Goal: Communication & Community: Answer question/provide support

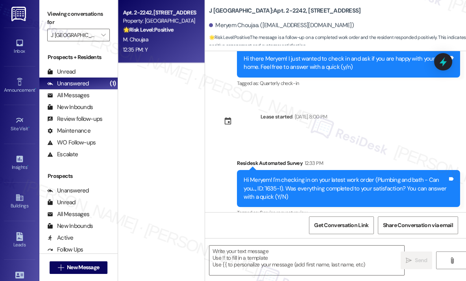
click at [169, 45] on div "12:35 PM: Y 12:35 PM: Y" at bounding box center [159, 50] width 74 height 10
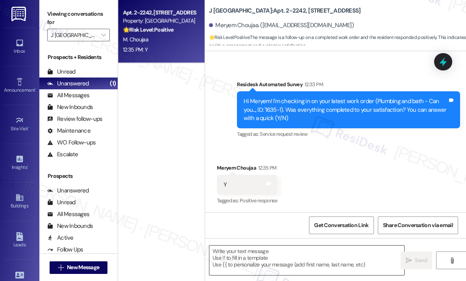
click at [248, 258] on textarea at bounding box center [306, 259] width 195 height 29
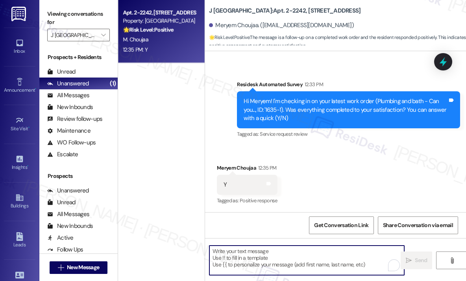
paste textarea "That’s wonderful to hear! We’re so glad that you’re satisfied with the recent w…"
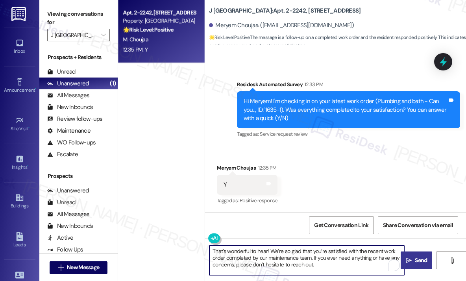
type textarea "That’s wonderful to hear! We’re so glad that you’re satisfied with the recent w…"
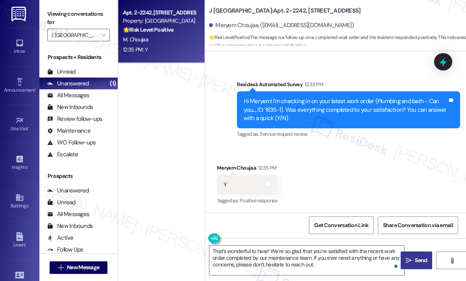
click at [409, 259] on icon "" at bounding box center [408, 260] width 6 height 6
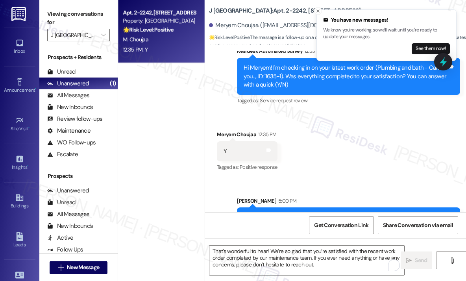
scroll to position [1235, 0]
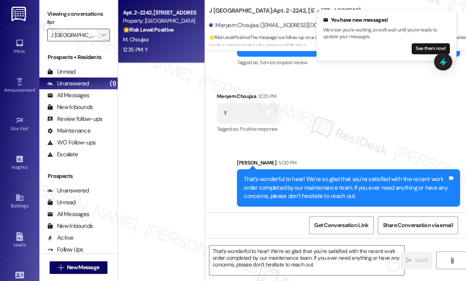
click at [107, 36] on span "" at bounding box center [102, 35] width 7 height 13
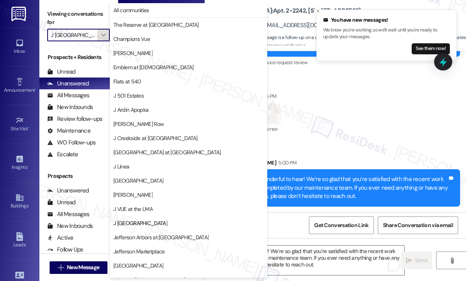
scroll to position [122, 0]
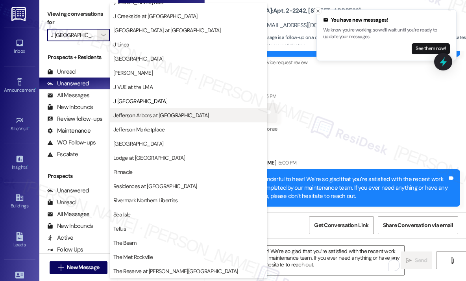
click at [168, 114] on span "Jefferson Arbors at [GEOGRAPHIC_DATA]" at bounding box center [160, 115] width 95 height 8
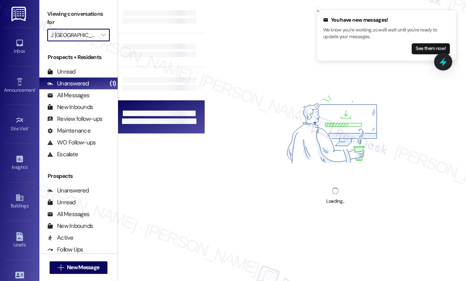
type input "Jefferson Arbors at [GEOGRAPHIC_DATA]"
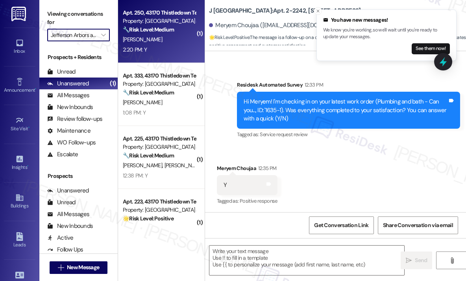
type textarea "Fetching suggested responses. Please feel free to read through the conversation…"
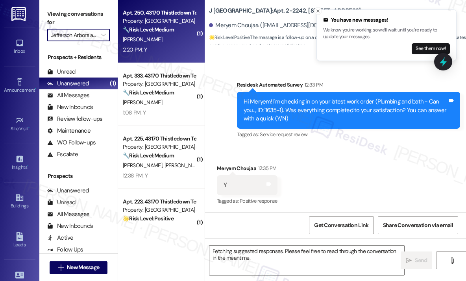
click at [157, 48] on div "2:20 PM: Y 2:20 PM: Y" at bounding box center [159, 50] width 74 height 10
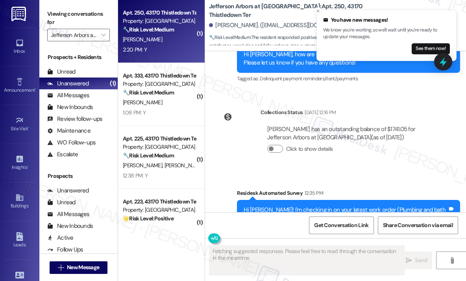
scroll to position [2279, 0]
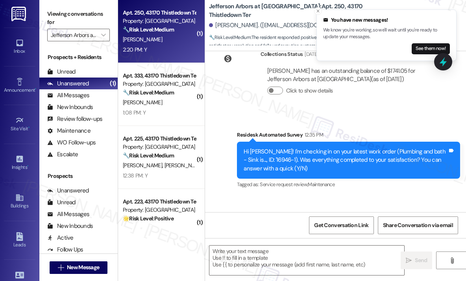
click at [322, 125] on div "Survey, sent via SMS Residesk Automated Survey 12:35 PM Hi Jaye! I'm checking i…" at bounding box center [348, 161] width 235 height 72
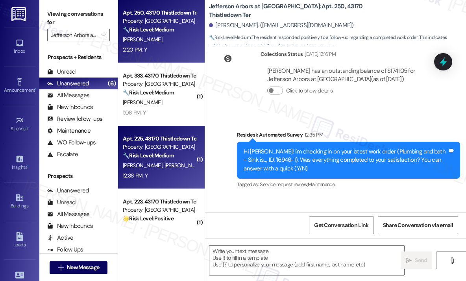
click at [150, 153] on strong "🔧 Risk Level: Medium" at bounding box center [148, 155] width 51 height 7
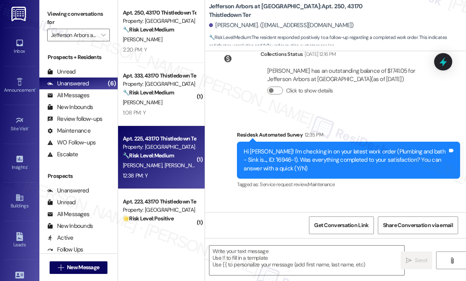
type textarea "Fetching suggested responses. Please feel free to read through the conversation…"
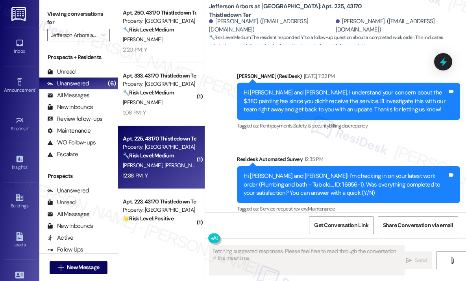
scroll to position [1955, 0]
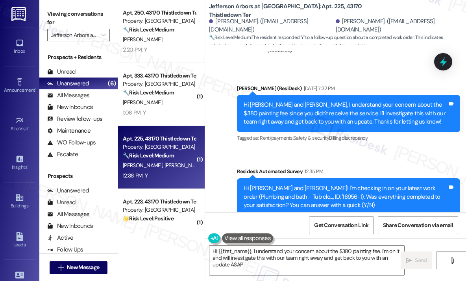
type textarea "Hi {{first_name}}, I understand your concern about the $380 painting fee. I'm o…"
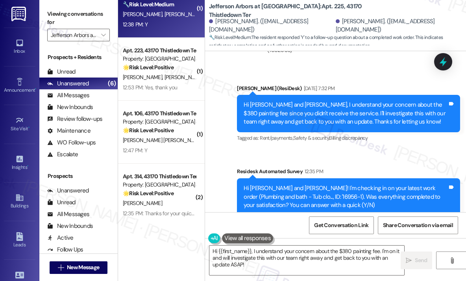
scroll to position [153, 0]
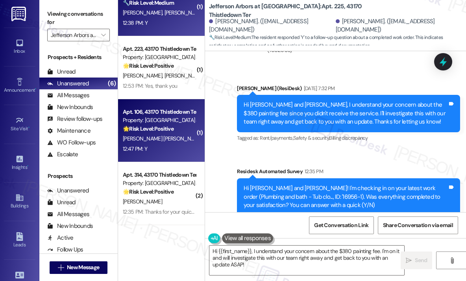
click at [205, 138] on span "M. Otero" at bounding box center [224, 138] width 39 height 7
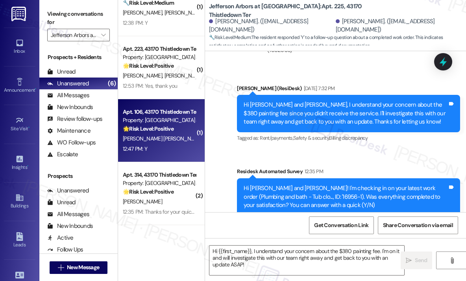
type textarea "Fetching suggested responses. Please feel free to read through the conversation…"
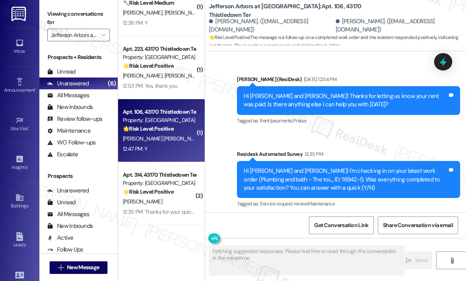
scroll to position [1707, 0]
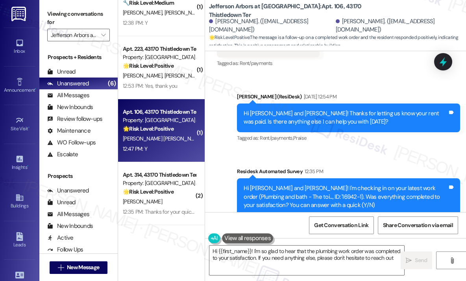
type textarea "Hi {{first_name}}! I'm so glad to hear that the plumbing work order was complet…"
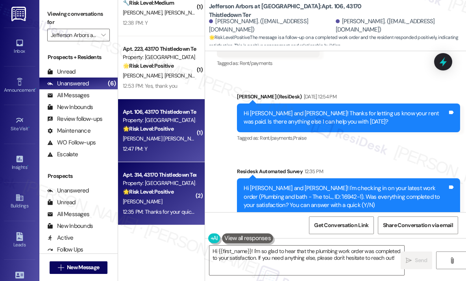
click at [167, 178] on div "Apt. 314, 43170 Thistledown Ter" at bounding box center [159, 175] width 73 height 8
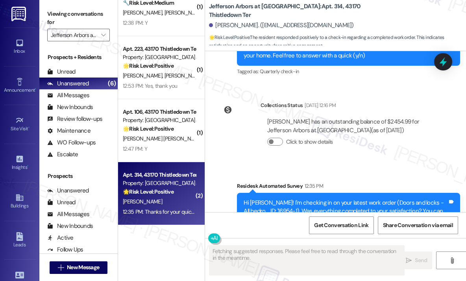
scroll to position [578, 0]
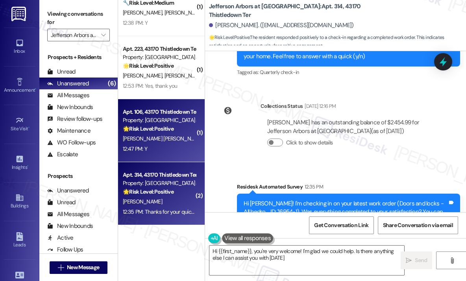
type textarea "Hi {{first_name}}, you're very welcome! I'm glad we could help. Is there anythi…"
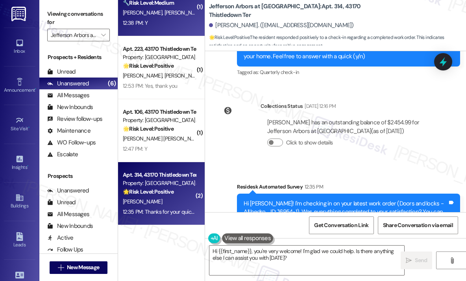
click at [182, 26] on div "12:38 PM: Y 12:38 PM: Y" at bounding box center [159, 23] width 74 height 10
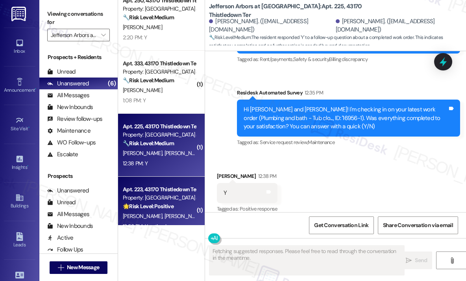
scroll to position [0, 0]
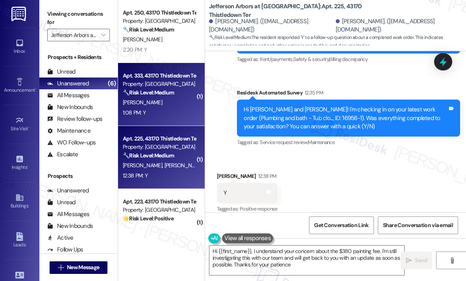
type textarea "Hi {{first_name}}, I understand your concern about the $380 painting fee. I'm s…"
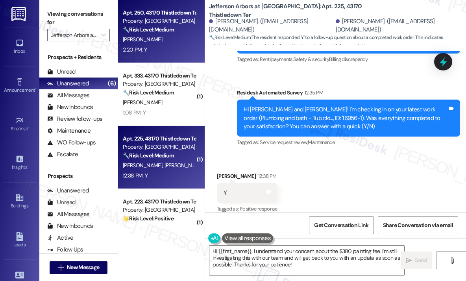
click at [162, 48] on div "2:20 PM: Y 2:20 PM: Y" at bounding box center [159, 50] width 74 height 10
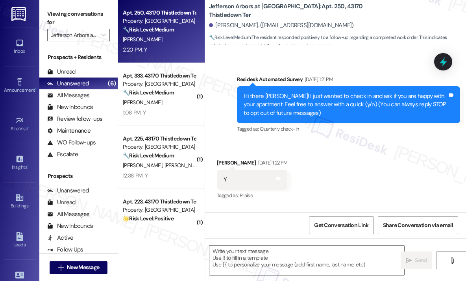
type textarea "Fetching suggested responses. Please feel free to read through the conversation…"
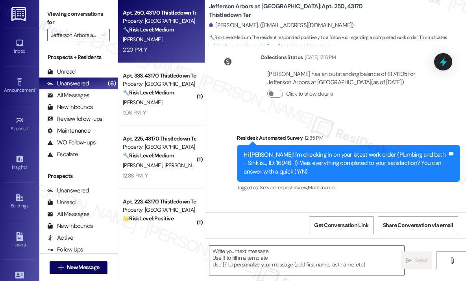
scroll to position [2279, 0]
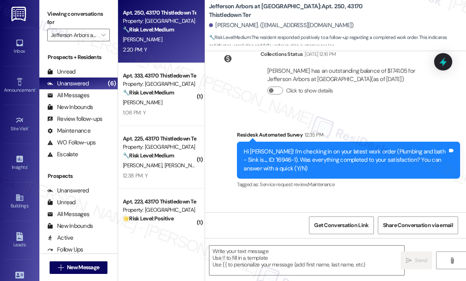
click at [253, 113] on div "Survey, sent via SMS Residesk Automated Survey 12:35 PM Hi Jaye! I'm checking i…" at bounding box center [335, 154] width 261 height 83
click at [269, 251] on textarea at bounding box center [306, 259] width 195 height 29
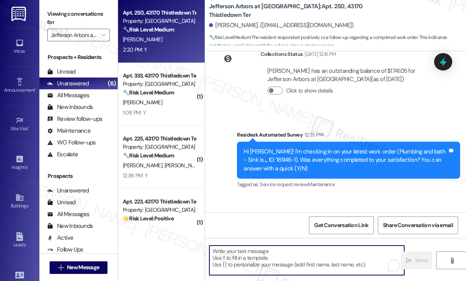
paste textarea "That’s wonderful to hear! We’re so glad that you’re satisfied with the recent w…"
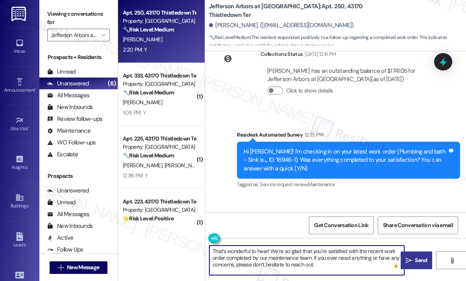
type textarea "That’s wonderful to hear! We’re so glad that you’re satisfied with the recent w…"
click at [423, 259] on span "Send" at bounding box center [420, 260] width 12 height 8
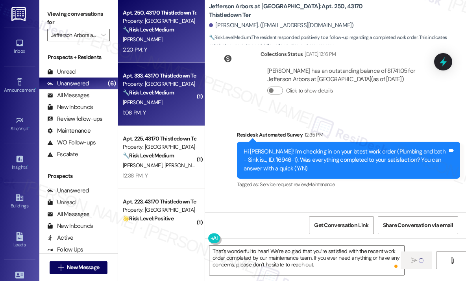
click at [131, 86] on div "Property: Jefferson Arbors at Broadlands" at bounding box center [159, 84] width 73 height 8
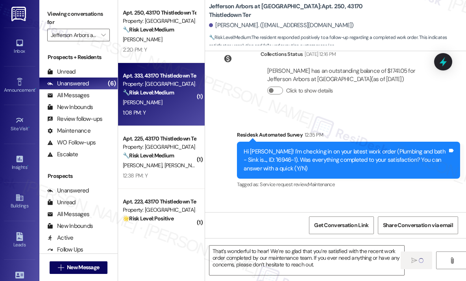
type textarea "Fetching suggested responses. Please feel free to read through the conversation…"
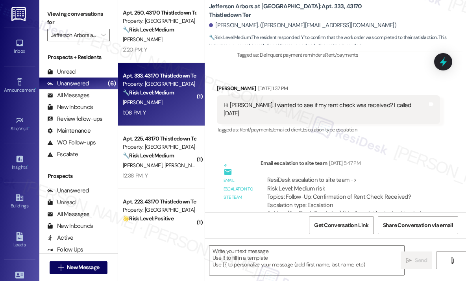
type textarea "Fetching suggested responses. Please feel free to read through the conversation…"
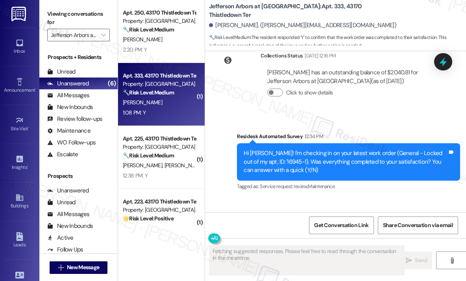
scroll to position [951, 0]
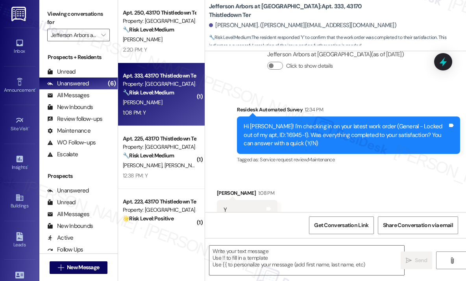
click at [355, 176] on div "Received via SMS Josef Fisher 1:08 PM Y Tags and notes Tagged as: Positive resp…" at bounding box center [335, 204] width 261 height 66
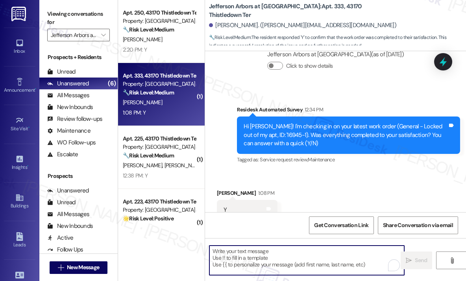
click at [282, 256] on textarea "To enrich screen reader interactions, please activate Accessibility in Grammarl…" at bounding box center [306, 259] width 195 height 29
paste textarea "That’s wonderful to hear! We’re so glad that you’re satisfied with the recent w…"
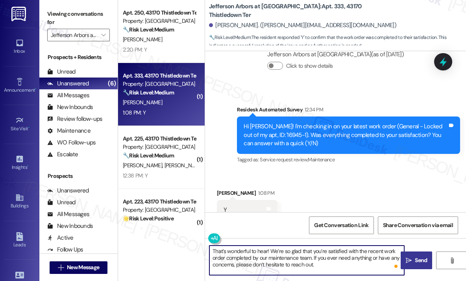
type textarea "That’s wonderful to hear! We’re so glad that you’re satisfied with the recent w…"
click at [413, 260] on span "Send" at bounding box center [420, 260] width 15 height 8
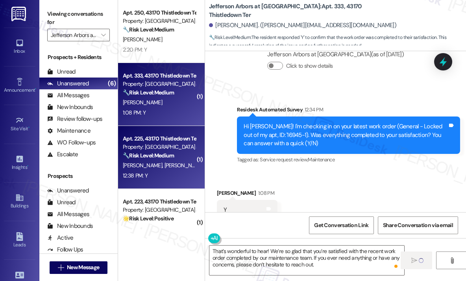
click at [178, 158] on div "🔧 Risk Level: Medium The resident responded 'Y' to a follow-up question about a…" at bounding box center [159, 155] width 73 height 8
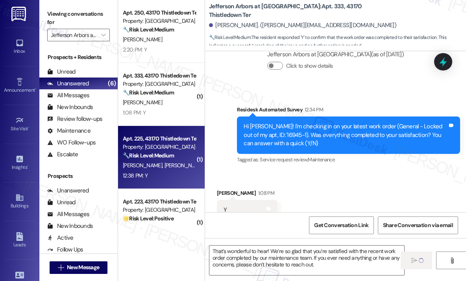
type textarea "Fetching suggested responses. Please feel free to read through the conversation…"
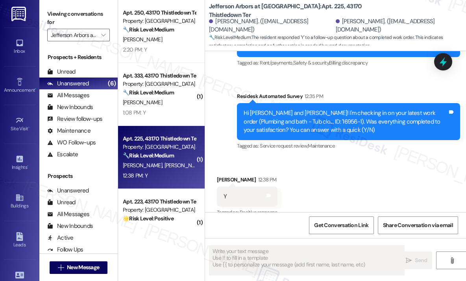
scroll to position [2034, 0]
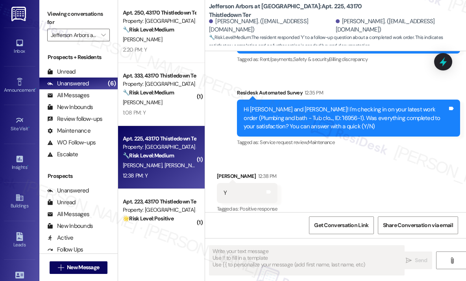
click at [388, 160] on div "Received via SMS Nilofar Roman 12:38 PM Y Tags and notes Tagged as: Positive re…" at bounding box center [335, 187] width 261 height 66
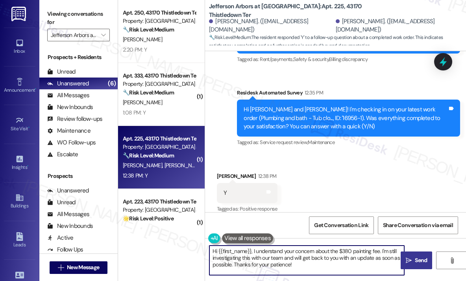
click at [283, 251] on textarea "Hi {{first_name}}, I understand your concern about the $380 painting fee. I'm s…" at bounding box center [306, 259] width 195 height 29
paste textarea "That’s wonderful to hear! We’re so glad that you’re satisfied with the recent w…"
type textarea "That’s wonderful to hear! We’re so glad that you’re satisfied with the recent w…"
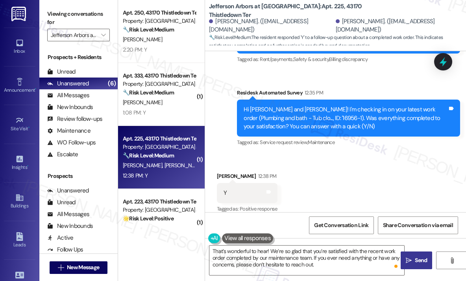
click at [422, 258] on span "Send" at bounding box center [420, 260] width 12 height 8
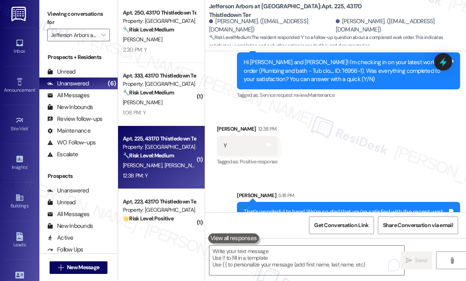
scroll to position [2106, 0]
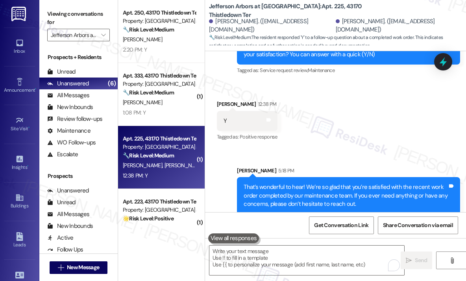
click at [388, 129] on div "Received via SMS Nilofar Roman 12:38 PM Y Tags and notes Tagged as: Positive re…" at bounding box center [335, 115] width 261 height 66
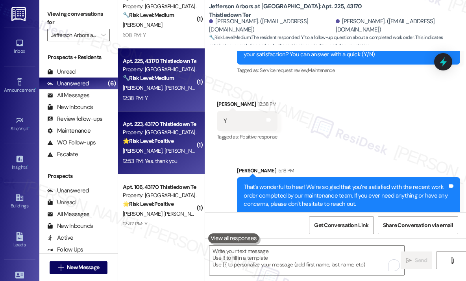
scroll to position [79, 0]
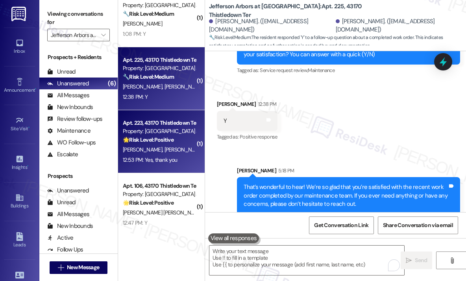
click at [165, 149] on div "I. Martin M. Porter" at bounding box center [159, 150] width 74 height 10
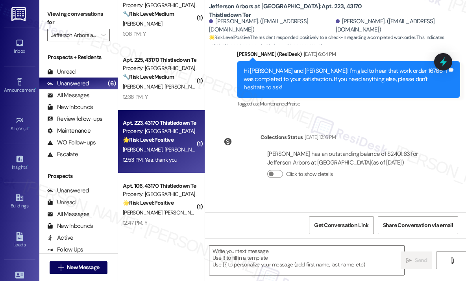
type textarea "Fetching suggested responses. Please feel free to read through the conversation…"
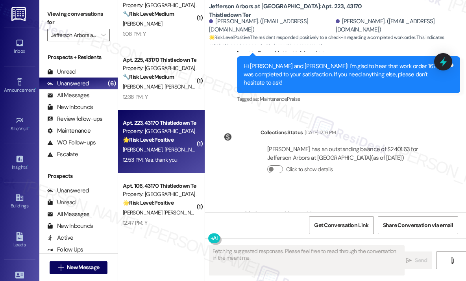
scroll to position [355, 0]
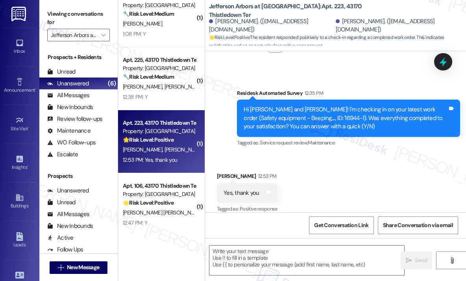
click at [340, 172] on div "Received via SMS Mari Porter 12:53 PM Yes, thank you Tags and notes Tagged as: …" at bounding box center [335, 187] width 261 height 66
click at [267, 258] on textarea at bounding box center [306, 259] width 195 height 29
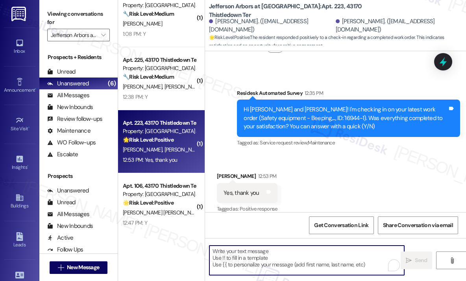
click at [268, 258] on textarea "To enrich screen reader interactions, please activate Accessibility in Grammarl…" at bounding box center [306, 259] width 195 height 29
paste textarea "That’s wonderful to hear! We’re so glad that you’re satisfied with the recent w…"
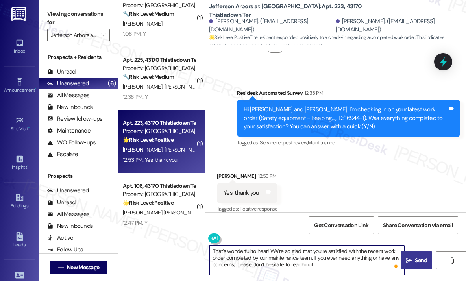
type textarea "That’s wonderful to hear! We’re so glad that you’re satisfied with the recent w…"
click at [410, 260] on icon "" at bounding box center [408, 260] width 6 height 6
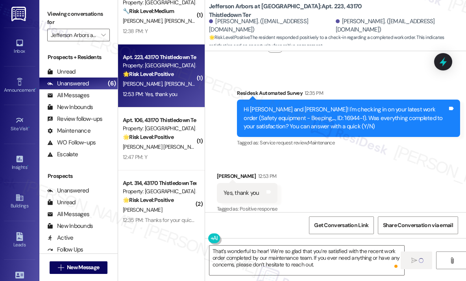
scroll to position [153, 0]
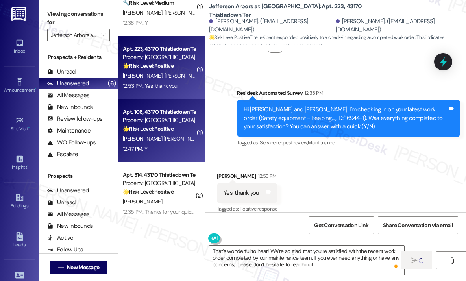
click at [156, 144] on div "12:47 PM: Y 12:47 PM: Y" at bounding box center [159, 149] width 74 height 10
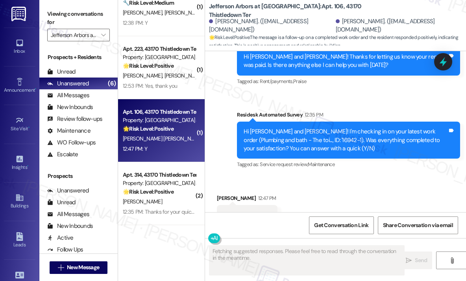
scroll to position [1785, 0]
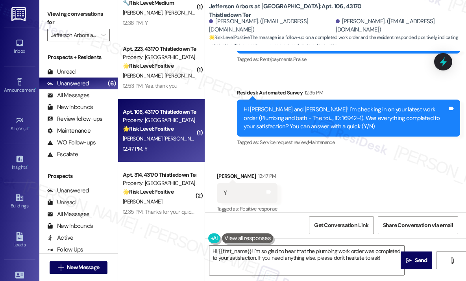
click at [367, 180] on div "Received via SMS Miriel Otero 12:47 PM Y Tags and notes Tagged as: Positive res…" at bounding box center [335, 187] width 261 height 66
click at [340, 250] on textarea "Hi {{first_name}}! I'm so glad to hear that the plumbing work order was complet…" at bounding box center [306, 259] width 195 height 29
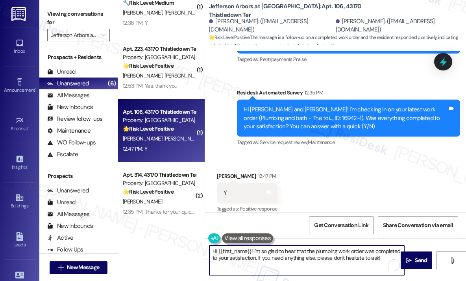
paste textarea "That’s wonderful to hear! We’re so glad that you’re satisfied with the recent w…"
drag, startPoint x: 329, startPoint y: 264, endPoint x: 382, endPoint y: 264, distance: 53.5
click at [329, 264] on textarea "That’s wonderful to hear! We’re so glad that you’re satisfied with the recent w…" at bounding box center [306, 259] width 195 height 29
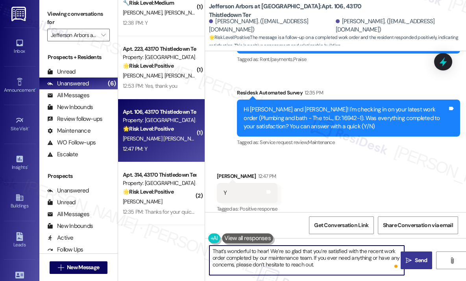
type textarea "That’s wonderful to hear! We’re so glad that you’re satisfied with the recent w…"
click at [416, 261] on span "Send" at bounding box center [420, 260] width 12 height 8
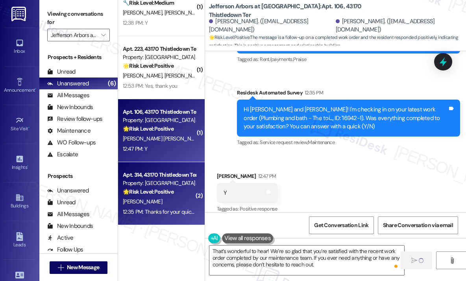
click at [175, 201] on div "P. Patel" at bounding box center [159, 202] width 74 height 10
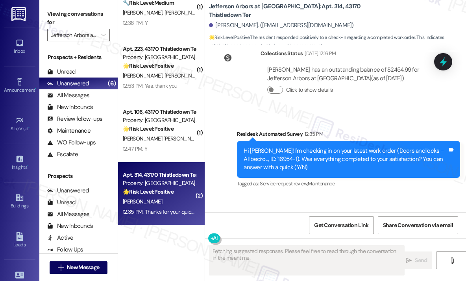
scroll to position [735, 0]
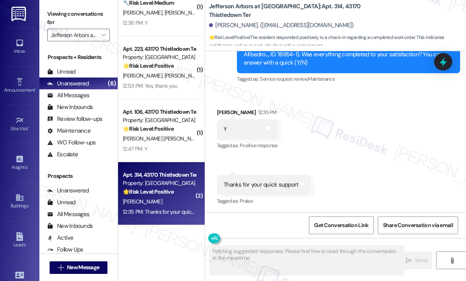
click at [346, 146] on div "Received via SMS Pankajkumar Patel 12:35 PM Y Tags and notes Tagged as: Positiv…" at bounding box center [335, 151] width 261 height 122
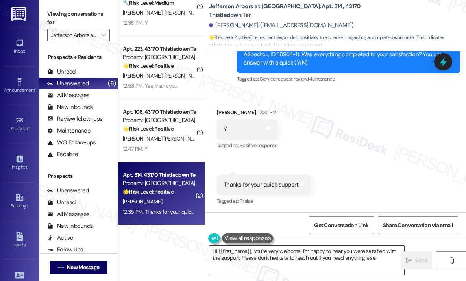
click at [241, 263] on textarea "Hi {{first_name}}, you're very welcome! I'm happy to hear you were satisfied wi…" at bounding box center [306, 259] width 195 height 29
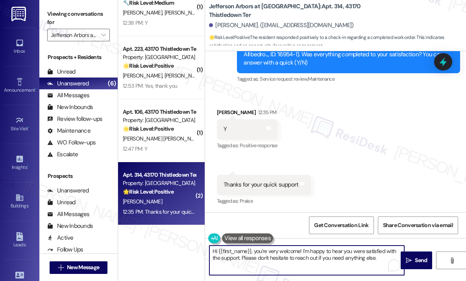
click at [307, 259] on textarea "Hi {{first_name}}, you're very welcome! I'm happy to hear you were satisfied wi…" at bounding box center [306, 259] width 195 height 29
paste textarea "That’s wonderful to hear! We’re so glad that you’re satisfied with the recent w…"
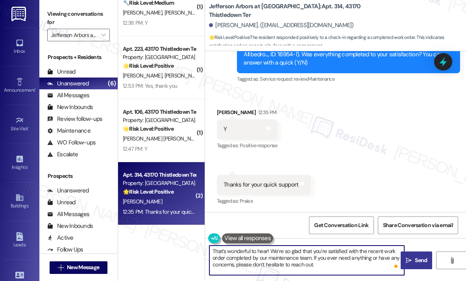
type textarea "That’s wonderful to hear! We’re so glad that you’re satisfied with the recent w…"
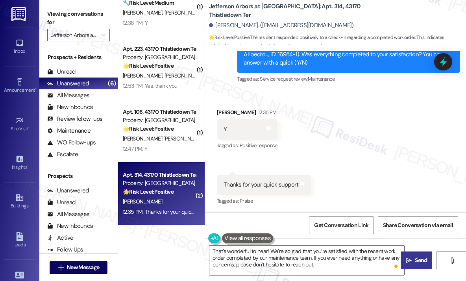
click at [409, 260] on icon "" at bounding box center [408, 260] width 6 height 6
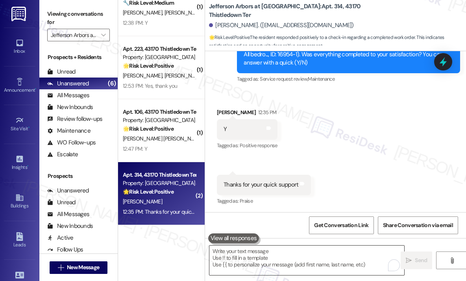
click at [256, 253] on textarea "To enrich screen reader interactions, please activate Accessibility in Grammarl…" at bounding box center [306, 259] width 195 height 29
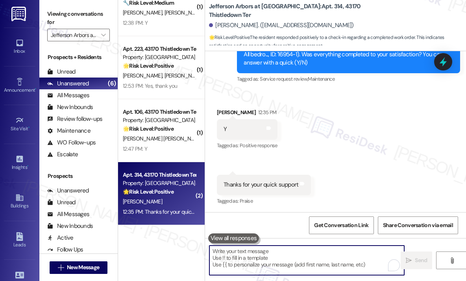
paste textarea "If I may ask...has {{property}} lived up to your expectations?"
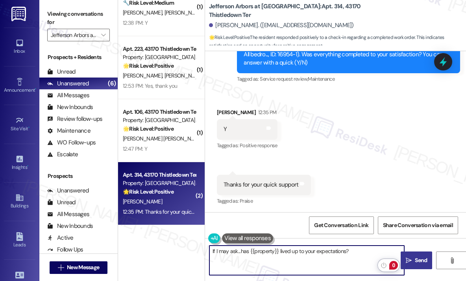
type textarea "If I may ask...has {{property}} lived up to your expectations?"
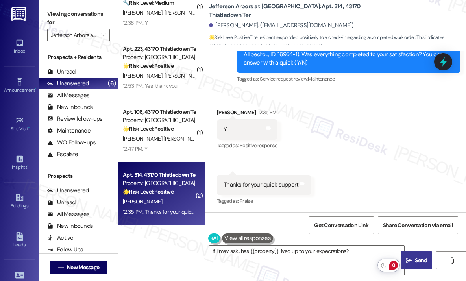
click at [411, 259] on icon "" at bounding box center [408, 260] width 6 height 6
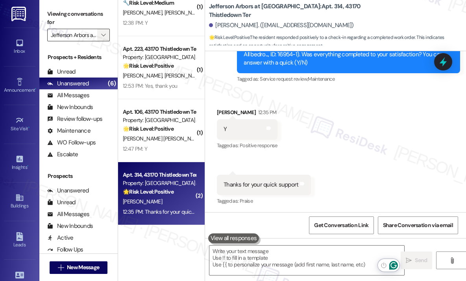
click at [105, 36] on icon "" at bounding box center [103, 35] width 4 height 6
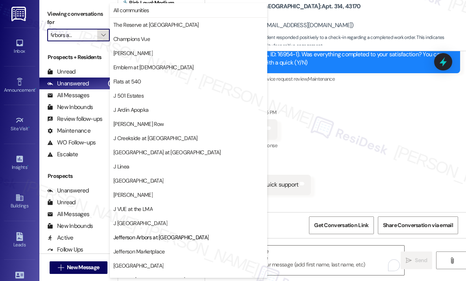
scroll to position [122, 0]
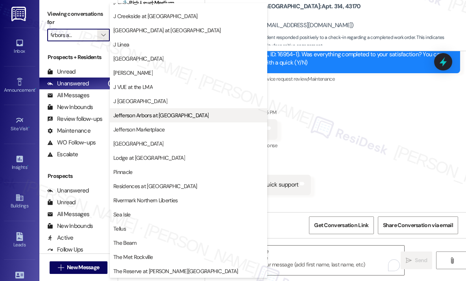
click at [157, 116] on span "Jefferson Arbors at [GEOGRAPHIC_DATA]" at bounding box center [160, 115] width 95 height 8
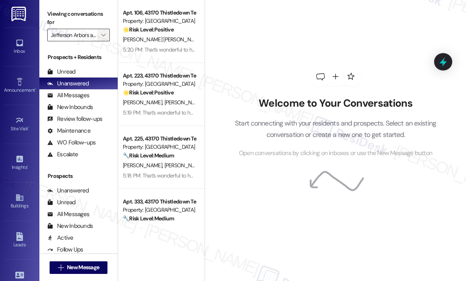
click at [103, 34] on icon "" at bounding box center [103, 35] width 4 height 6
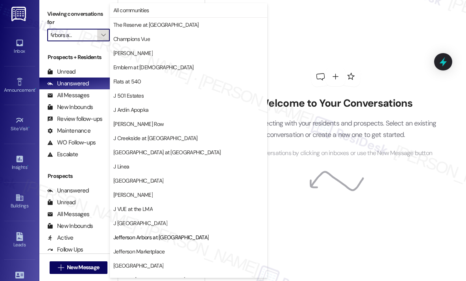
scroll to position [122, 0]
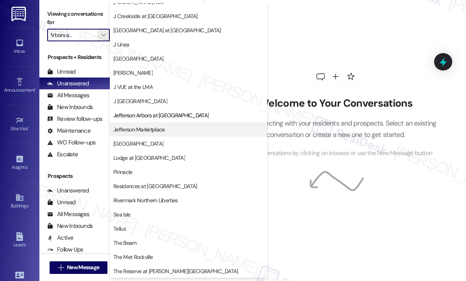
click at [155, 129] on span "Jefferson Marketplace" at bounding box center [138, 129] width 51 height 8
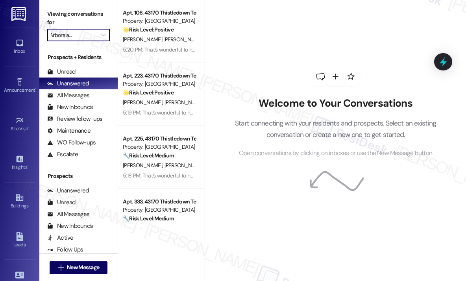
type input "Jefferson Marketplace"
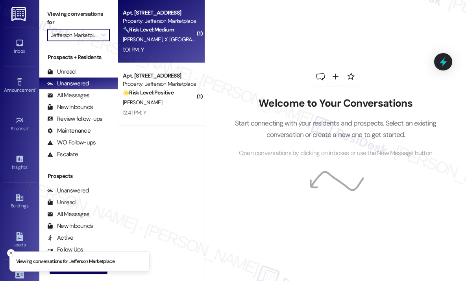
click at [156, 50] on div "1:01 PM: Y 1:01 PM: Y" at bounding box center [159, 50] width 74 height 10
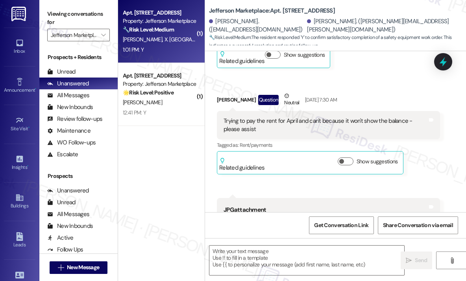
type textarea "Fetching suggested responses. Please feel free to read through the conversation…"
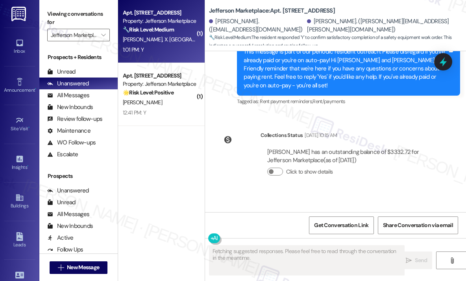
scroll to position [2377, 0]
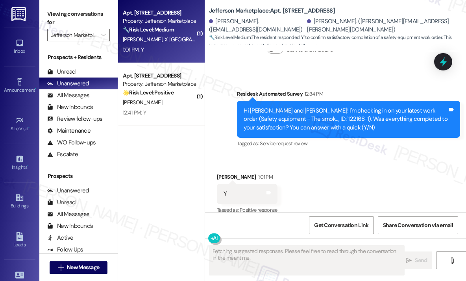
click at [377, 164] on div "Received via SMS Brody Weinrich 1:01 PM Y Tags and notes Tagged as: Positive re…" at bounding box center [335, 188] width 261 height 66
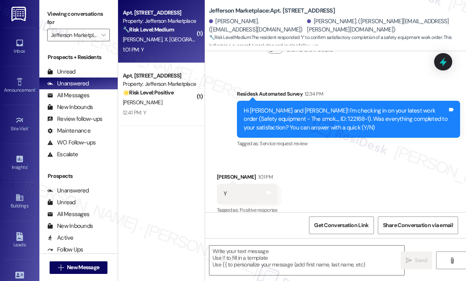
click at [252, 155] on div "Received via SMS Brody Weinrich 1:01 PM Y Tags and notes Tagged as: Positive re…" at bounding box center [335, 188] width 261 height 66
click at [248, 253] on textarea at bounding box center [306, 259] width 195 height 29
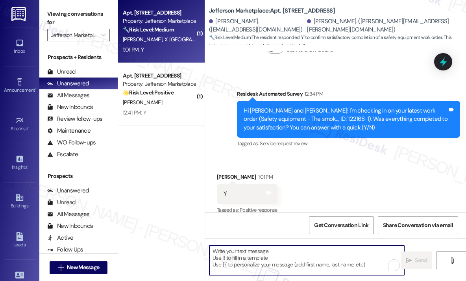
paste textarea "That’s wonderful to hear! We’re so glad that you’re satisfied with the recent w…"
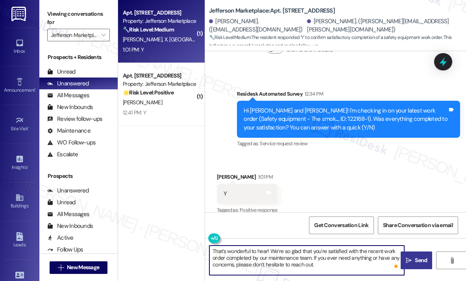
type textarea "That’s wonderful to hear! We’re so glad that you’re satisfied with the recent w…"
click at [421, 259] on span "Send" at bounding box center [420, 260] width 12 height 8
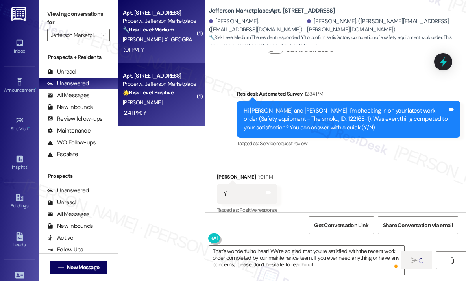
click at [172, 117] on div "12:41 PM: Y 12:41 PM: Y" at bounding box center [159, 113] width 74 height 10
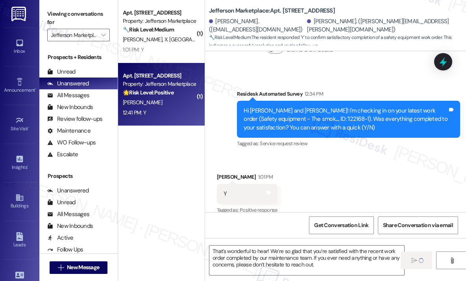
type textarea "Fetching suggested responses. Please feel free to read through the conversation…"
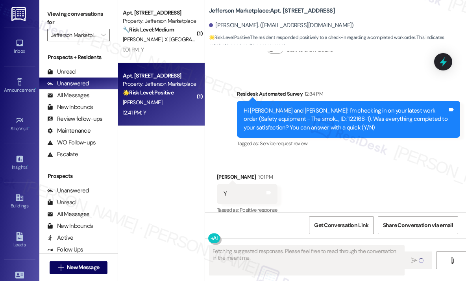
scroll to position [642, 0]
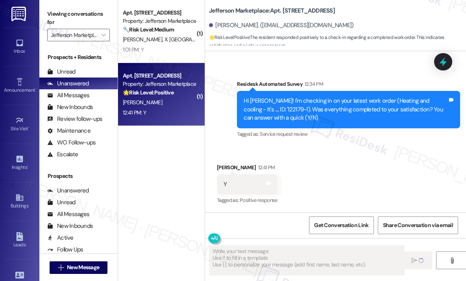
click at [375, 169] on div "Received via SMS Brian Hoffman 12:41 PM Y Tags and notes Tagged as: Positive re…" at bounding box center [335, 178] width 261 height 66
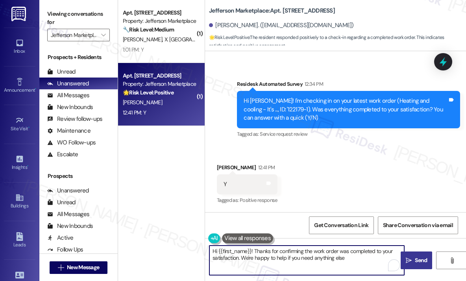
type textarea "Hi {{first_name}}! Thanks for confirming the work order was completed to your s…"
click at [313, 255] on textarea "Hi {{first_name}}! Thanks for confirming the work order was completed to your s…" at bounding box center [306, 259] width 195 height 29
click at [361, 256] on textarea "Hi {{first_name}}! Thanks for confirming the work order was completed to your s…" at bounding box center [306, 259] width 195 height 29
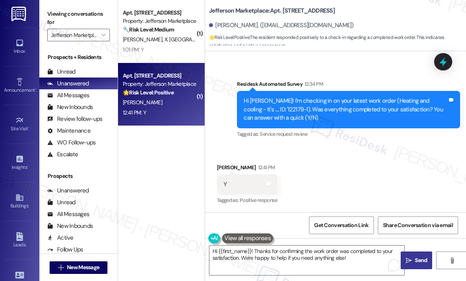
click at [419, 261] on span "Send" at bounding box center [420, 260] width 12 height 8
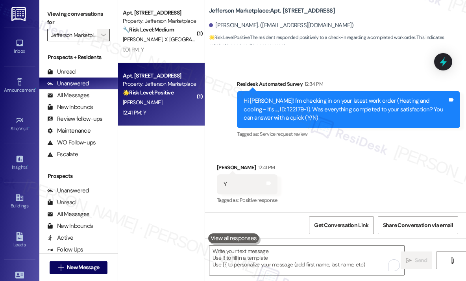
click at [102, 34] on icon "" at bounding box center [103, 35] width 4 height 6
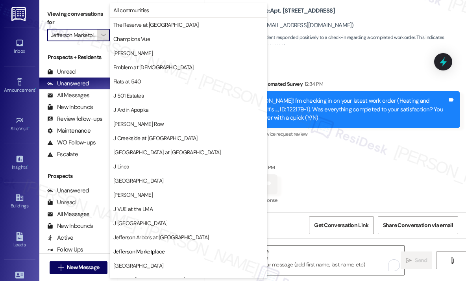
scroll to position [122, 0]
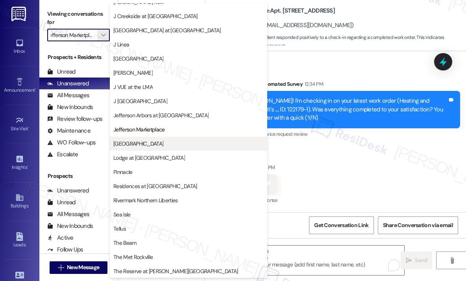
click at [136, 144] on span "[GEOGRAPHIC_DATA]" at bounding box center [138, 144] width 50 height 8
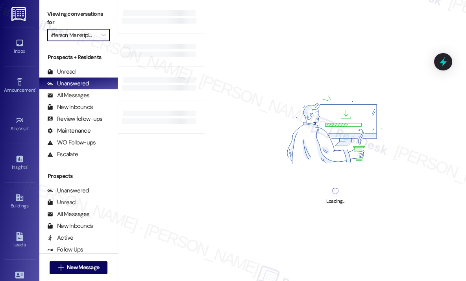
type input "[GEOGRAPHIC_DATA]"
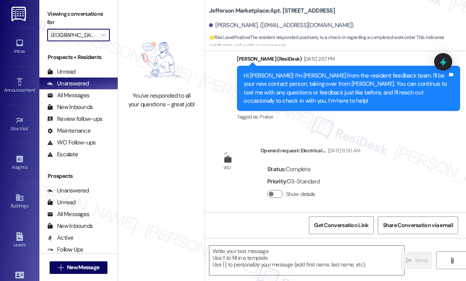
type textarea "Fetching suggested responses. Please feel free to read through the conversation…"
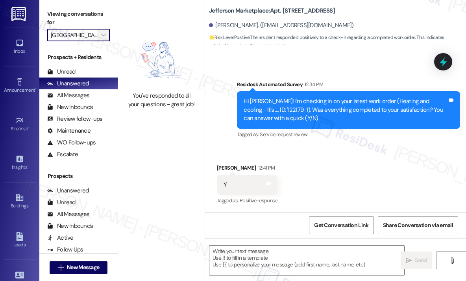
click at [104, 36] on icon "" at bounding box center [103, 35] width 4 height 6
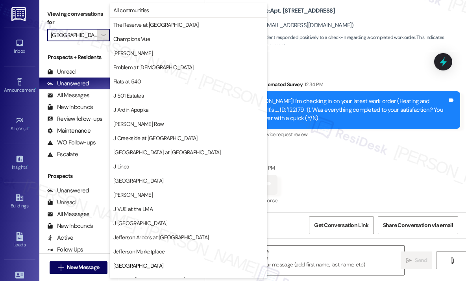
scroll to position [122, 0]
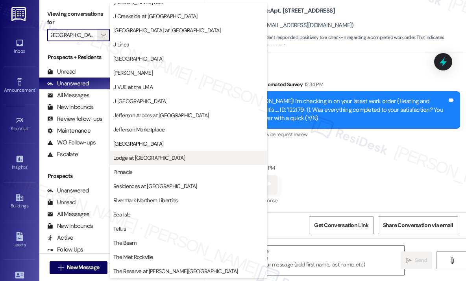
click at [156, 155] on span "Lodge at [GEOGRAPHIC_DATA]" at bounding box center [149, 158] width 72 height 8
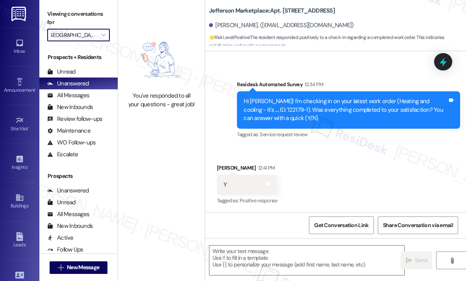
type input "Lodge at [GEOGRAPHIC_DATA]"
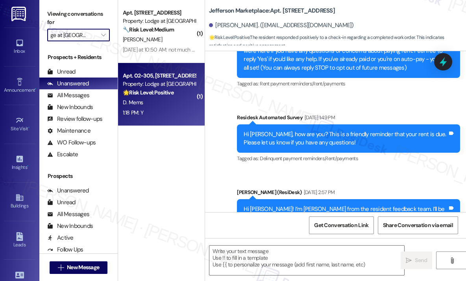
type textarea "Fetching suggested responses. Please feel free to read through the conversation…"
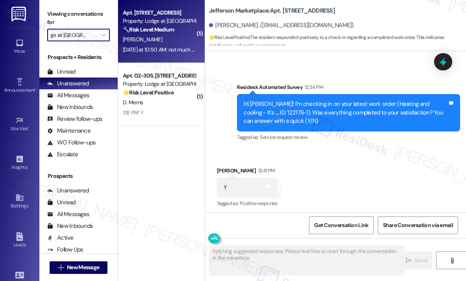
scroll to position [641, 0]
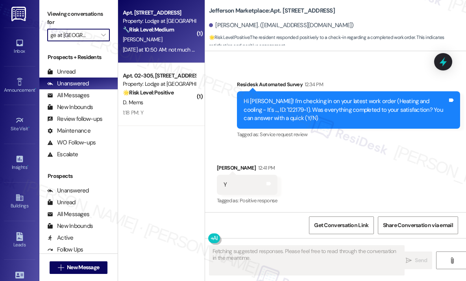
click at [157, 44] on div "N. Teer" at bounding box center [159, 40] width 74 height 10
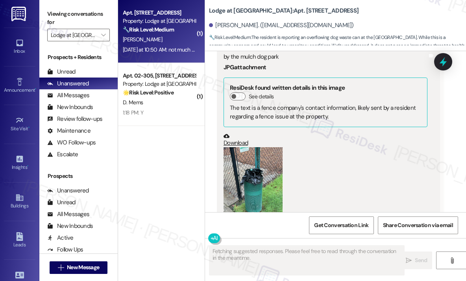
scroll to position [9146, 0]
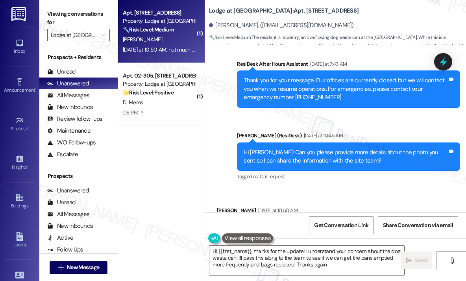
type textarea "Hi {{first_name}}, thanks for the update! I understand your concern about the d…"
click at [349, 188] on div "Received via SMS Nancy Teer Yesterday at 10:50 AM not much else to say. it's th…" at bounding box center [335, 246] width 261 height 117
drag, startPoint x: 271, startPoint y: 182, endPoint x: 223, endPoint y: 140, distance: 64.1
click at [223, 223] on div "not much else to say. it's the dog waste can by the mulched dog park at bldg 6&…" at bounding box center [325, 252] width 205 height 59
copy div "it's the dog waste can by the mulched dog park at bldg 6&7. maybe maintenance a…"
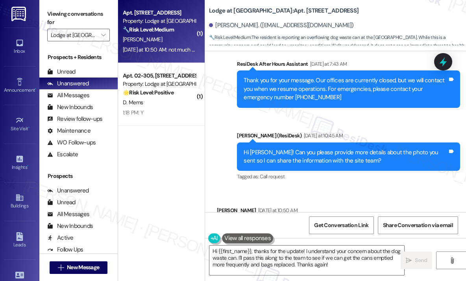
copy div "it's the dog waste can by the mulched dog park at bldg 6&7. maybe maintenance a…"
click at [445, 63] on icon at bounding box center [442, 62] width 9 height 12
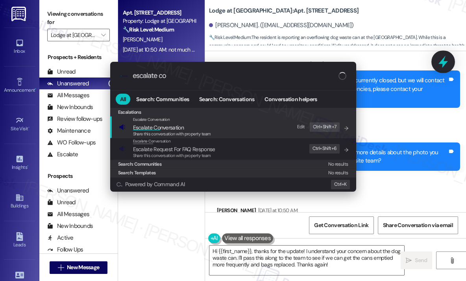
type input "escalate con"
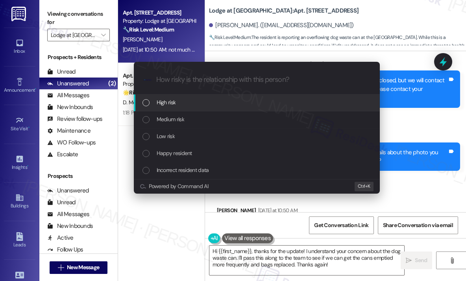
click at [164, 104] on span "High risk" at bounding box center [165, 102] width 19 height 9
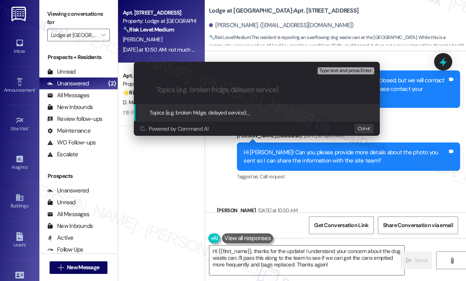
paste input "Request for Regular Emptying and Bag Replacement at Dog Waste Can Near Building…"
type input "Request for Regular Emptying and Bag Replacement at Dog Waste Can Near Building…"
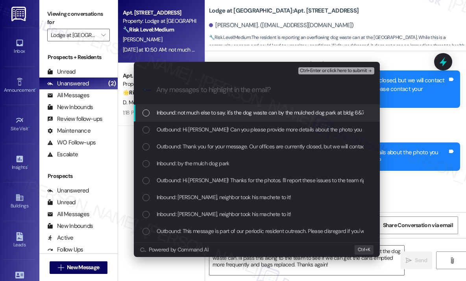
scroll to position [0, 0]
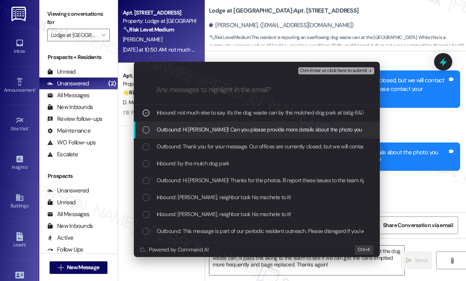
click at [180, 126] on span "Outbound: Hi Nancy! Can you please provide more details about the photo you sen…" at bounding box center [321, 129] width 330 height 9
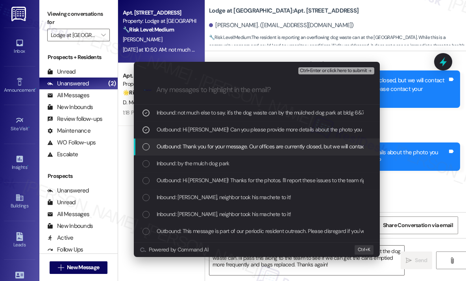
click at [179, 141] on div "Outbound: Thank you for your message. Our offices are currently closed, but we …" at bounding box center [257, 146] width 246 height 17
click at [179, 146] on span "Outbound: Thank you for your message. Our offices are currently closed, but we …" at bounding box center [388, 146] width 465 height 9
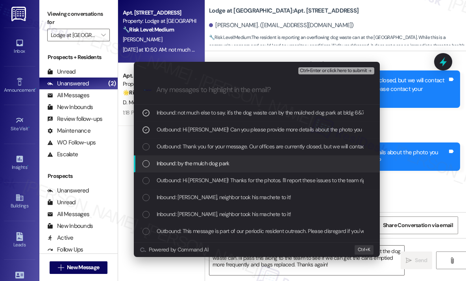
click at [180, 164] on span "Inbound: by the mulch dog park" at bounding box center [192, 163] width 73 height 9
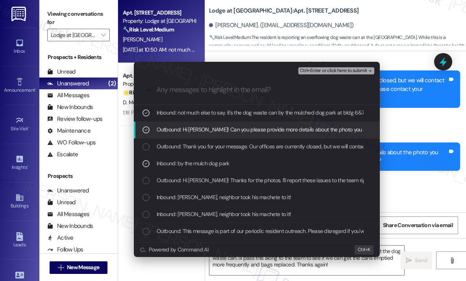
click at [313, 70] on span "Ctrl+Enter or click here to submit" at bounding box center [333, 71] width 67 height 6
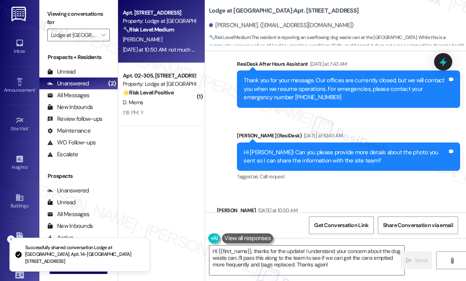
scroll to position [9145, 0]
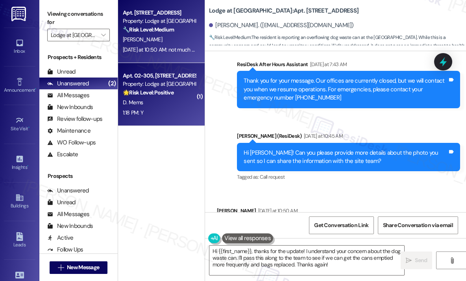
click at [186, 110] on div "1:18 PM: Y 1:18 PM: Y" at bounding box center [159, 113] width 74 height 10
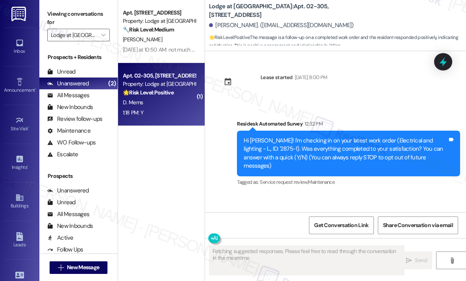
scroll to position [0, 0]
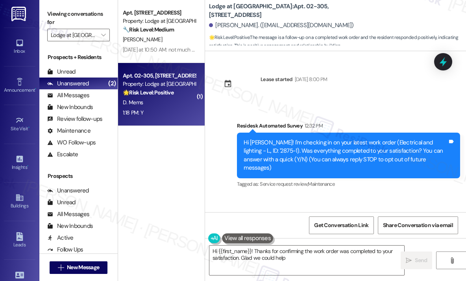
type textarea "Hi {{first_name}}! Thanks for confirming the work order was completed to your s…"
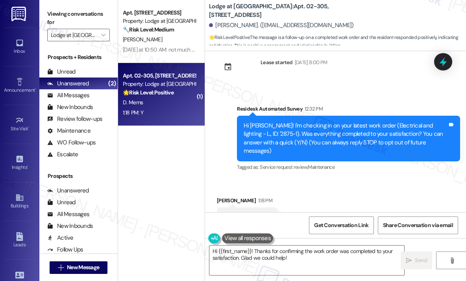
scroll to position [41, 0]
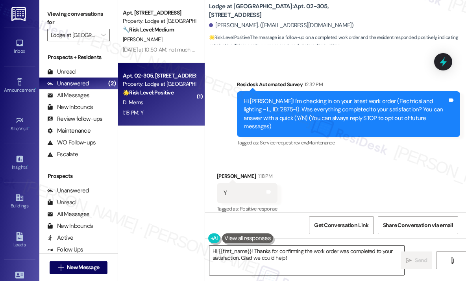
click at [309, 258] on textarea "Hi {{first_name}}! Thanks for confirming the work order was completed to your s…" at bounding box center [306, 259] width 195 height 29
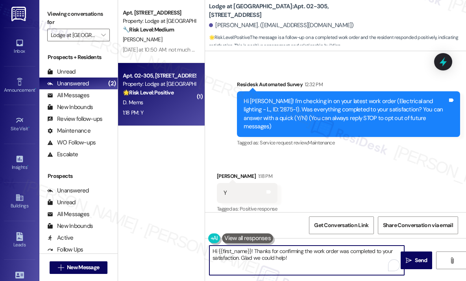
click at [325, 249] on textarea "Hi {{first_name}}! Thanks for confirming the work order was completed to your s…" at bounding box center [306, 259] width 195 height 29
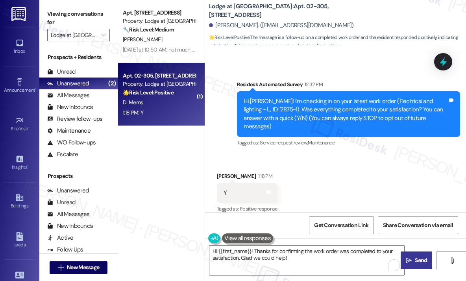
click at [413, 260] on span "Send" at bounding box center [420, 260] width 15 height 8
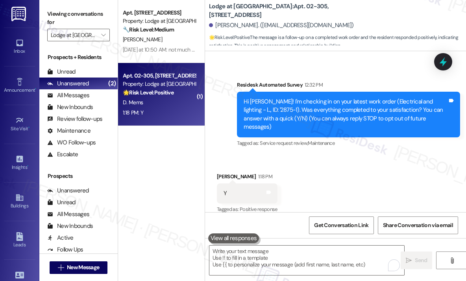
scroll to position [105, 0]
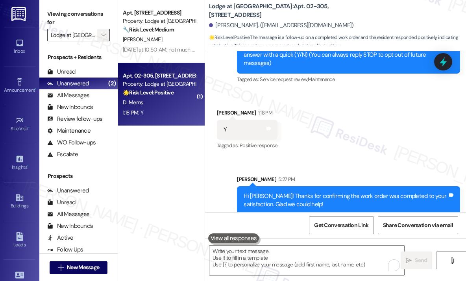
click at [103, 31] on span "" at bounding box center [102, 35] width 7 height 13
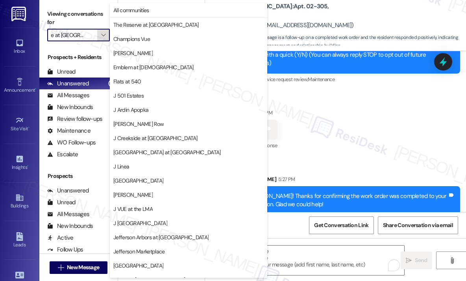
scroll to position [122, 0]
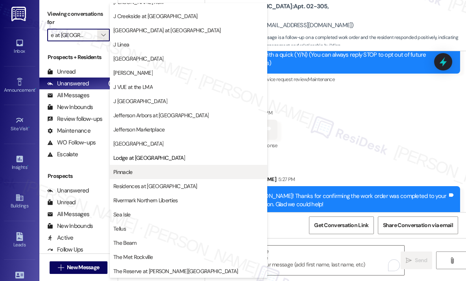
click at [155, 173] on span "Pinnacle" at bounding box center [188, 172] width 150 height 8
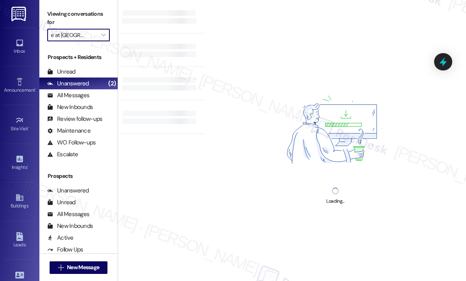
type input "Pinnacle"
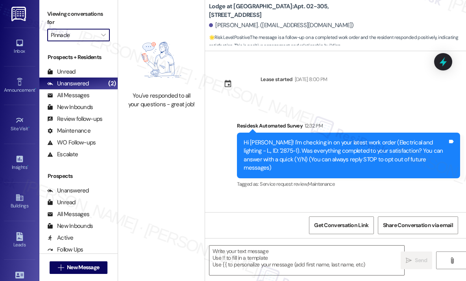
scroll to position [41, 0]
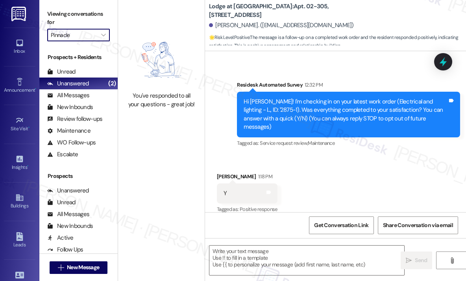
type textarea "Fetching suggested responses. Please feel free to read through the conversation…"
click at [321, 161] on div "Received via SMS Diana Mems 1:18 PM Y Tags and notes Tagged as: Positive respon…" at bounding box center [335, 188] width 261 height 66
click at [99, 34] on button "" at bounding box center [103, 35] width 13 height 13
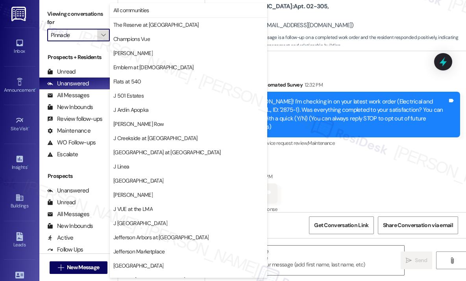
scroll to position [122, 0]
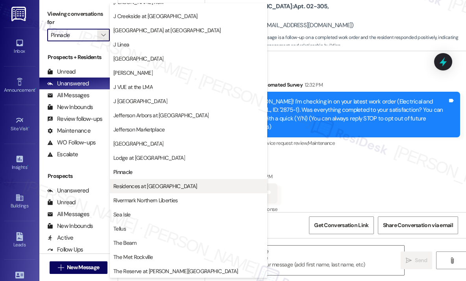
click at [138, 182] on span "Residences at [GEOGRAPHIC_DATA]" at bounding box center [154, 186] width 83 height 8
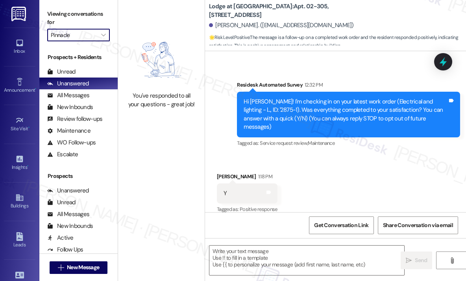
type input "Residences at [GEOGRAPHIC_DATA]"
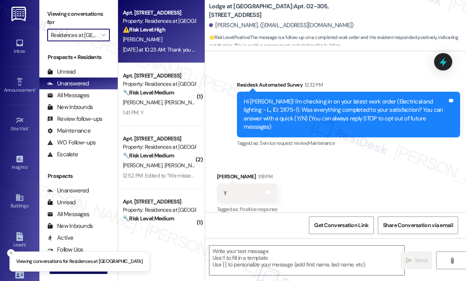
click at [162, 42] on div "B. Woodson" at bounding box center [159, 40] width 74 height 10
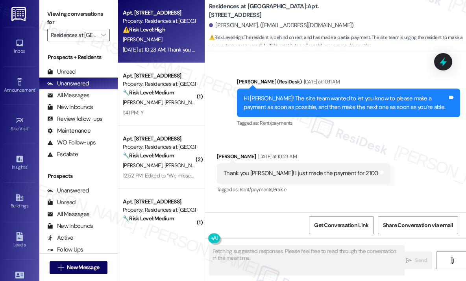
scroll to position [3354, 0]
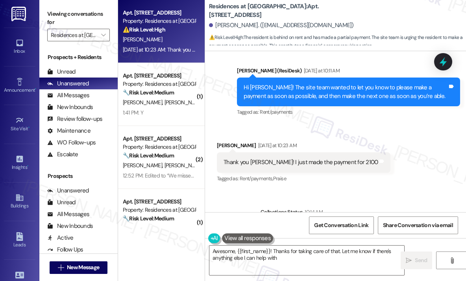
type textarea "Awesome, {{first_name}}! Thanks for taking care of that. Let me know if there's…"
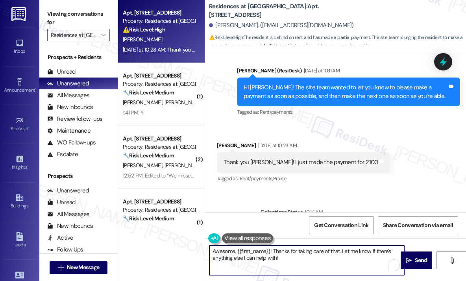
click at [320, 260] on textarea "Awesome, {{first_name}}! Thanks for taking care of that. Let me know if there's…" at bounding box center [306, 259] width 195 height 29
click at [320, 259] on textarea "Awesome, {{first_name}}! Thanks for taking care of that. Let me know if there's…" at bounding box center [306, 259] width 195 height 29
click at [352, 259] on textarea "Awesome, {{first_name}}! Thanks for taking care of that. Let me know if there's…" at bounding box center [306, 259] width 195 height 29
click at [414, 258] on span "Send" at bounding box center [420, 260] width 12 height 8
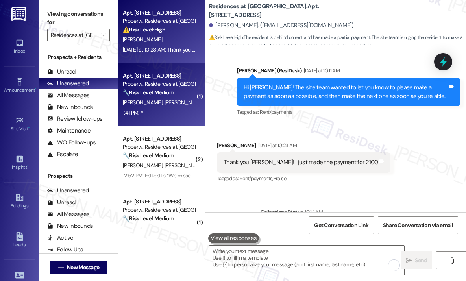
click at [172, 115] on div "1:41 PM: Y 1:41 PM: Y" at bounding box center [159, 113] width 74 height 10
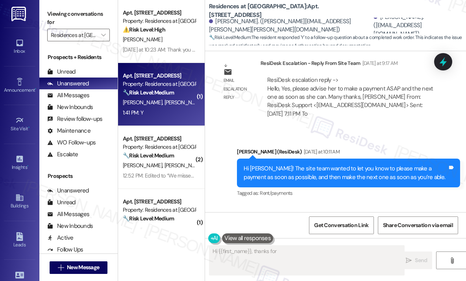
scroll to position [847, 0]
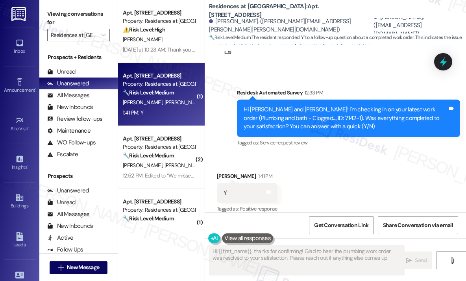
type textarea "Hi {{first_name}}, thanks for confirming! Glad to hear the plumbing work order …"
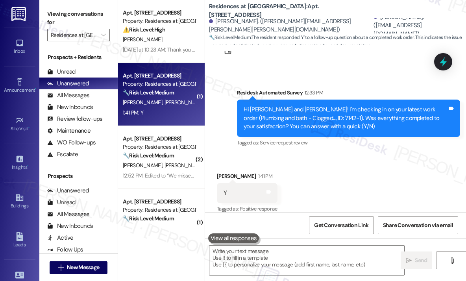
click at [381, 174] on div "Received via SMS Michelle Lee 1:41 PM Y Tags and notes Tagged as: Positive resp…" at bounding box center [335, 187] width 261 height 66
click at [260, 258] on textarea at bounding box center [306, 259] width 195 height 29
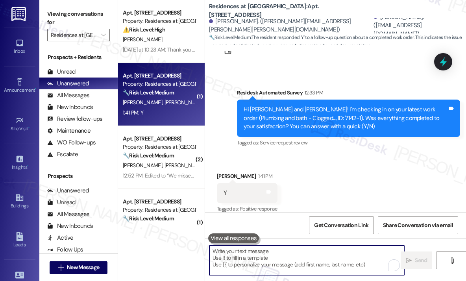
paste textarea "Request for Regular Emptying and Bag Replacement at Dog Waste Can Near Building…"
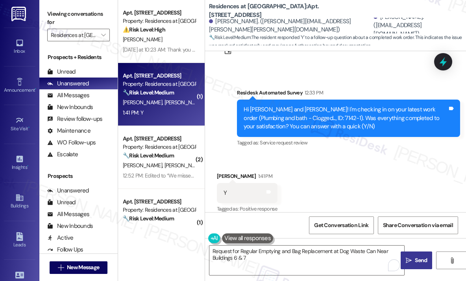
click at [224, 122] on div "Survey, sent via SMS Residesk Automated Survey 12:33 PM Hi Michelle and Theresa…" at bounding box center [335, 112] width 261 height 83
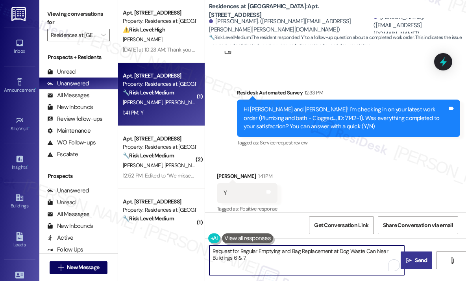
drag, startPoint x: 265, startPoint y: 260, endPoint x: 203, endPoint y: 250, distance: 62.9
click at [203, 250] on div "Apt. 490, 10125 Junction Drive Property: Residences at Annapolis Junction ⚠️ Ri…" at bounding box center [292, 140] width 348 height 281
paste textarea "That’s wonderful to hear! We’re so glad that you’re satisfied with the recent w…"
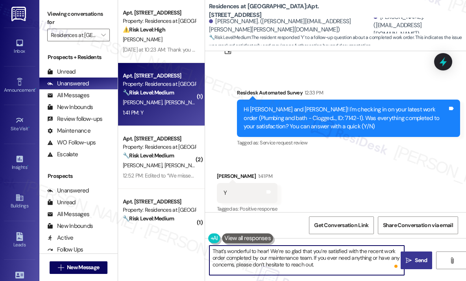
type textarea "That’s wonderful to hear! We’re so glad that you’re satisfied with the recent w…"
click at [418, 259] on span "Send" at bounding box center [420, 260] width 12 height 8
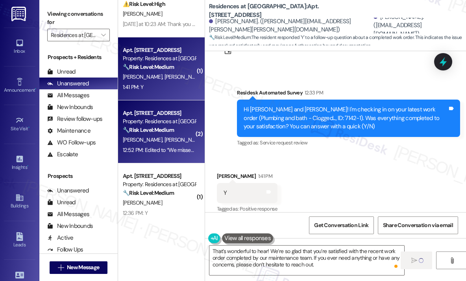
scroll to position [39, 0]
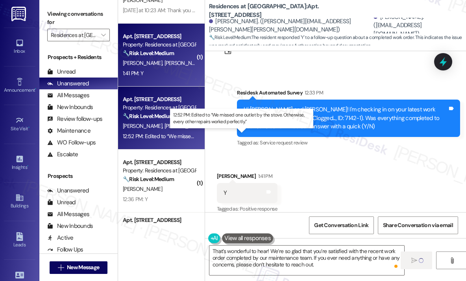
click at [171, 136] on div "12:52 PM: Edited to “We missed one outlet by the stove. Otherwise, every other …" at bounding box center [242, 136] width 238 height 7
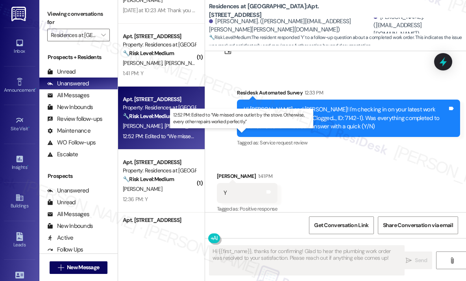
scroll to position [521, 0]
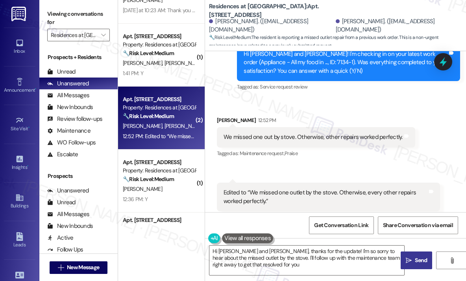
type textarea "Hi Janelin and Dennis, thanks for the update! I'm so sorry to hear about the mi…"
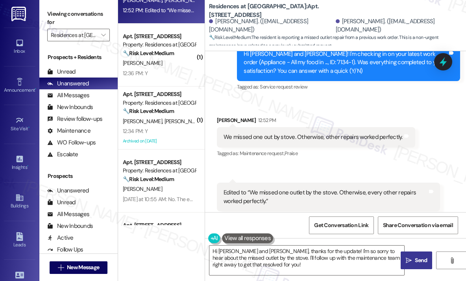
click at [333, 98] on div "Received via SMS Dennis Iyamu 12:52 PM We missed one out by stove. Otherwise, o…" at bounding box center [335, 163] width 261 height 130
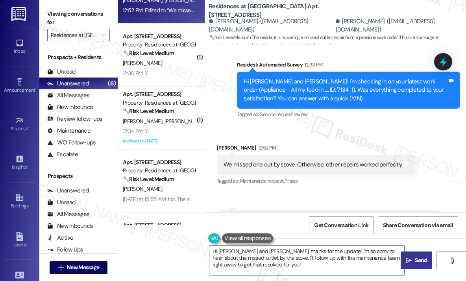
scroll to position [482, 0]
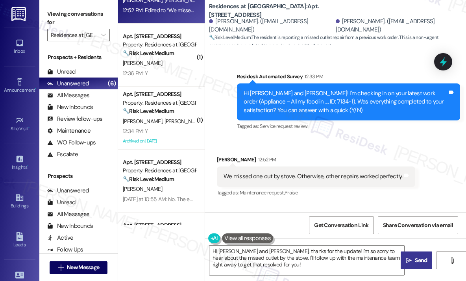
click at [318, 138] on div "Received via SMS Dennis Iyamu 12:52 PM We missed one out by stove. Otherwise, o…" at bounding box center [335, 203] width 261 height 130
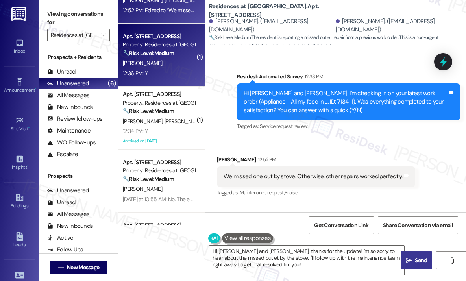
click at [157, 75] on div "12:36 PM: Y 12:36 PM: Y" at bounding box center [159, 73] width 74 height 10
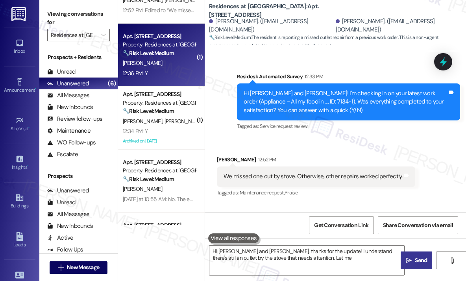
type textarea "Hi Janelin and Dennis, thanks for the update! I understand there's still an out…"
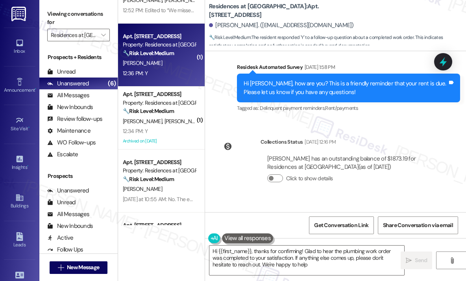
scroll to position [1519, 0]
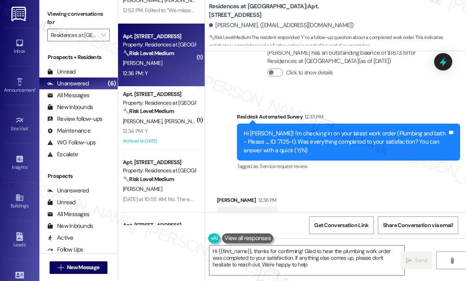
type textarea "Hi {{first_name}}, thanks for confirming! Glad to hear the plumbing work order …"
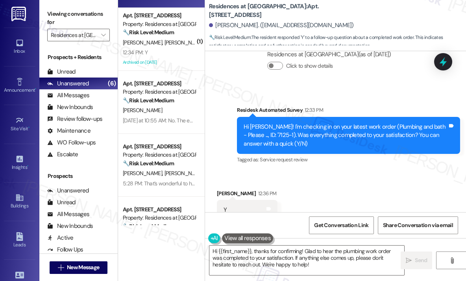
scroll to position [153, 0]
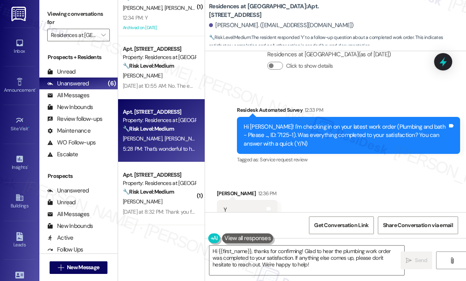
click at [170, 130] on strong "🔧 Risk Level: Medium" at bounding box center [148, 128] width 51 height 7
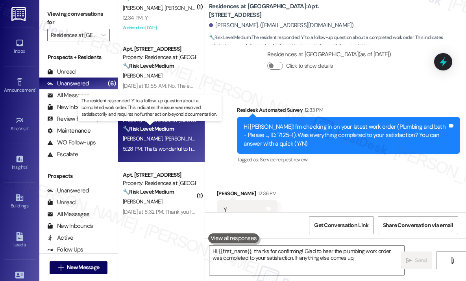
type textarea "Hi {{first_name}}, thanks for confirming! Glad to hear the plumbing work order …"
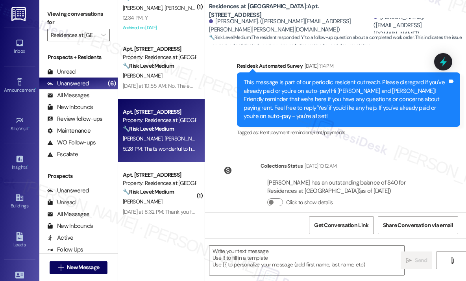
type textarea "Fetching suggested responses. Please feel free to read through the conversation…"
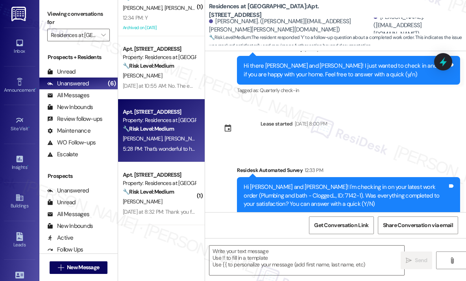
scroll to position [768, 0]
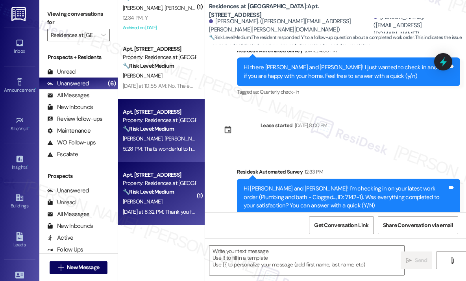
click at [188, 191] on div "🔧 Risk Level: Medium The resident is reporting a missing package. While inconve…" at bounding box center [159, 192] width 73 height 8
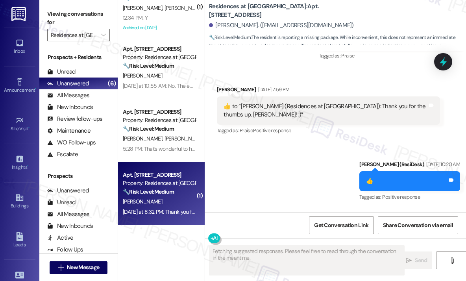
scroll to position [6725, 0]
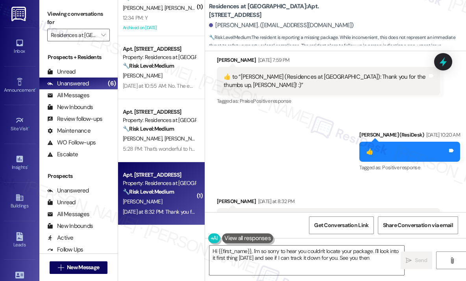
type textarea "Hi {{first_name}}, I'm so sorry to hear you couldn't locate your package. I'll …"
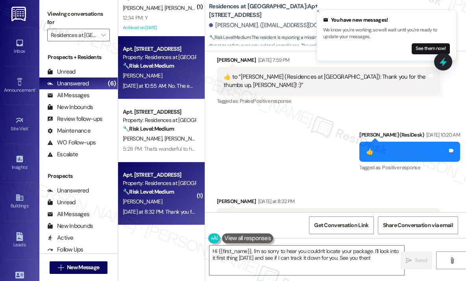
scroll to position [35, 0]
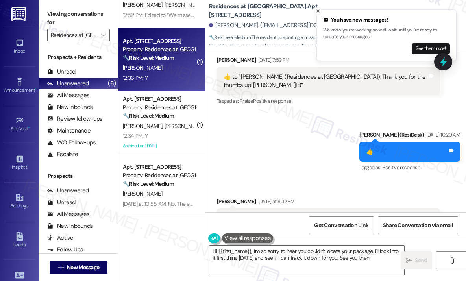
click at [168, 54] on div "🔧 Risk Level: Medium The resident responded 'Y' to a follow-up question about a…" at bounding box center [159, 58] width 73 height 8
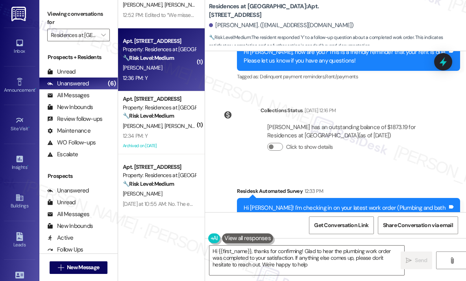
type textarea "Hi {{first_name}}, thanks for confirming! Glad to hear the plumbing work order …"
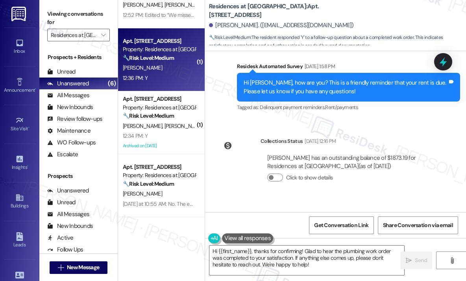
scroll to position [1441, 0]
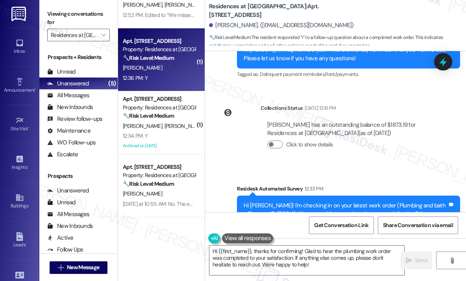
click at [374, 167] on div "Survey, sent via SMS Residesk Automated Survey 12:33 PM Hi Patrick! I'm checkin…" at bounding box center [335, 208] width 261 height 83
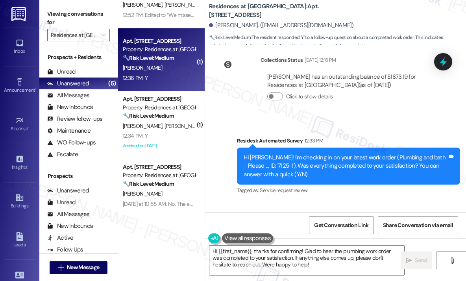
scroll to position [1520, 0]
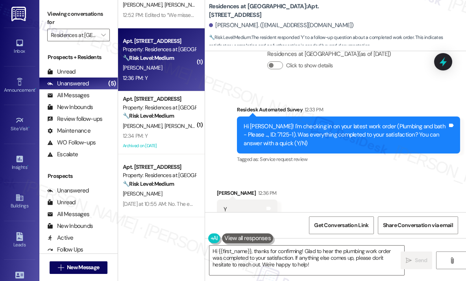
click at [365, 181] on div "Received via SMS Patrick Allinson 12:36 PM Y Tags and notes Tagged as: Positive…" at bounding box center [335, 204] width 261 height 66
click at [366, 181] on div "Received via SMS Patrick Allinson 12:36 PM Y Tags and notes Tagged as: Positive…" at bounding box center [335, 204] width 261 height 66
click at [321, 254] on textarea "Hi {{first_name}}, thanks for confirming! Glad to hear the plumbing work order …" at bounding box center [306, 259] width 195 height 29
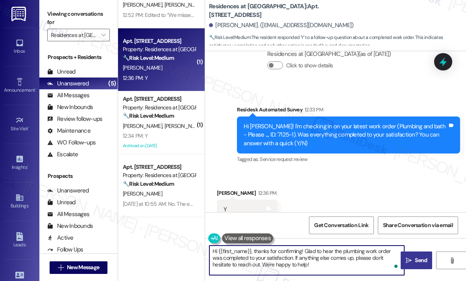
click at [413, 257] on span "Send" at bounding box center [420, 260] width 15 height 8
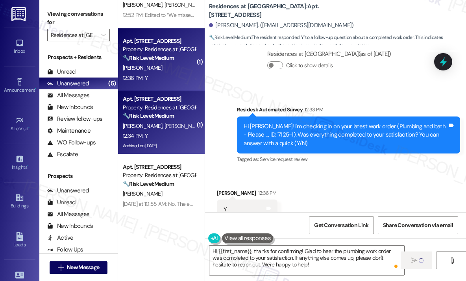
click at [165, 130] on div "R. Williams Jr K. Williams" at bounding box center [159, 126] width 74 height 10
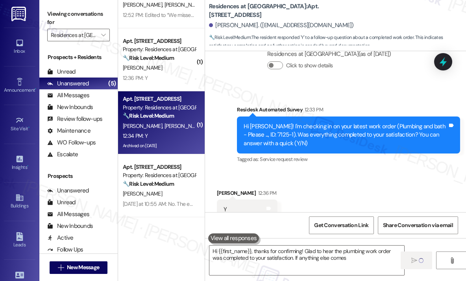
type textarea "Hi {{first_name}}, thanks for confirming! Glad to hear the plumbing work order …"
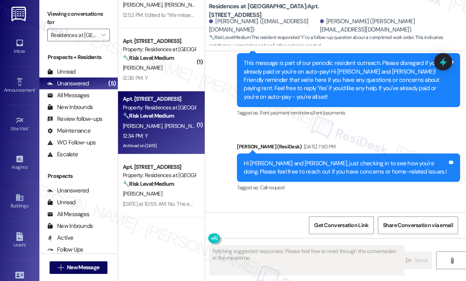
scroll to position [4161, 0]
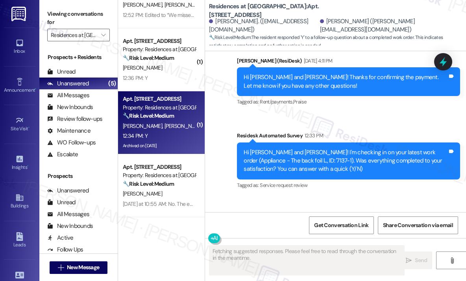
click at [318, 197] on div "Received via SMS Ronald Williams Jr 12:34 PM Y Tags and notes Tagged as: Positi…" at bounding box center [335, 230] width 261 height 66
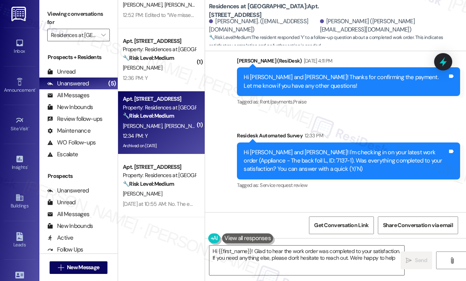
type textarea "Hi {{first_name}}! Glad to hear the work order was completed to your satisfacti…"
click at [328, 197] on div "Received via SMS Ronald Williams Jr 12:34 PM Y Tags and notes Tagged as: Positi…" at bounding box center [335, 230] width 261 height 66
click at [318, 197] on div "Received via SMS Ronald Williams Jr 12:34 PM Y Tags and notes Tagged as: Positi…" at bounding box center [335, 230] width 261 height 66
click at [313, 251] on textarea "Hi {{first_name}}! Glad to hear the work order was completed to your satisfacti…" at bounding box center [306, 259] width 195 height 29
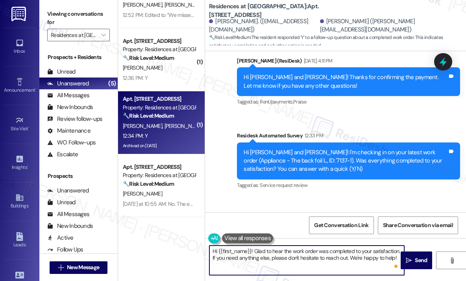
click at [346, 197] on div "Received via SMS Ronald Williams Jr 12:34 PM Y Tags and notes Tagged as: Positi…" at bounding box center [335, 230] width 261 height 66
click at [341, 256] on textarea "Hi {{first_name}}! Glad to hear the work order was completed to your satisfacti…" at bounding box center [306, 259] width 195 height 29
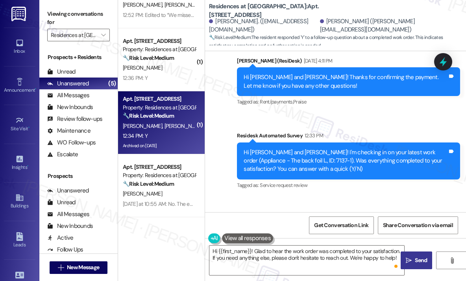
click at [416, 258] on span "Send" at bounding box center [420, 260] width 12 height 8
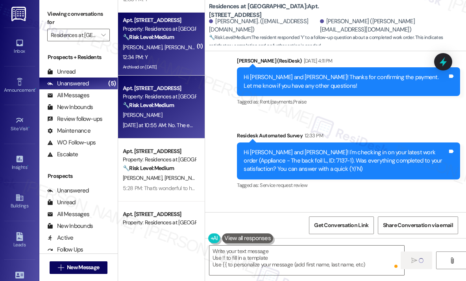
scroll to position [4161, 0]
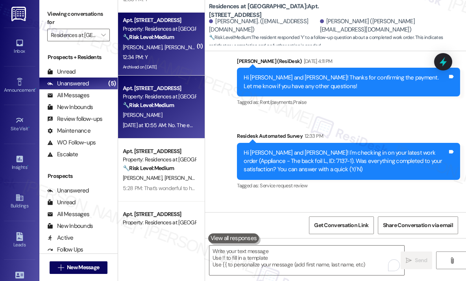
click at [176, 115] on div "S. Janes" at bounding box center [159, 115] width 74 height 10
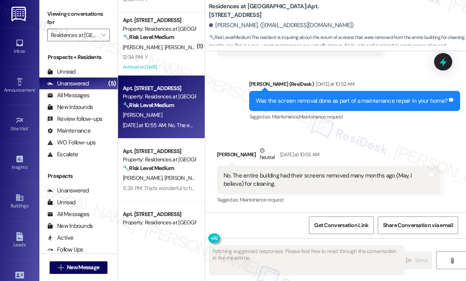
scroll to position [2936, 0]
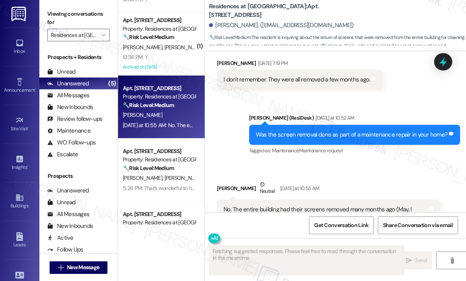
click at [351, 180] on div "Stacey Janes Neutral Yesterday at 10:55 AM" at bounding box center [328, 189] width 223 height 19
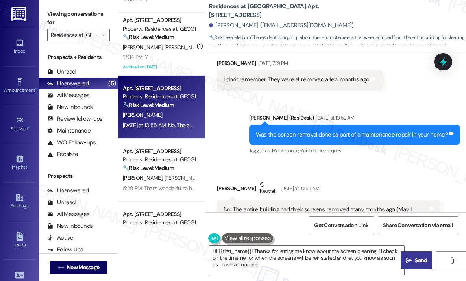
type textarea "Hi {{first_name}}! Thanks for letting me know about the screen cleaning. I'll c…"
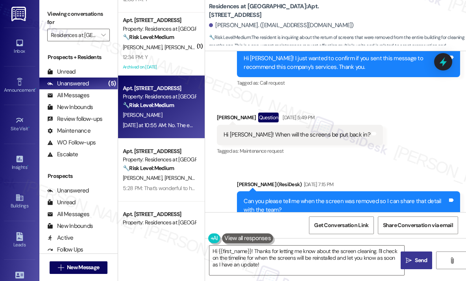
scroll to position [2740, 0]
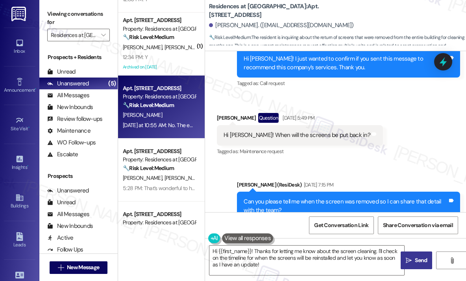
click at [292, 131] on div "Hi Jay! When will the screens be put back in?" at bounding box center [296, 135] width 147 height 8
copy div "Hi Jay! When will the screens be put back in? Tags and notes"
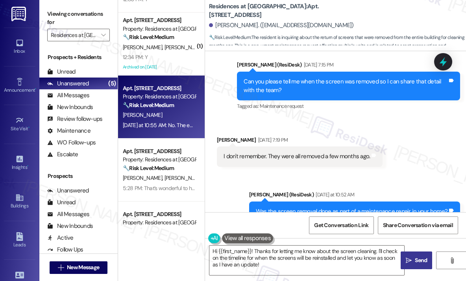
scroll to position [2897, 0]
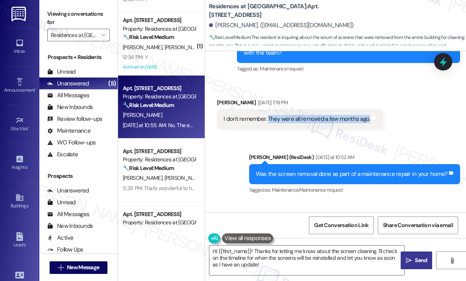
drag, startPoint x: 267, startPoint y: 85, endPoint x: 367, endPoint y: 86, distance: 99.5
click at [367, 115] on div "I don't remember. They were all removed a few months ago." at bounding box center [296, 119] width 146 height 8
copy div "They were all removed a few months ago."
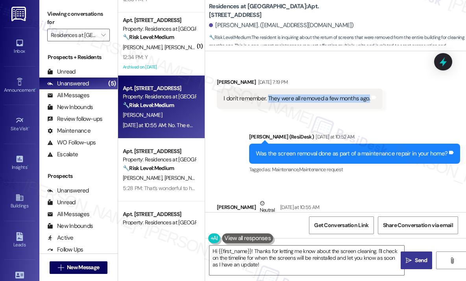
scroll to position [2936, 0]
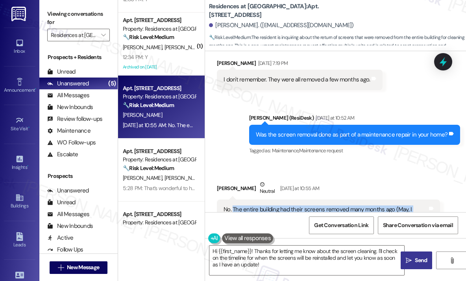
drag, startPoint x: 291, startPoint y: 183, endPoint x: 233, endPoint y: 174, distance: 58.5
click at [233, 205] on div "No. The entire building had their screens removed many months ago (May, I belie…" at bounding box center [325, 213] width 204 height 17
copy div "The entire building had their screens removed many months ago (May, I believe) …"
click at [377, 162] on div "Received via SMS Stacey Janes Neutral Yesterday at 10:55 AM No. The entire buil…" at bounding box center [335, 203] width 261 height 83
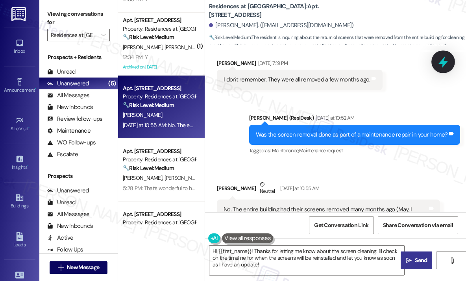
click at [446, 63] on icon at bounding box center [442, 62] width 9 height 12
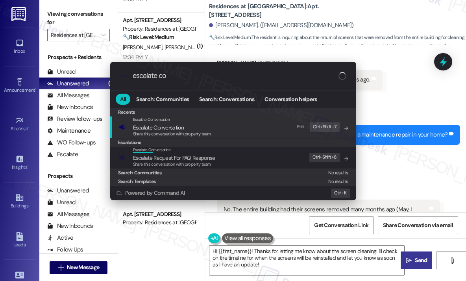
type input "escalate con"
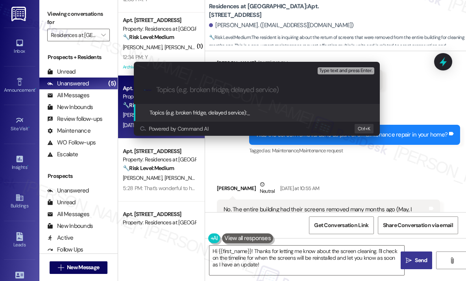
paste input "Timeline for Reinstalling Window Screens After Removal in May"
type input "Timeline for Reinstalling Window Screens After Removal in May"
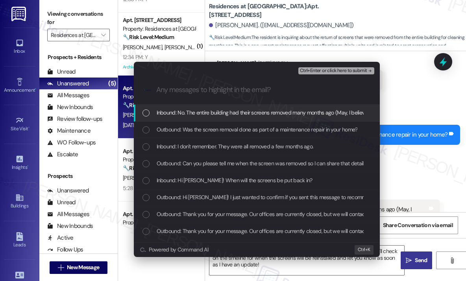
click at [159, 114] on span "Inbound: No. The entire building had their screens removed many months ago (May…" at bounding box center [276, 112] width 241 height 9
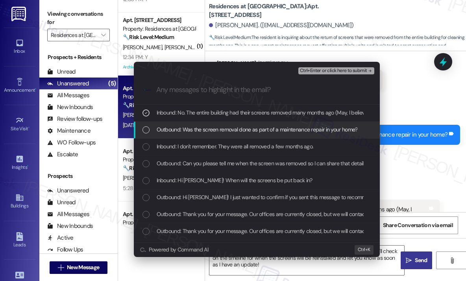
click at [159, 131] on span "Outbound: Was the screen removal done as part of a maintenance repair in your h…" at bounding box center [256, 129] width 201 height 9
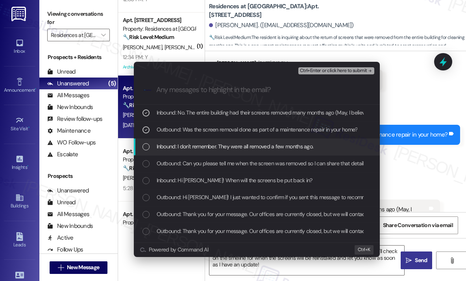
click at [159, 145] on span "Inbound: I don't remember. They were all removed a few months ago." at bounding box center [234, 146] width 157 height 9
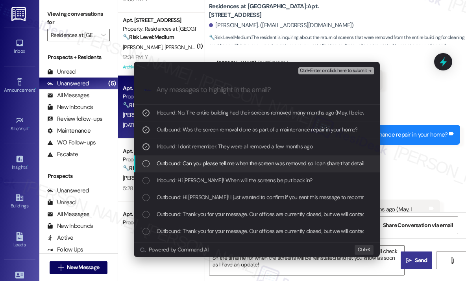
click at [162, 160] on span "Outbound: Can you please tell me when the screen was removed so I can share tha…" at bounding box center [277, 163] width 242 height 9
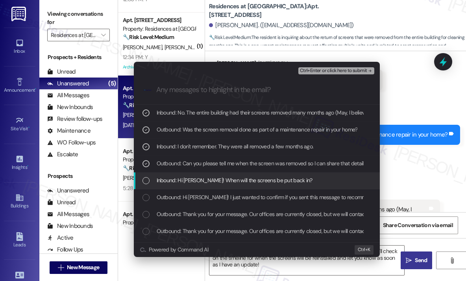
click at [159, 177] on span "Inbound: Hi Jay! When will the screens be put back in?" at bounding box center [234, 180] width 156 height 9
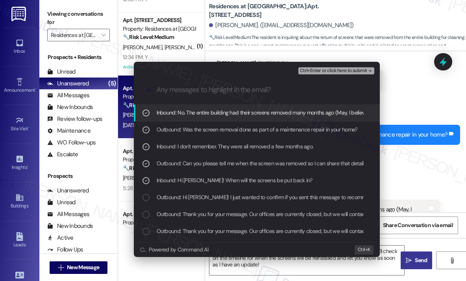
click at [337, 71] on span "Ctrl+Enter or click here to submit" at bounding box center [333, 71] width 67 height 6
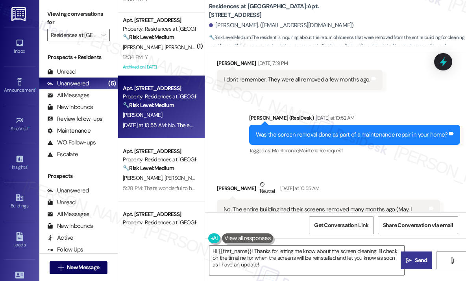
click at [368, 174] on div "Received via SMS Stacey Janes Neutral Yesterday at 10:55 AM No. The entire buil…" at bounding box center [328, 209] width 235 height 71
click at [307, 258] on textarea "Hi {{first_name}}! Thanks for letting me know about the screen cleaning. I'll c…" at bounding box center [306, 259] width 195 height 29
click at [412, 259] on span " Send" at bounding box center [416, 260] width 25 height 8
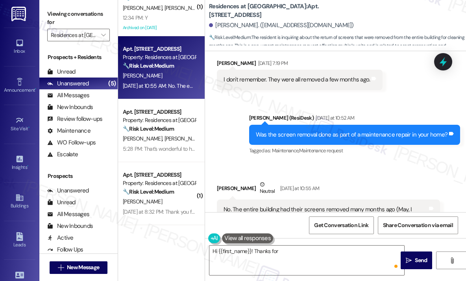
scroll to position [2936, 0]
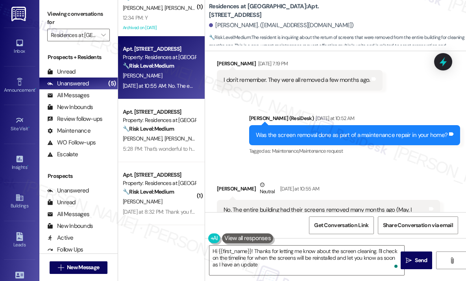
type textarea "Hi {{first_name}}! Thanks for letting me know about the screen cleaning. I'll c…"
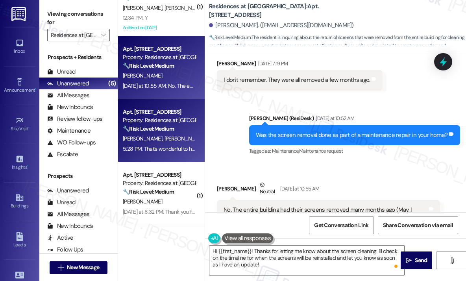
click at [174, 147] on div "5:28 PM: That’s wonderful to hear! We’re so glad that you’re satisfied with the…" at bounding box center [370, 148] width 495 height 7
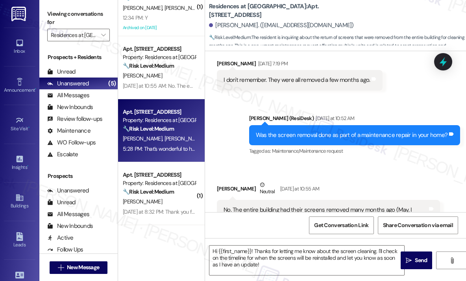
type textarea "Fetching suggested responses. Please feel free to read through the conversation…"
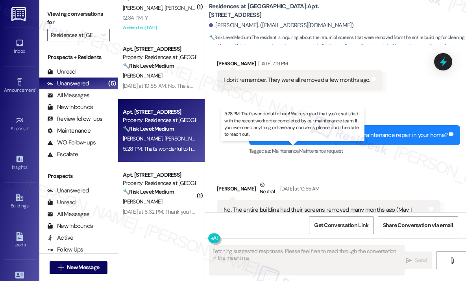
scroll to position [930, 0]
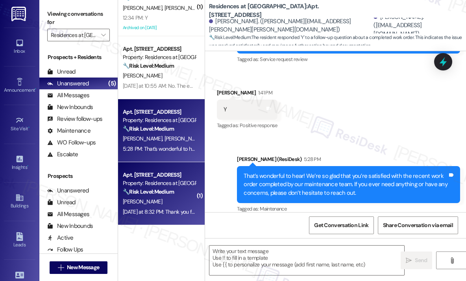
click at [170, 197] on div "D. Ambrose" at bounding box center [159, 202] width 74 height 10
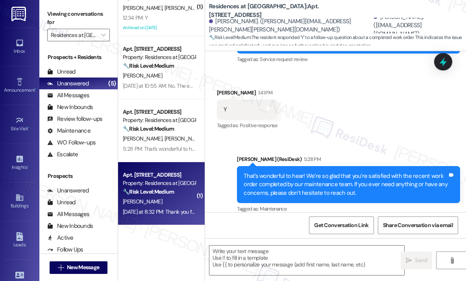
type textarea "Fetching suggested responses. Please feel free to read through the conversation…"
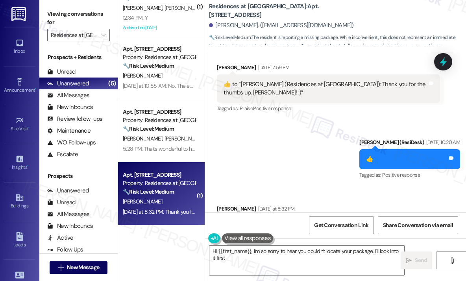
scroll to position [6725, 0]
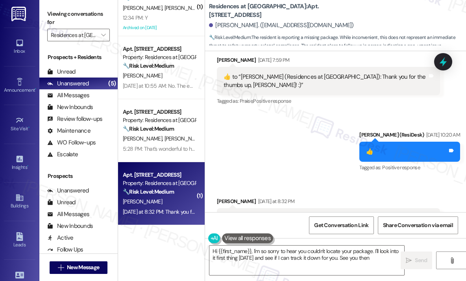
type textarea "Hi {{first_name}}, I'm so sorry to hear you couldn't locate your package. I'll …"
click at [326, 124] on div "Sent via SMS Jay (ResiDesk) Jul 29, 2025 at 10:20 AM 👍 Tags and notes Tagged as…" at bounding box center [335, 146] width 261 height 66
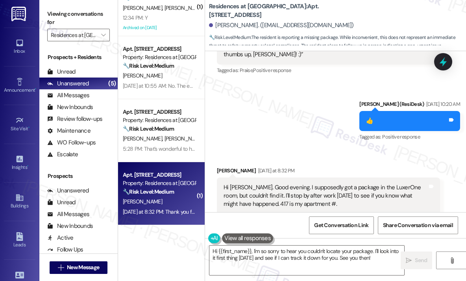
scroll to position [6808, 0]
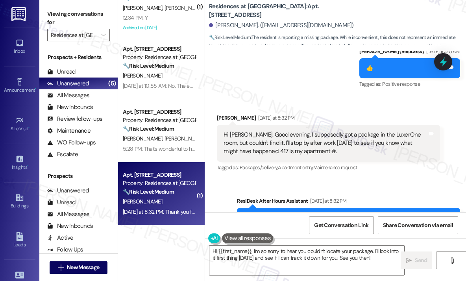
click at [356, 15] on b "Residences at Annapolis Junction: Apt. 417, 10125 Junction Drive" at bounding box center [287, 10] width 157 height 17
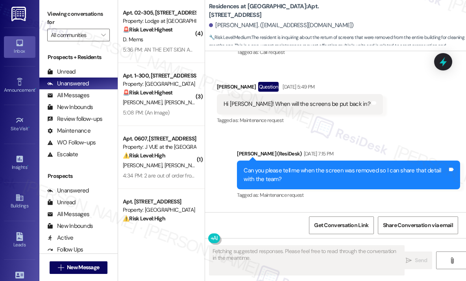
scroll to position [2936, 0]
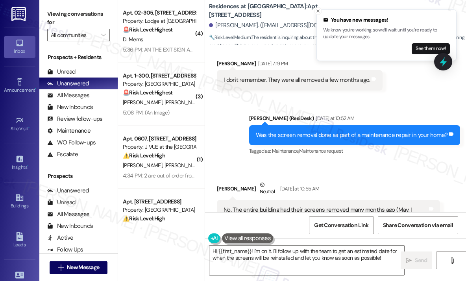
click at [353, 163] on div "Received via SMS [PERSON_NAME] Neutral [DATE] at 10:55 AM No. The entire buildi…" at bounding box center [335, 204] width 261 height 83
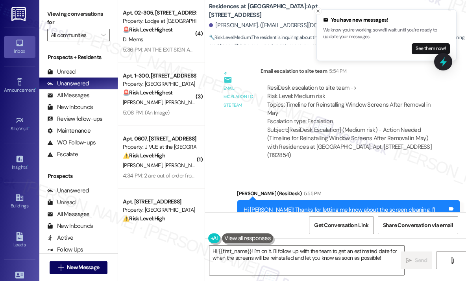
scroll to position [3230, 0]
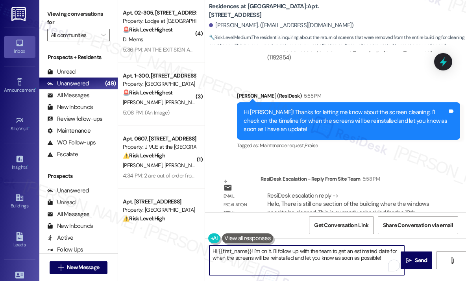
drag, startPoint x: 386, startPoint y: 261, endPoint x: 254, endPoint y: 253, distance: 131.9
click at [254, 253] on textarea "Hi {{first_name}}! I'm on it. I'll follow up with the team to get an estimated …" at bounding box center [306, 259] width 195 height 29
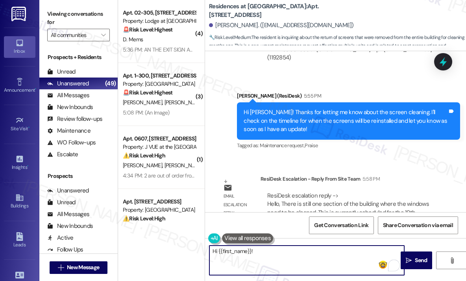
paste textarea "The site team wanted to let you know that there is still one section of the bui…"
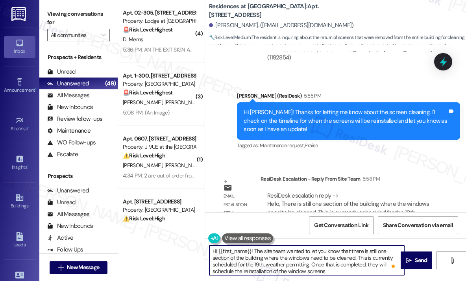
scroll to position [2, 0]
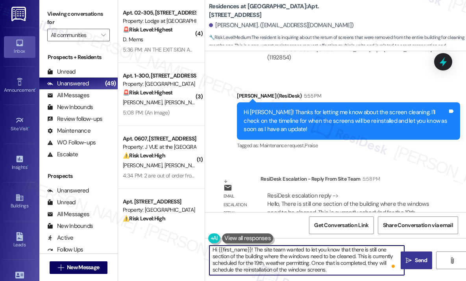
type textarea "Hi {{first_name}}! The site team wanted to let you know that there is still one…"
click at [412, 264] on span " Send" at bounding box center [416, 260] width 25 height 8
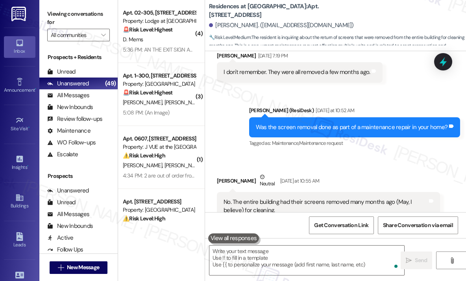
scroll to position [2936, 0]
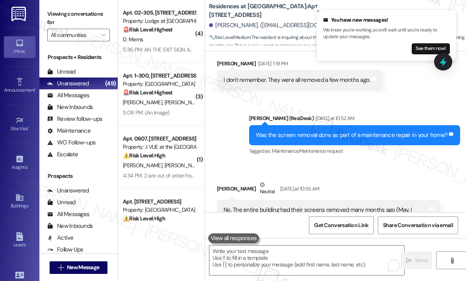
click at [370, 163] on div "Received via SMS Stacey Janes Neutral Yesterday at 10:55 AM No. The entire buil…" at bounding box center [335, 204] width 261 height 83
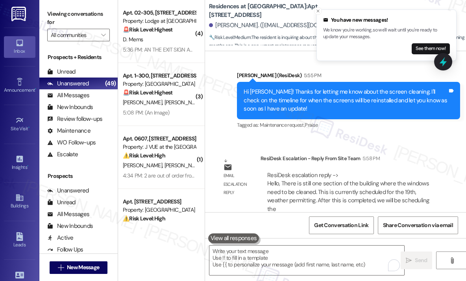
scroll to position [3310, 0]
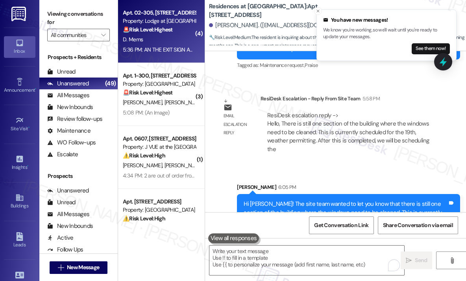
click at [183, 56] on div "Apt. 02-305, 3130 Hillandale Road Property: Lodge at Croasdaile Farm 🚨 Risk Lev…" at bounding box center [161, 31] width 87 height 63
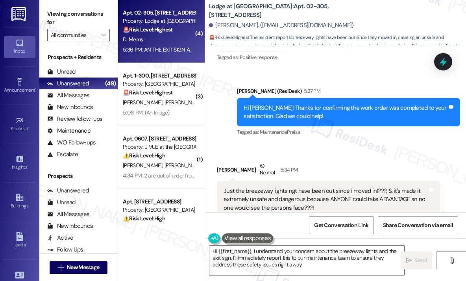
scroll to position [204, 0]
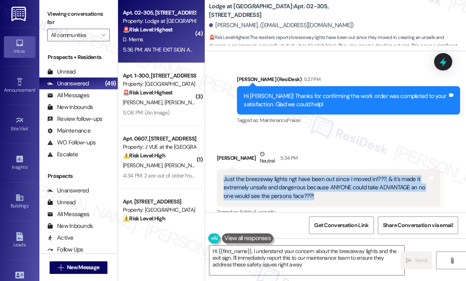
drag, startPoint x: 326, startPoint y: 188, endPoint x: 224, endPoint y: 171, distance: 103.0
click at [224, 175] on div "Just the breezeway lights ngt have been out since i moved in!???, & it's made i…" at bounding box center [325, 187] width 204 height 25
copy div "Just the breezeway lights ngt have been out since i moved in!???, & it's made i…"
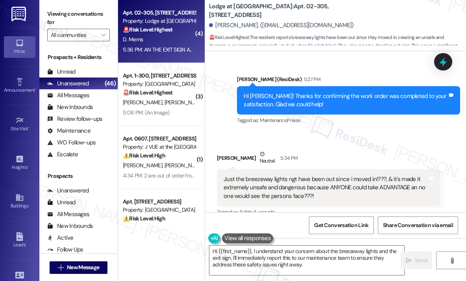
click at [346, 206] on div "Tagged as: Safety & security Click to highlight conversations about Safety & se…" at bounding box center [328, 211] width 223 height 11
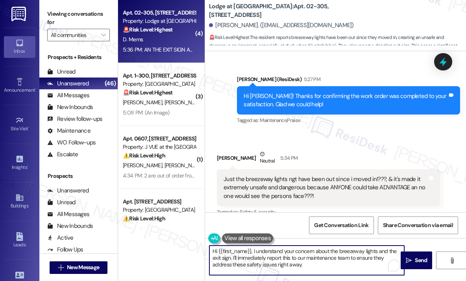
drag, startPoint x: 326, startPoint y: 269, endPoint x: 251, endPoint y: 251, distance: 76.7
click at [251, 251] on textarea "Hi {{first_name}}, I understand your concern about the breezeway lights and the…" at bounding box center [306, 259] width 195 height 29
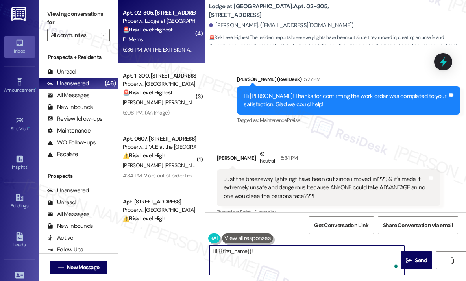
paste textarea "Thanks for letting me know — can you share exactly which breezeway lights have …"
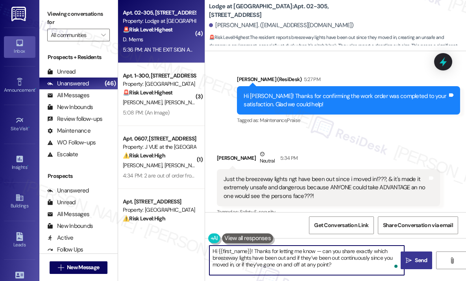
type textarea "Hi {{first_name}}! Thanks for letting me know — can you share exactly which bre…"
click at [415, 259] on span "Send" at bounding box center [420, 260] width 12 height 8
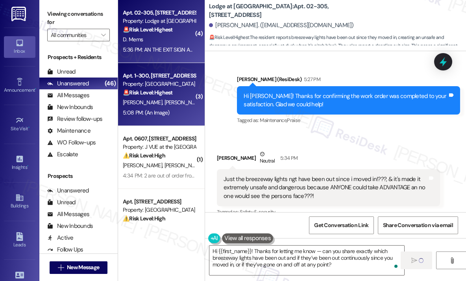
click at [164, 111] on div "5:08 PM: (An Image) 5:08 PM: (An Image)" at bounding box center [146, 112] width 47 height 7
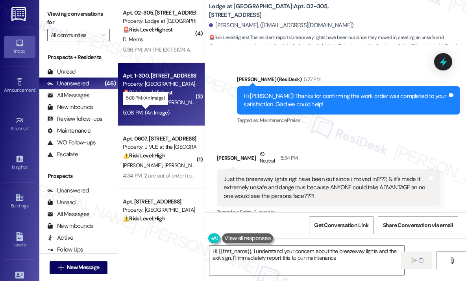
type textarea "Hi {{first_name}}, I understand your concern about the breezeway lights and the…"
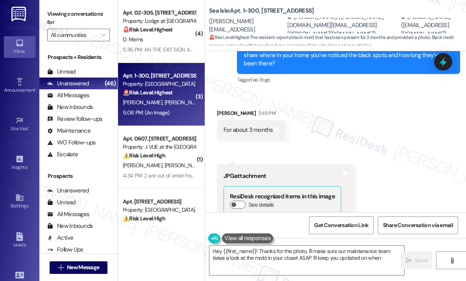
scroll to position [1527, 0]
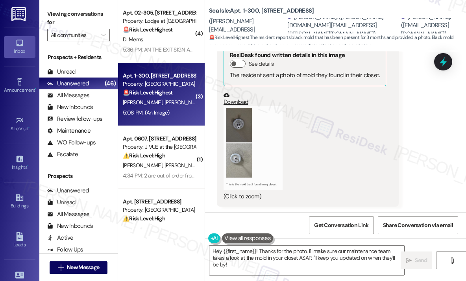
click at [212, 86] on div "Received via SMS Nathan Gil 5:08 PM JPG attachment ResiDesk found written detai…" at bounding box center [307, 109] width 193 height 206
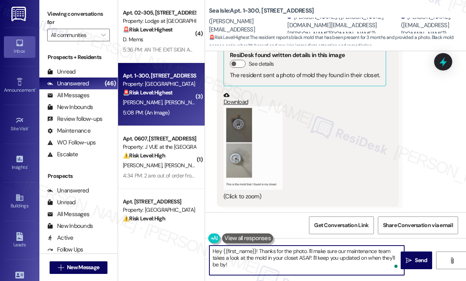
drag, startPoint x: 336, startPoint y: 264, endPoint x: 313, endPoint y: 260, distance: 23.2
click at [313, 260] on textarea "Hey {{first_name}}! Thanks for the photo. I'll make sure our maintenance team t…" at bounding box center [306, 259] width 195 height 29
paste textarea "Do we have your permission to enter during your absence to address this issue? …"
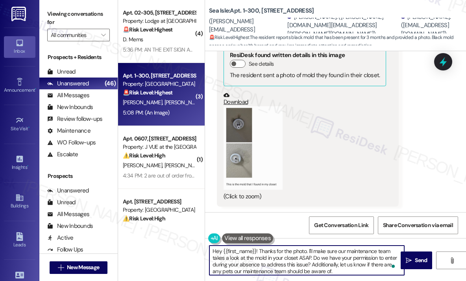
scroll to position [2, 0]
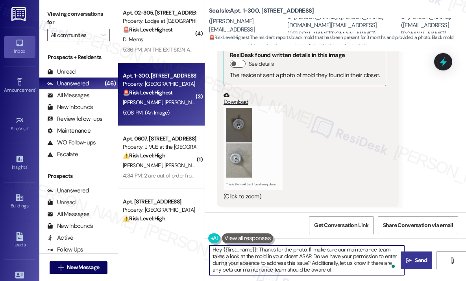
type textarea "Hey {{first_name}}! Thanks for the photo. I'll make sure our maintenance team t…"
click at [409, 259] on icon "" at bounding box center [408, 260] width 6 height 6
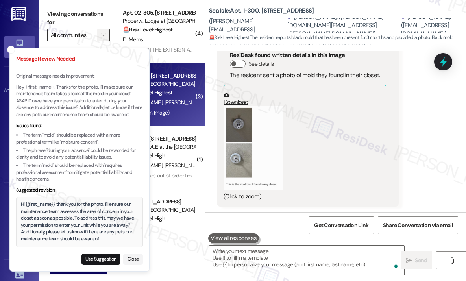
scroll to position [0, 0]
click at [107, 35] on span "" at bounding box center [102, 35] width 7 height 13
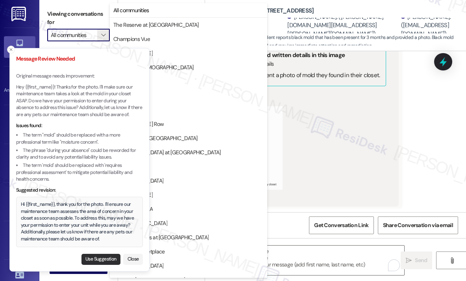
click at [100, 260] on button "Use Suggestion" at bounding box center [100, 259] width 39 height 11
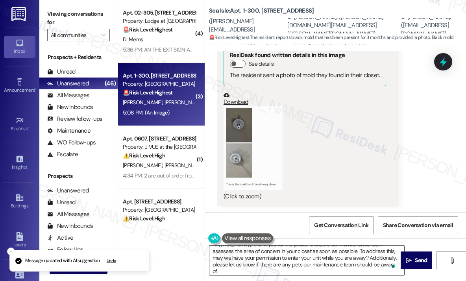
scroll to position [8, 0]
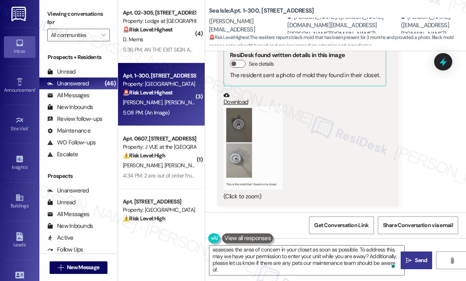
click at [411, 260] on icon "" at bounding box center [408, 260] width 6 height 6
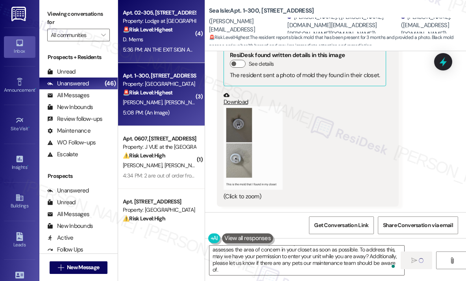
type textarea "Fetching suggested responses. Please feel free to read through the conversation…"
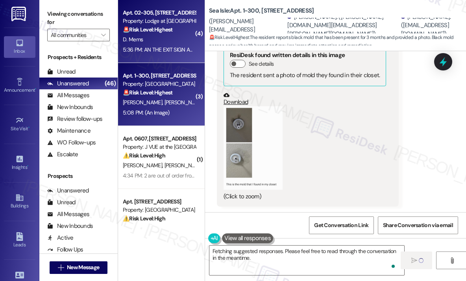
scroll to position [1527, 0]
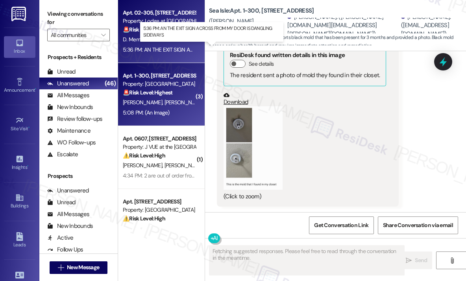
click at [172, 50] on div "5:36 PM: AN THE EXIT SIGN ACROSS FROM MY DOOR IS DANGLING SIDEWAYS 5:36 PM: AN …" at bounding box center [212, 49] width 179 height 7
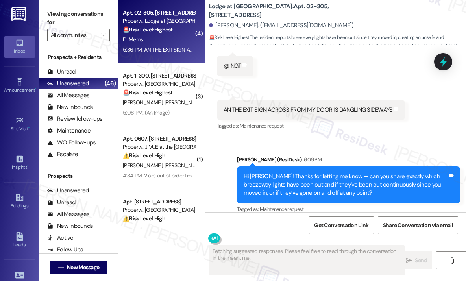
scroll to position [446, 0]
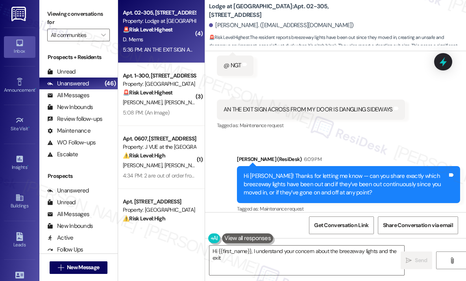
type textarea "Hi {{first_name}}, I understand your concern about the breezeway lights and the…"
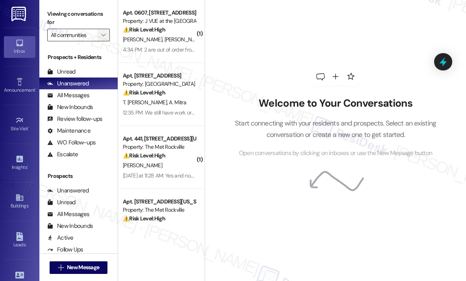
click at [103, 39] on span "" at bounding box center [102, 35] width 7 height 13
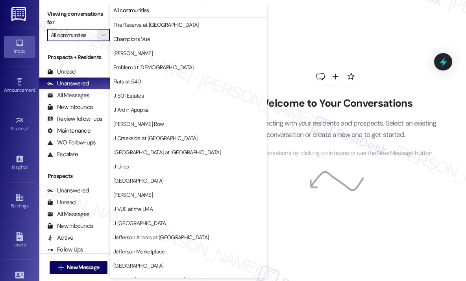
click at [291, 14] on div "Welcome to Your Conversations Start connecting with your residents and prospect…" at bounding box center [335, 112] width 236 height 225
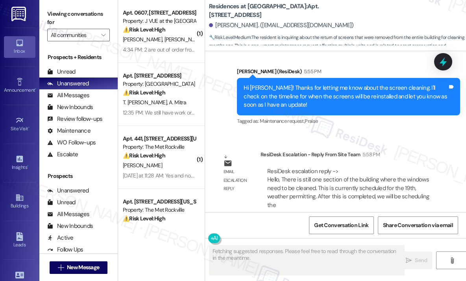
scroll to position [3322, 0]
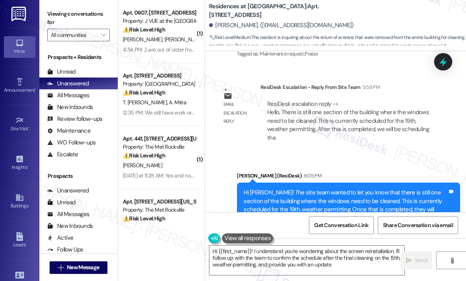
type textarea "Hi {{first_name}}! I understand you're wondering about the screen reinstallatio…"
click at [376, 154] on div "Sent via SMS [PERSON_NAME] (ResiDesk) 6:05 PM Hi [PERSON_NAME]! The site team w…" at bounding box center [335, 200] width 261 height 92
click at [342, 154] on div "Sent via SMS [PERSON_NAME] (ResiDesk) 6:05 PM Hi [PERSON_NAME]! The site team w…" at bounding box center [335, 200] width 261 height 92
click at [106, 34] on span "" at bounding box center [102, 35] width 7 height 13
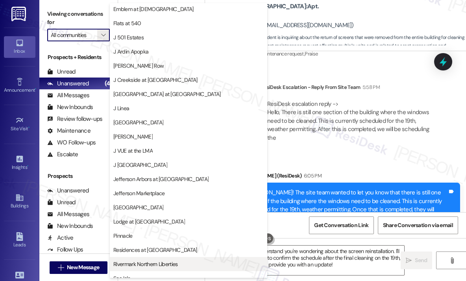
scroll to position [118, 0]
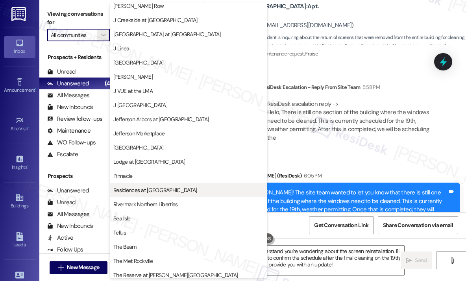
click at [144, 192] on span "Residences at [GEOGRAPHIC_DATA]" at bounding box center [154, 190] width 83 height 8
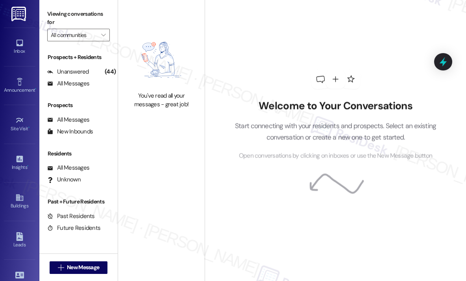
type input "Residences at [GEOGRAPHIC_DATA]"
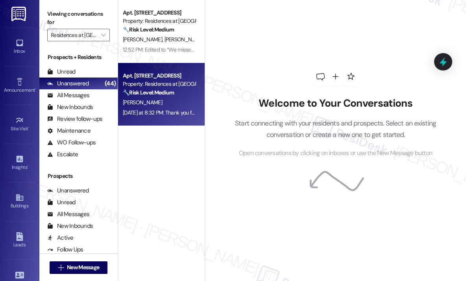
click at [171, 110] on div "[DATE] at 8:32 PM: Thank you for your message. Our offices are currently closed…" at bounding box center [363, 112] width 481 height 7
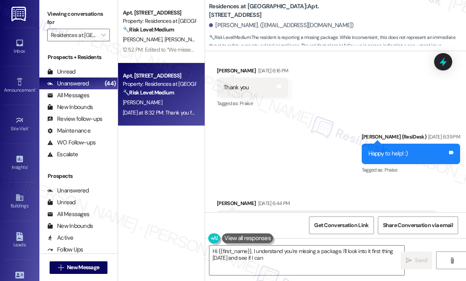
scroll to position [6725, 0]
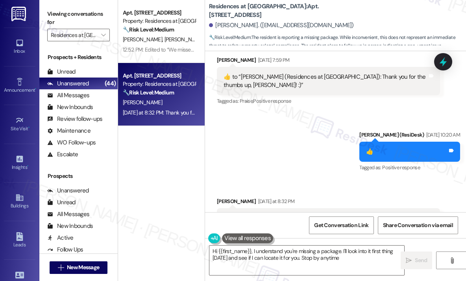
type textarea "Hi {{first_name}}, I understand you're missing a package. I'll look into it fir…"
click at [62, 39] on input "Residences at [GEOGRAPHIC_DATA]" at bounding box center [74, 35] width 46 height 13
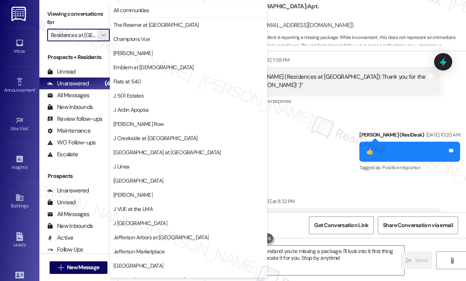
scroll to position [122, 0]
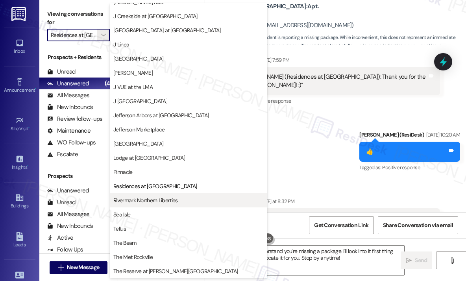
click at [140, 203] on span "Rivermark Northern Liberties" at bounding box center [145, 200] width 64 height 8
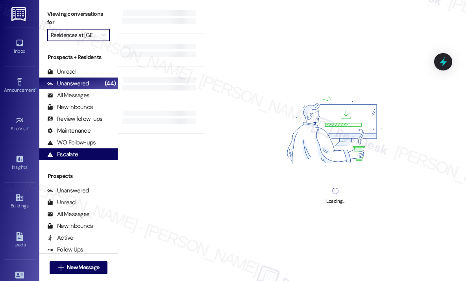
type input "Rivermark Northern Liberties"
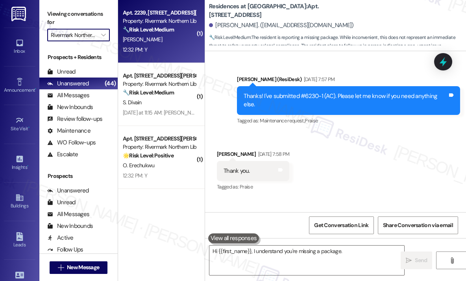
type textarea "Hi {{first_name}}, I understand you're missing a package. I'll"
click at [152, 45] on div "12:32 PM: Y 12:32 PM: Y" at bounding box center [159, 50] width 74 height 10
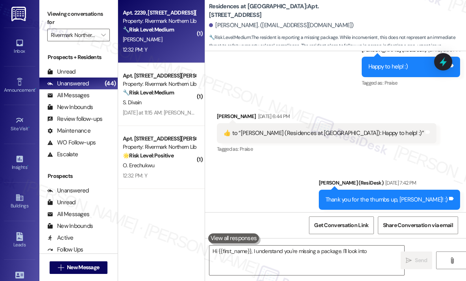
scroll to position [6725, 0]
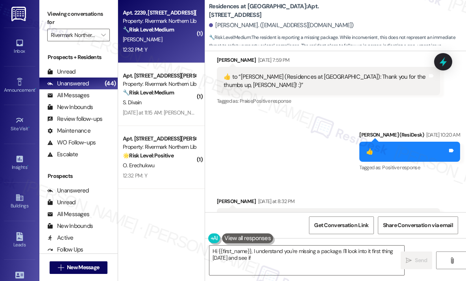
type textarea "Hi {{first_name}}, I understand you're missing a package. I'll look into it fir…"
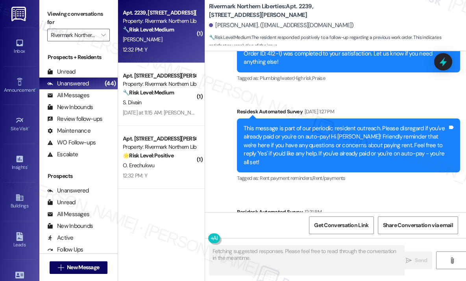
scroll to position [515, 0]
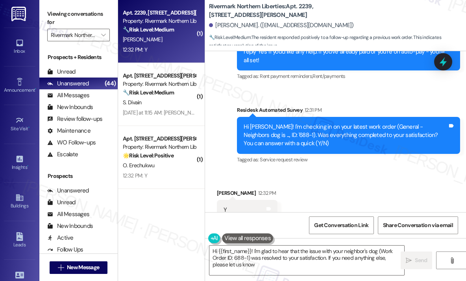
type textarea "Hi {{first_name}}! I'm glad to hear that the issue with your neighbor's dog (Wo…"
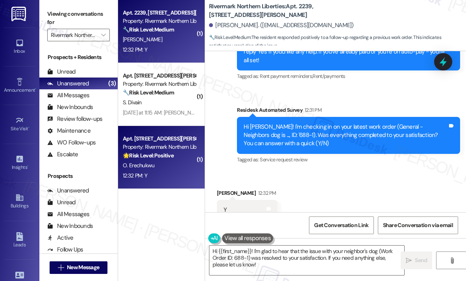
click at [177, 175] on div "12:32 PM: Y 12:32 PM: Y" at bounding box center [159, 176] width 74 height 10
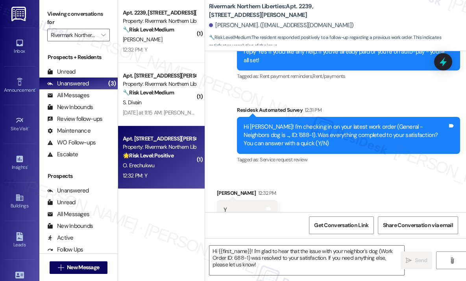
type textarea "Fetching suggested responses. Please feel free to read through the conversation…"
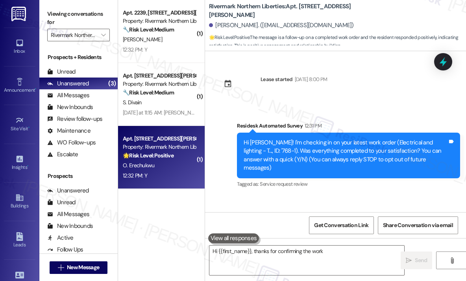
scroll to position [41, 0]
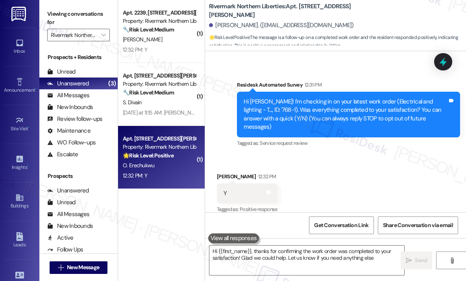
type textarea "Hi {{first_name}}, thanks for confirming the work order was completed to your s…"
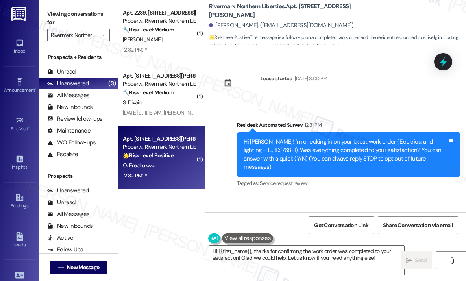
scroll to position [0, 0]
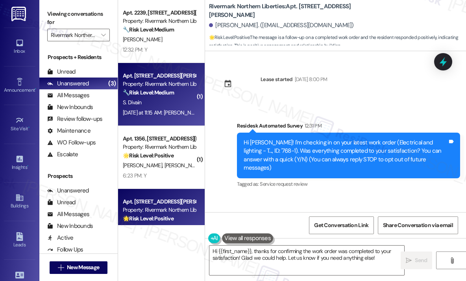
click at [176, 112] on div "[DATE] at 11:15 AM: [PERSON_NAME], thank you so much for your help🙏 [DATE] at 1…" at bounding box center [204, 112] width 162 height 7
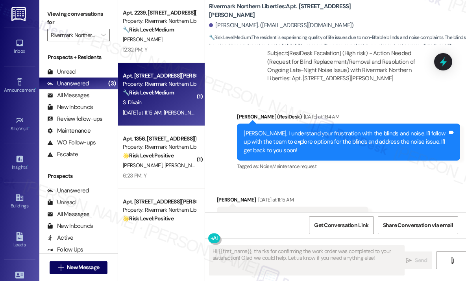
scroll to position [832, 0]
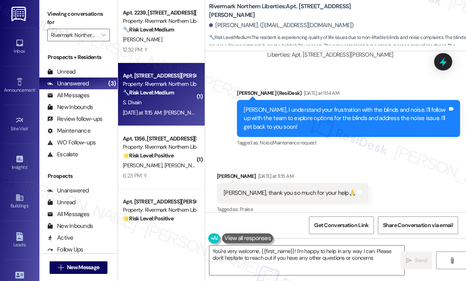
type textarea "You're very welcome, {{first_name}}! I'm happy to help in any way I can. Please…"
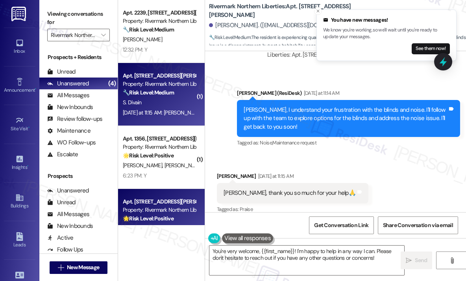
click at [168, 215] on strong "🌟 Risk Level: Positive" at bounding box center [148, 218] width 51 height 7
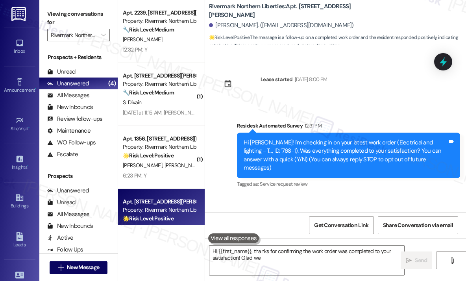
scroll to position [41, 0]
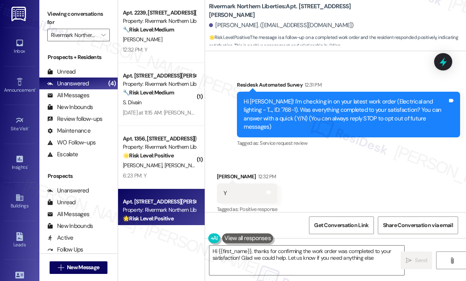
type textarea "Hi {{first_name}}, thanks for confirming the work order was completed to your s…"
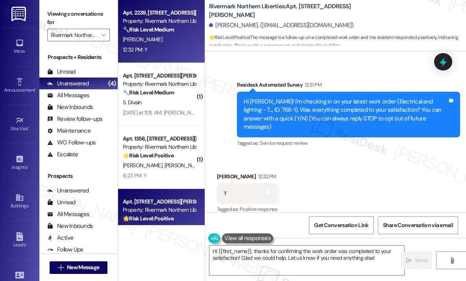
click at [148, 44] on div "[PERSON_NAME]" at bounding box center [159, 40] width 74 height 10
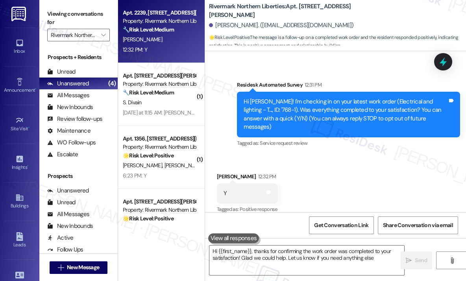
type textarea "Hi {{first_name}}, thanks for confirming the work order was completed to your s…"
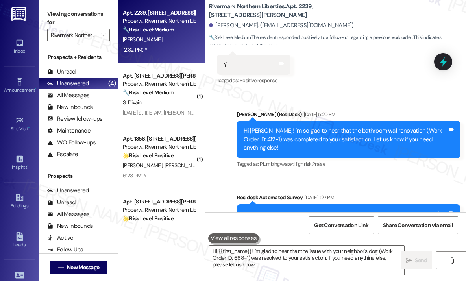
type textarea "Hi {{first_name}}! I'm glad to hear that the issue with your neighbor's dog (Wo…"
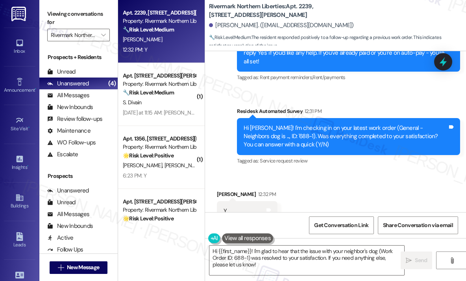
scroll to position [515, 0]
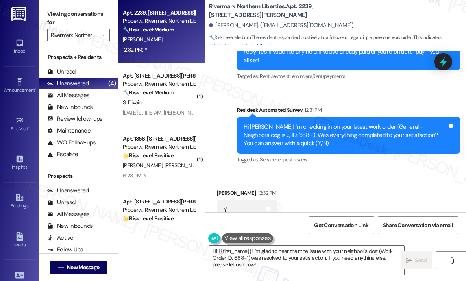
click at [338, 171] on div "Received via SMS [PERSON_NAME] 12:32 PM Y Tags and notes Tagged as: Positive re…" at bounding box center [335, 204] width 261 height 66
click at [320, 197] on div "Received via SMS [PERSON_NAME] 12:32 PM Y Tags and notes Tagged as: Positive re…" at bounding box center [335, 204] width 261 height 66
click at [298, 268] on textarea "Hi {{first_name}}! I'm glad to hear that the issue with your neighbor's dog (Wo…" at bounding box center [306, 259] width 195 height 29
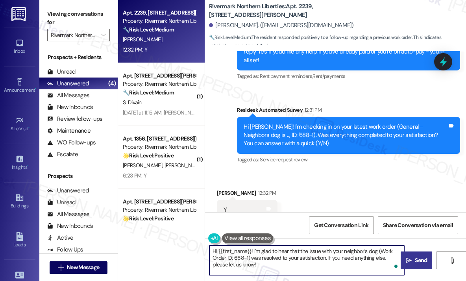
click at [409, 256] on span " Send" at bounding box center [416, 260] width 25 height 8
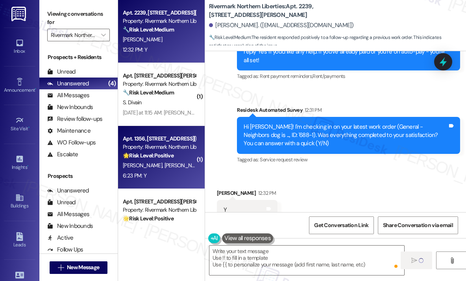
type textarea "Fetching suggested responses. Please feel free to read through the conversation…"
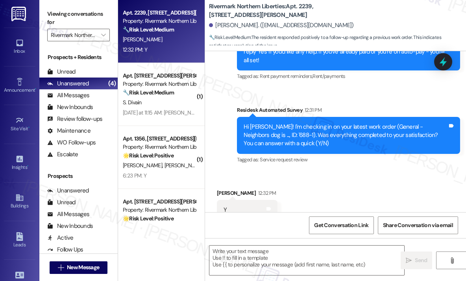
click at [319, 171] on div "Received via SMS [PERSON_NAME] 12:32 PM Y Tags and notes Tagged as: Positive re…" at bounding box center [335, 204] width 261 height 66
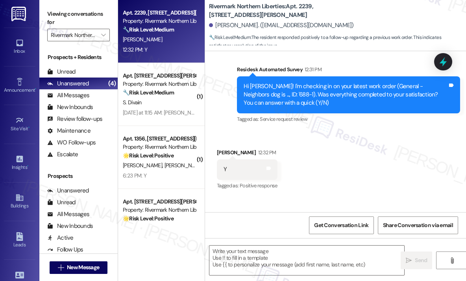
scroll to position [587, 0]
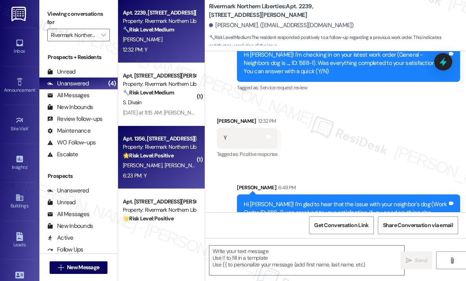
click at [176, 147] on div "Property: Rivermark Northern Liberties" at bounding box center [159, 147] width 73 height 8
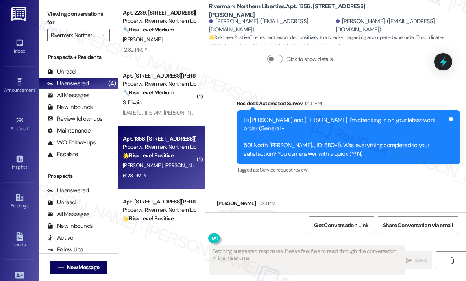
scroll to position [1305, 0]
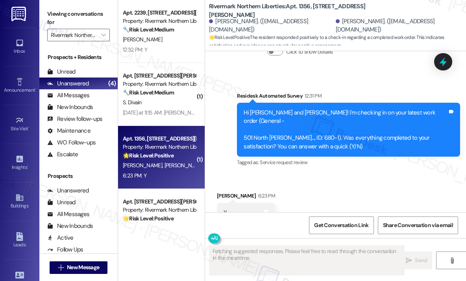
click at [366, 174] on div "Received via SMS [PERSON_NAME] 6:23 PM Y Tags and notes" at bounding box center [335, 201] width 261 height 55
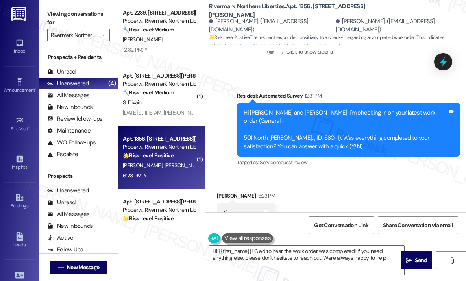
type textarea "Hi {{first_name}}! Glad to hear the work order was completed! If you need anyth…"
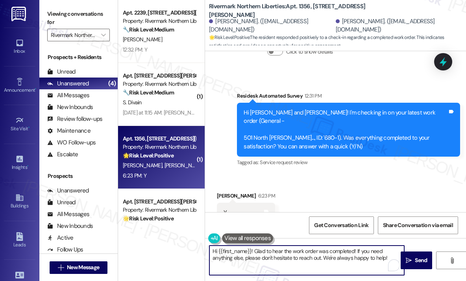
click at [335, 259] on textarea "Hi {{first_name}}! Glad to hear the work order was completed! If you need anyth…" at bounding box center [306, 259] width 195 height 29
click at [332, 256] on textarea "Hi {{first_name}}! Glad to hear the work order was completed! If you need anyth…" at bounding box center [306, 259] width 195 height 29
click at [411, 259] on span " Send" at bounding box center [416, 260] width 25 height 8
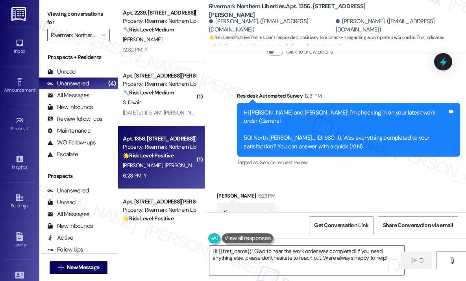
scroll to position [27, 0]
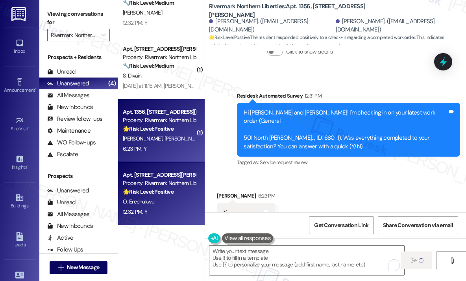
click at [186, 182] on div "Property: Rivermark Northern Liberties" at bounding box center [159, 183] width 73 height 8
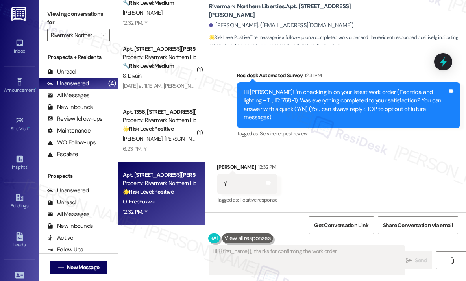
scroll to position [41, 0]
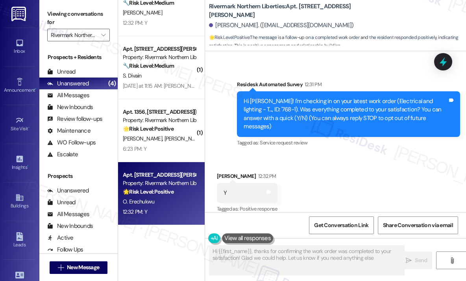
type textarea "Hi {{first_name}}, thanks for confirming the work order was completed to your s…"
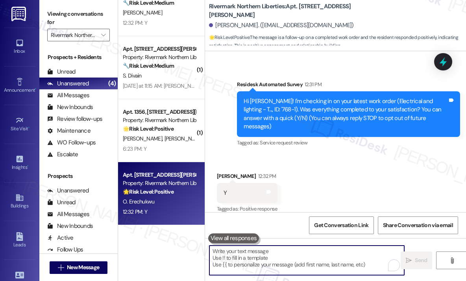
click at [230, 261] on textarea "To enrich screen reader interactions, please activate Accessibility in Grammarl…" at bounding box center [306, 259] width 195 height 29
paste textarea "Hi {{first_name}}! Glad to hear the work order was completed! If you need anyth…"
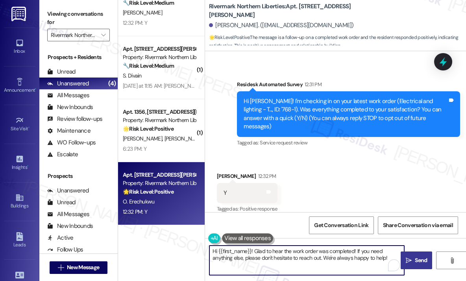
type textarea "Hi {{first_name}}! Glad to hear the work order was completed! If you need anyth…"
click at [416, 257] on span "Send" at bounding box center [420, 260] width 12 height 8
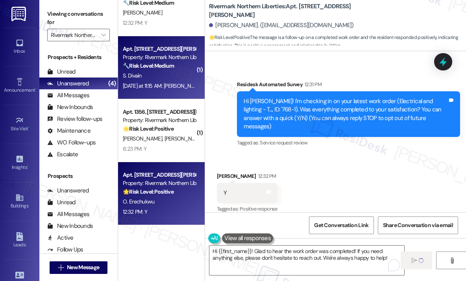
click at [176, 77] on div "S. Divain" at bounding box center [159, 76] width 74 height 10
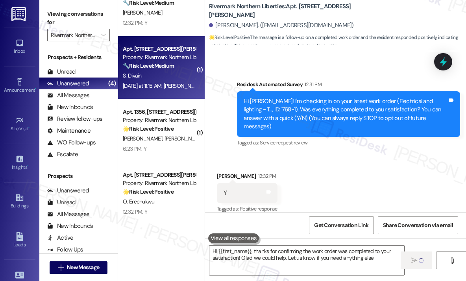
type textarea "Hi {{first_name}}, thanks for confirming the work order was completed to your s…"
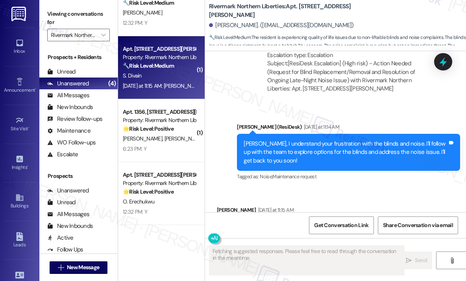
scroll to position [832, 0]
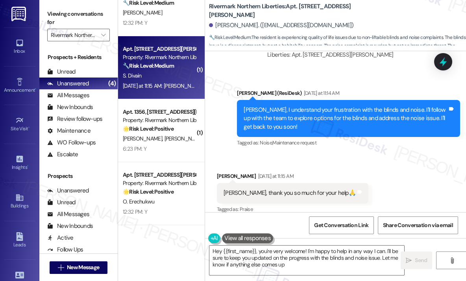
type textarea "Hey {{first_name}}, you're very welcome! I'm happy to help in any way I can. I'…"
click at [384, 167] on div "Received via SMS [PERSON_NAME] [DATE] at 11:15 AM [PERSON_NAME], thank you so m…" at bounding box center [335, 187] width 261 height 66
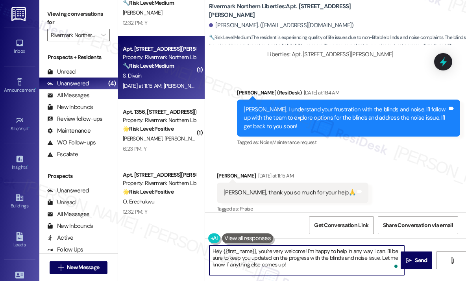
click at [318, 268] on textarea "Hey {{first_name}}, you're very welcome! I'm happy to help in any way I can. I'…" at bounding box center [306, 259] width 195 height 29
click at [341, 268] on textarea "Hey {{first_name}}, you're very welcome! I'm happy to help in any way I can. I'…" at bounding box center [306, 259] width 195 height 29
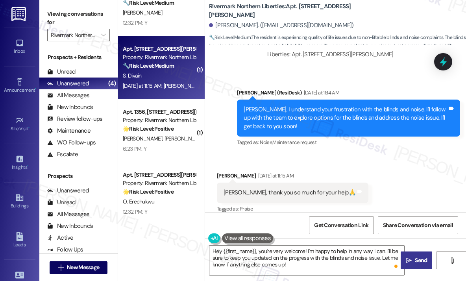
click at [414, 258] on span "Send" at bounding box center [420, 260] width 15 height 8
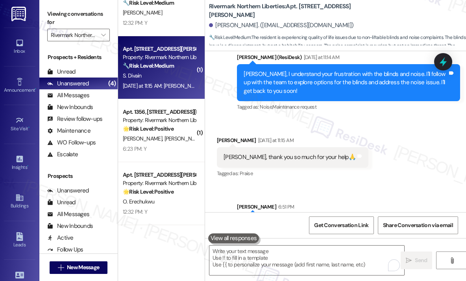
scroll to position [904, 0]
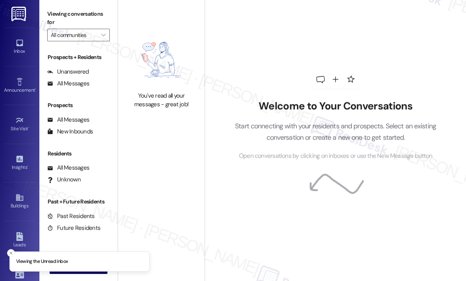
type input "Rivermark Northern Liberties"
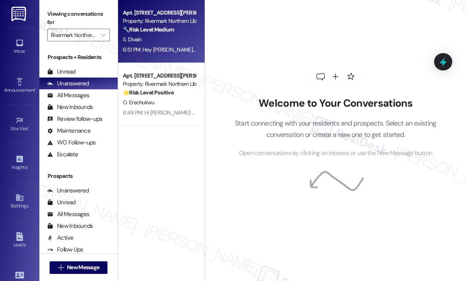
click at [158, 45] on div "6:51 PM: Hey [PERSON_NAME], you're very welcome! I'm happy to help in any way I…" at bounding box center [159, 50] width 74 height 10
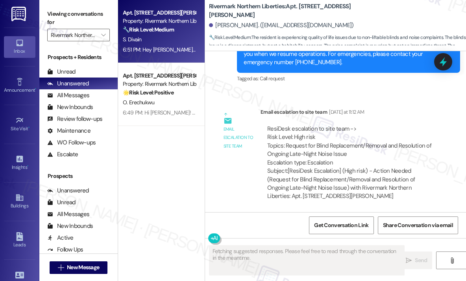
scroll to position [832, 0]
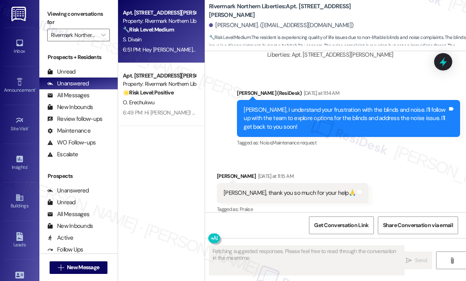
click at [364, 83] on div "Sent via SMS [PERSON_NAME] (ResiDesk) [DATE] at 11:14 AM [PERSON_NAME], I under…" at bounding box center [348, 119] width 235 height 72
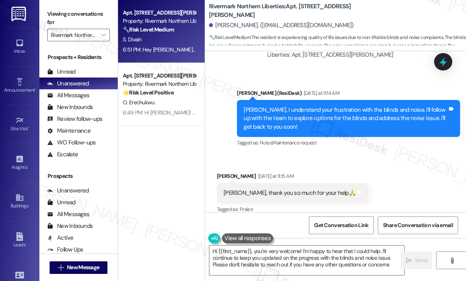
type textarea "Hi {{first_name}}, you're very welcome! I'm happy to hear that I could help. I'…"
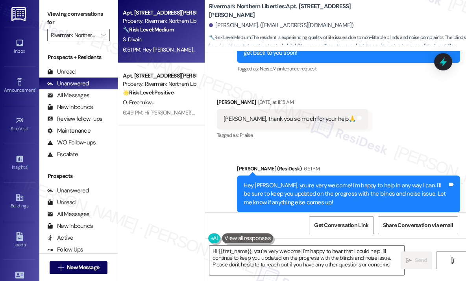
scroll to position [915, 0]
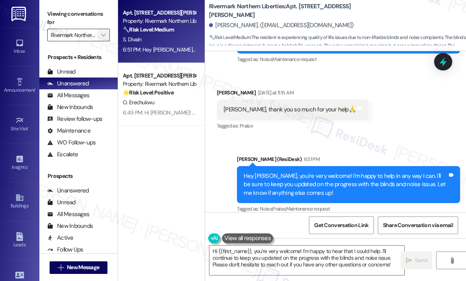
click at [107, 34] on span "" at bounding box center [102, 35] width 7 height 13
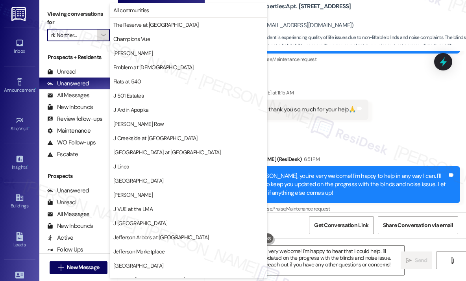
scroll to position [122, 0]
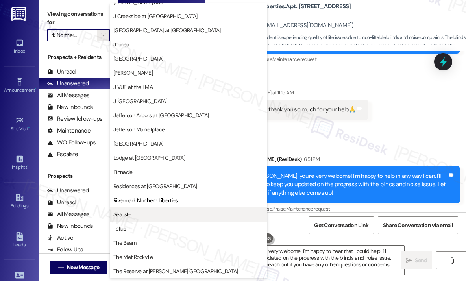
click at [157, 211] on span "Sea Isle" at bounding box center [188, 214] width 150 height 8
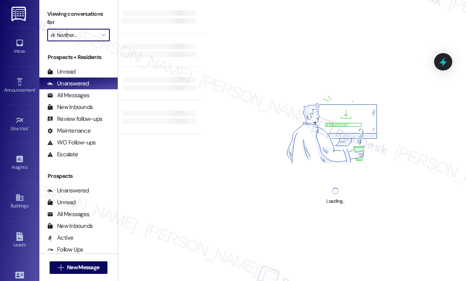
type input "Sea Isle"
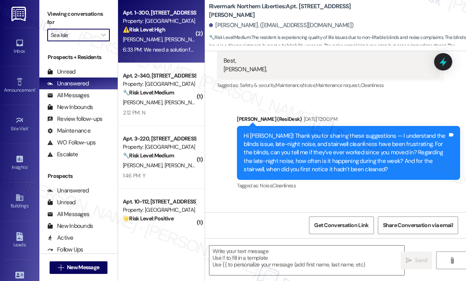
type textarea "Fetching suggested responses. Please feel free to read through the conversation…"
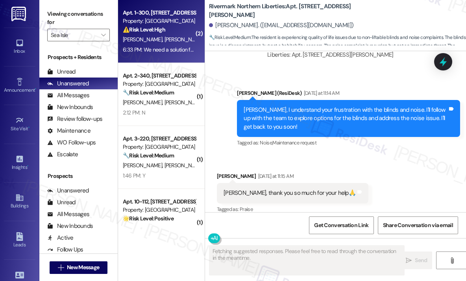
click at [165, 41] on div "[PERSON_NAME] [PERSON_NAME] [PERSON_NAME]" at bounding box center [159, 40] width 74 height 10
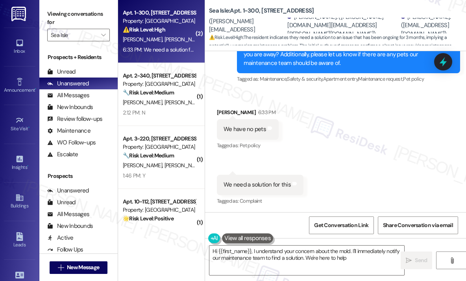
type textarea "Hi {{first_name}}, I understand your concern about the mold. I'll immediately n…"
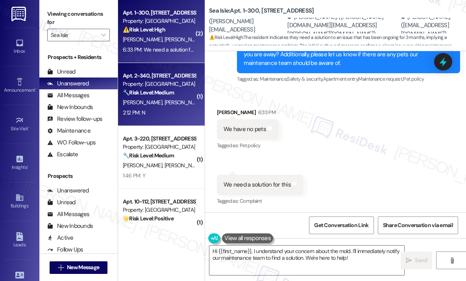
click at [172, 108] on div "2:12 PM: N 2:12 PM: N" at bounding box center [159, 113] width 74 height 10
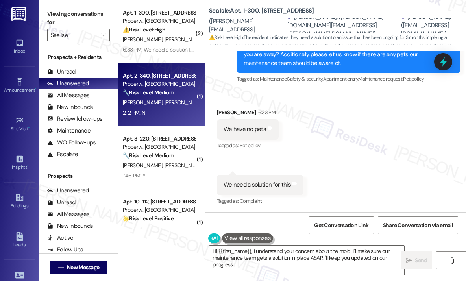
type textarea "Hi {{first_name}}, I understand your concern about the mold. I'll make sure our…"
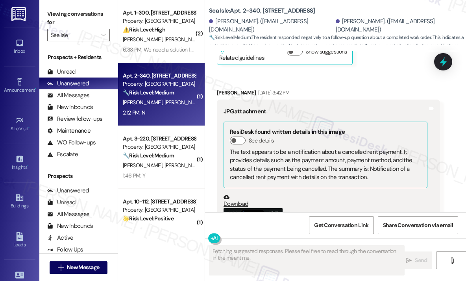
type textarea "Fetching suggested responses. Please feel free to read through the conversation…"
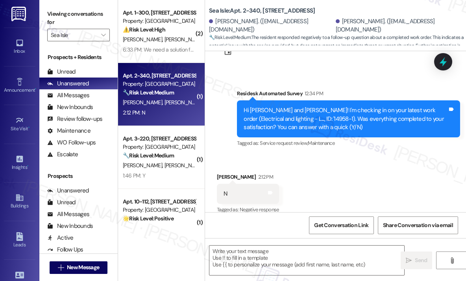
click at [334, 163] on div "Received via SMS [PERSON_NAME] 2:12 PM N Tags and notes Tagged as: Negative res…" at bounding box center [335, 188] width 261 height 66
click at [333, 188] on div "Received via SMS Jorge Matute 2:12 PM N Tags and notes Tagged as: Negative resp…" at bounding box center [335, 188] width 261 height 66
click at [293, 254] on textarea at bounding box center [306, 259] width 195 height 29
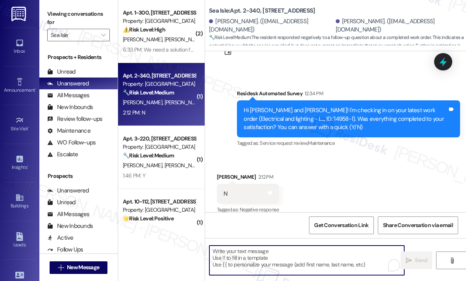
click at [351, 168] on div "Received via SMS Jorge Matute 2:12 PM N Tags and notes Tagged as: Negative resp…" at bounding box center [335, 188] width 261 height 66
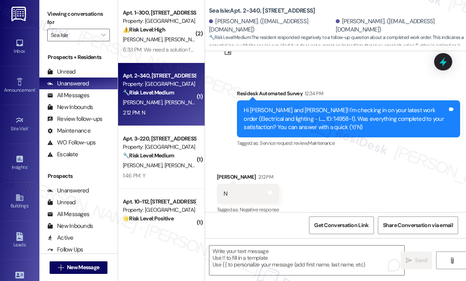
click at [259, 155] on div "Received via SMS Jorge Matute 2:12 PM N Tags and notes Tagged as: Negative resp…" at bounding box center [335, 188] width 261 height 66
click at [272, 253] on textarea "To enrich screen reader interactions, please activate Accessibility in Grammarl…" at bounding box center [306, 259] width 195 height 29
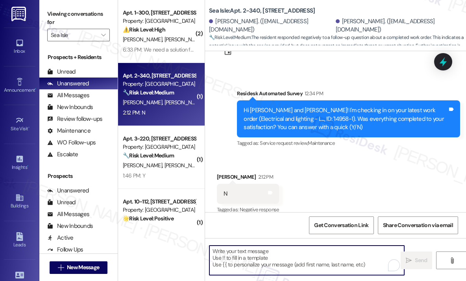
paste textarea "I'm sorry to hear that you are not satisfied with the maintenance repair done o…"
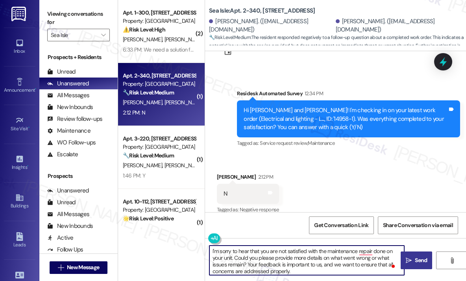
type textarea "I'm sorry to hear that you are not satisfied with the maintenance repair done o…"
click at [416, 263] on span "Send" at bounding box center [420, 260] width 12 height 8
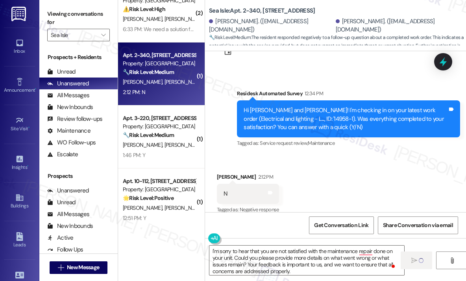
scroll to position [39, 0]
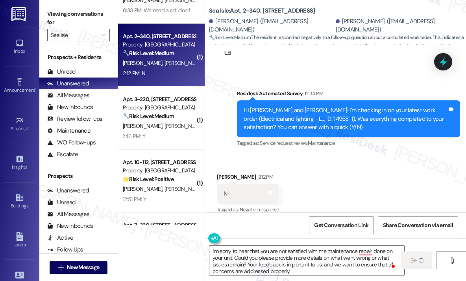
click at [176, 112] on div "🔧 Risk Level: Medium The resident responded positively to a follow-up regarding…" at bounding box center [159, 116] width 73 height 8
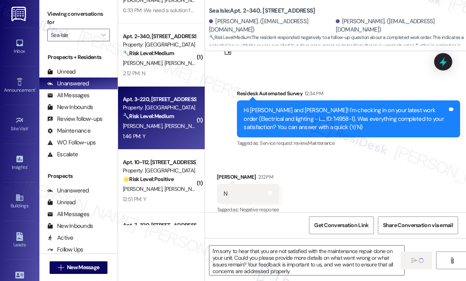
type textarea "Fetching suggested responses. Please feel free to read through the conversation…"
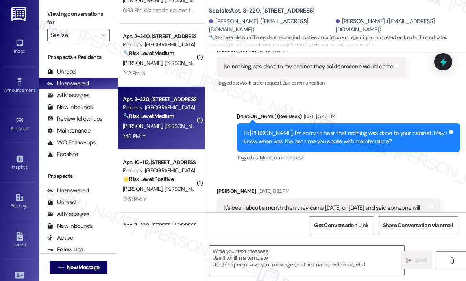
type textarea "Fetching suggested responses. Please feel free to read through the conversation…"
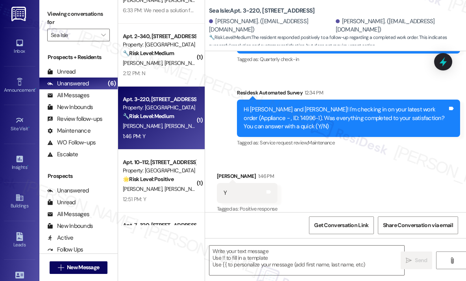
scroll to position [789, 0]
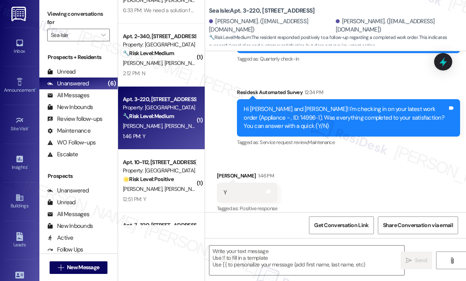
click at [263, 154] on div "Received via SMS Sara Montoya 1:46 PM Y Tags and notes Tagged as: Positive resp…" at bounding box center [335, 187] width 261 height 66
click at [271, 250] on textarea at bounding box center [306, 259] width 195 height 29
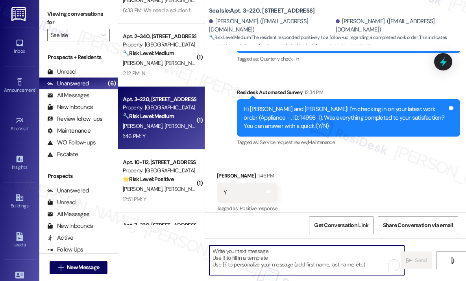
paste textarea "That’s wonderful to hear! We’re so glad that you’re satisfied with the recent w…"
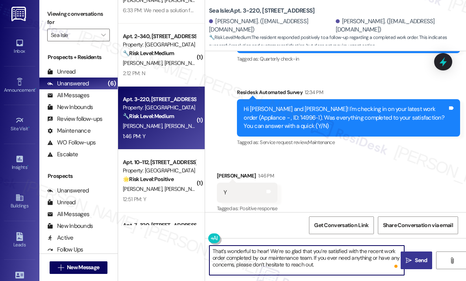
type textarea "That’s wonderful to hear! We’re so glad that you’re satisfied with the recent w…"
click at [413, 261] on span "Send" at bounding box center [420, 260] width 15 height 8
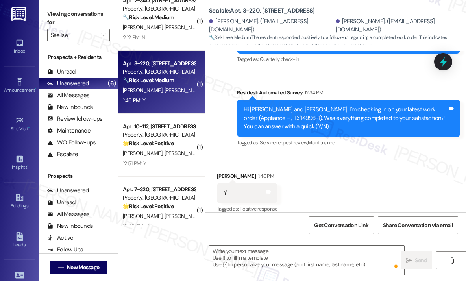
scroll to position [153, 0]
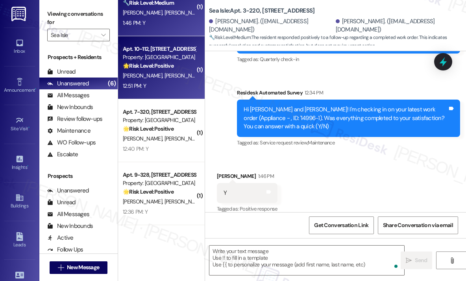
click at [173, 83] on div "12:51 PM: Y 12:51 PM: Y" at bounding box center [159, 86] width 74 height 10
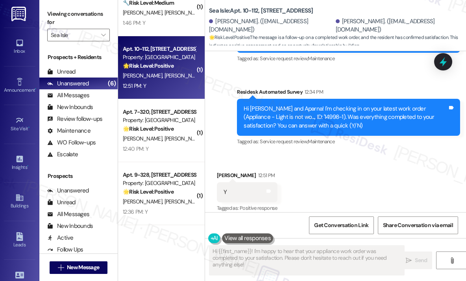
scroll to position [965, 0]
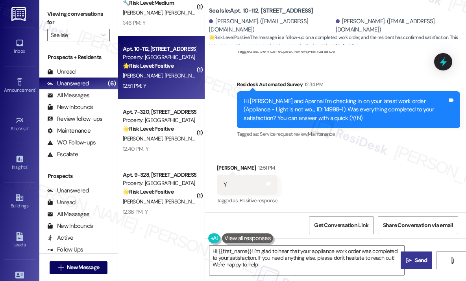
type textarea "Hi {{first_name}}! I'm glad to hear that your appliance work order was complete…"
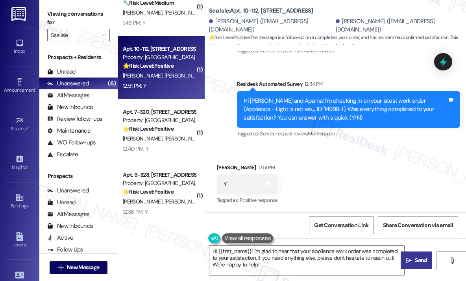
click at [418, 262] on span "Send" at bounding box center [420, 260] width 12 height 8
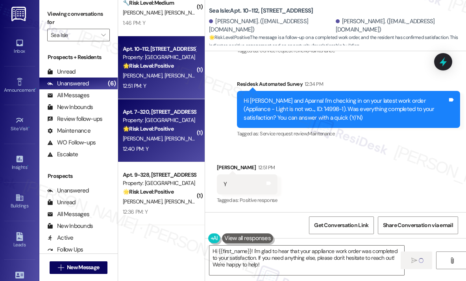
click at [173, 127] on strong "🌟 Risk Level: Positive" at bounding box center [148, 128] width 51 height 7
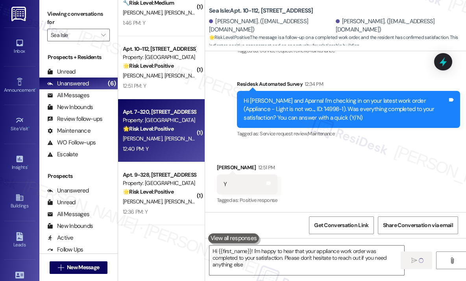
type textarea "Hi {{first_name}}! I'm happy to hear that your appliance work order was complet…"
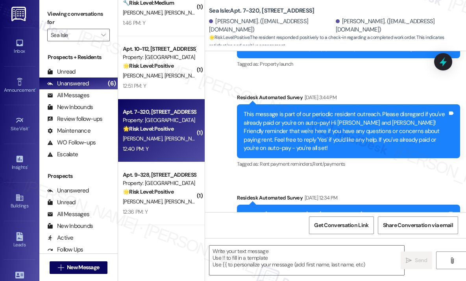
type textarea "Fetching suggested responses. Please feel free to read through the conversation…"
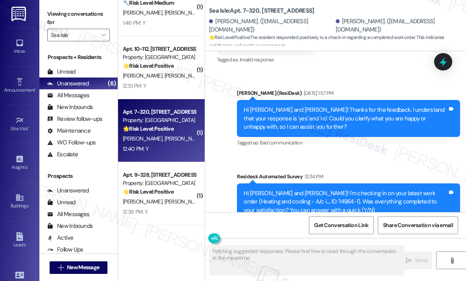
scroll to position [474, 0]
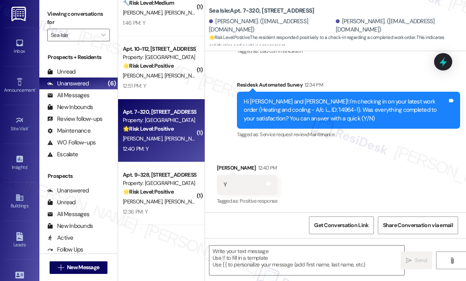
click at [333, 151] on div "Received via SMS Jennifer Garcia 12:40 PM Y Tags and notes Tagged as: Positive …" at bounding box center [335, 179] width 261 height 66
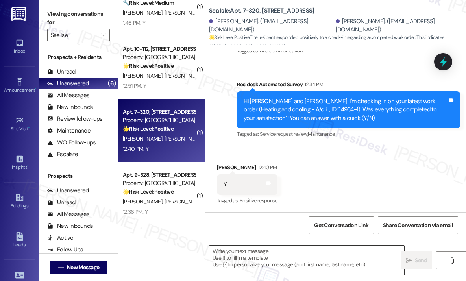
click at [274, 257] on textarea at bounding box center [306, 259] width 195 height 29
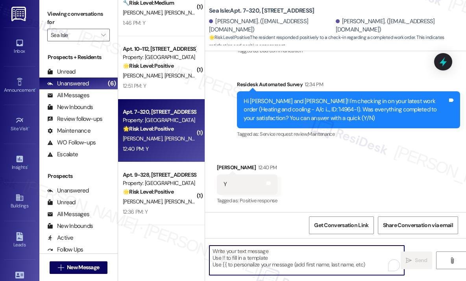
paste textarea "That’s wonderful to hear! We’re so glad that you’re satisfied with the recent w…"
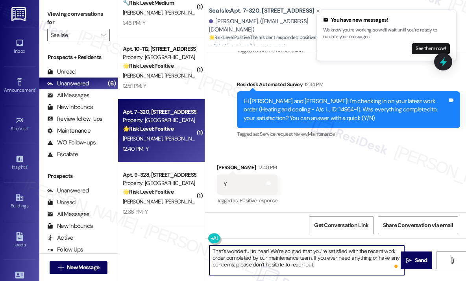
click at [318, 267] on textarea "That’s wonderful to hear! We’re so glad that you’re satisfied with the recent w…" at bounding box center [306, 259] width 195 height 29
type textarea "That’s wonderful to hear! We’re so glad that you’re satisfied with the recent w…"
click at [419, 263] on span "Send" at bounding box center [420, 260] width 12 height 8
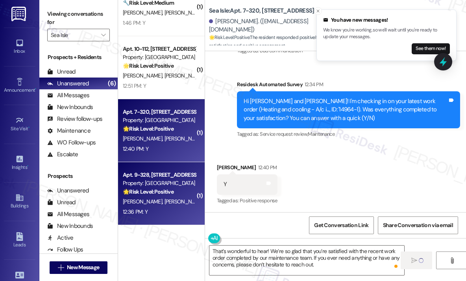
click at [174, 182] on div "Property: [GEOGRAPHIC_DATA]" at bounding box center [159, 183] width 73 height 8
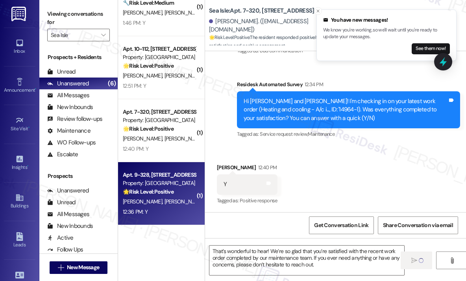
type textarea "Fetching suggested responses. Please feel free to read through the conversation…"
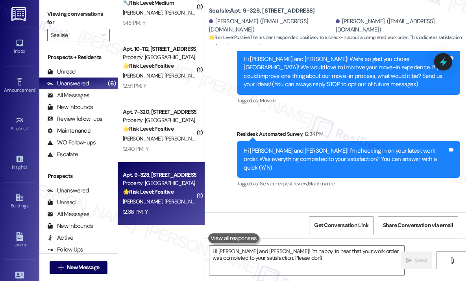
scroll to position [124, 0]
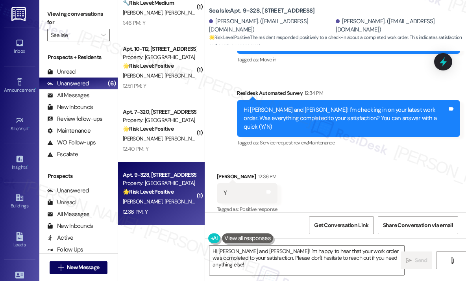
click at [316, 172] on div "Received via SMS Sheryl Mazuk 12:36 PM Y Tags and notes Tagged as: Positive res…" at bounding box center [335, 188] width 261 height 66
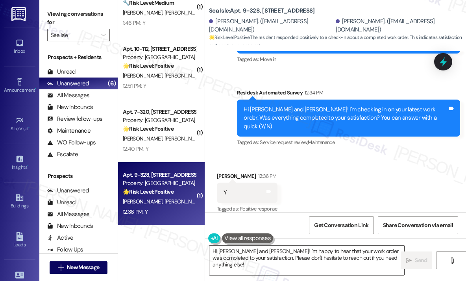
click at [332, 261] on textarea "Hi Sheryl and Steven! I'm happy to hear that your work order was completed to y…" at bounding box center [306, 259] width 195 height 29
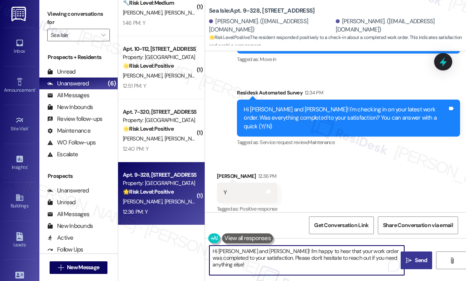
click at [423, 261] on span "Send" at bounding box center [420, 260] width 12 height 8
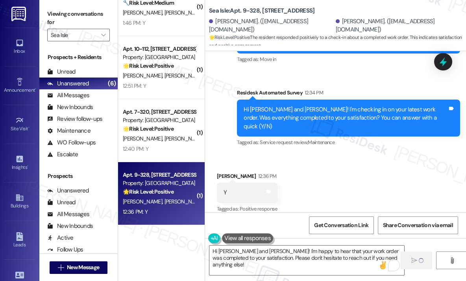
type textarea "Fetching suggested responses. Please feel free to read through the conversation…"
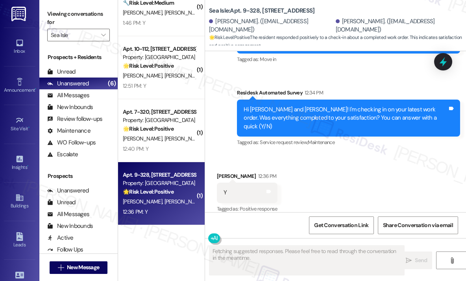
scroll to position [124, 0]
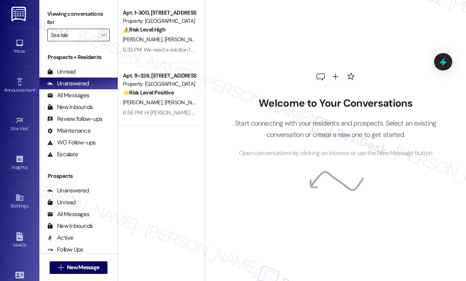
click at [107, 35] on button "" at bounding box center [103, 35] width 13 height 13
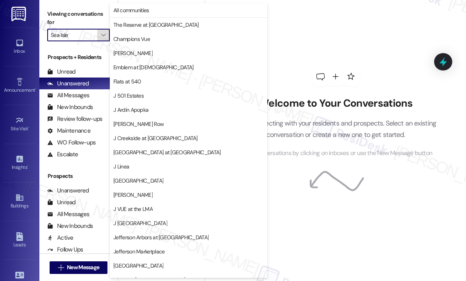
scroll to position [122, 0]
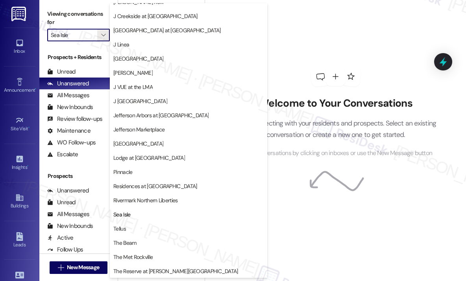
click at [169, 222] on button "Tellus" at bounding box center [188, 228] width 157 height 14
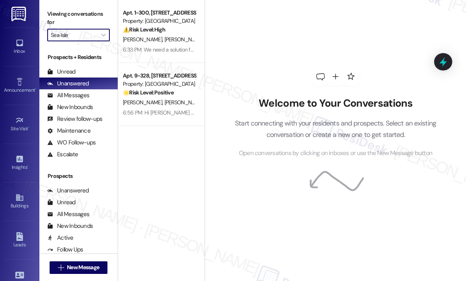
type input "Tellus"
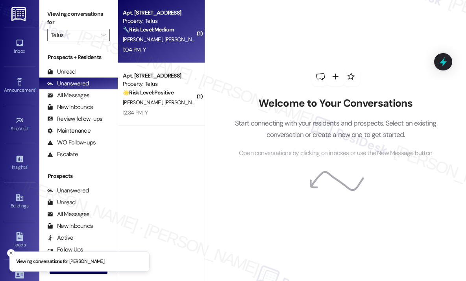
click at [164, 54] on div "1:04 PM: Y 1:04 PM: Y" at bounding box center [159, 50] width 74 height 10
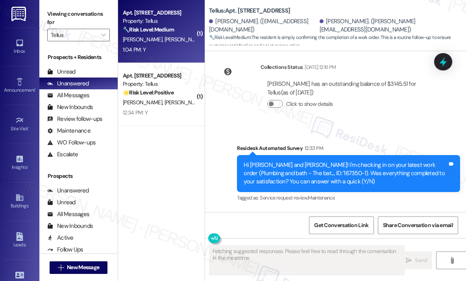
scroll to position [1337, 0]
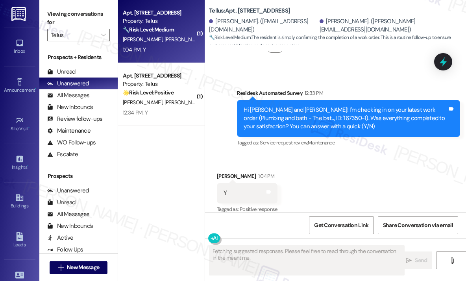
click at [343, 154] on div "Received via SMS [PERSON_NAME] 1:04 PM Y Tags and notes Tagged as: Positive res…" at bounding box center [335, 187] width 261 height 66
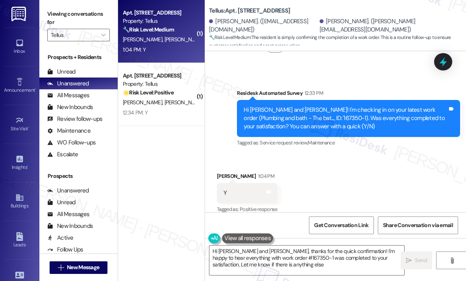
type textarea "Hi [PERSON_NAME] and [PERSON_NAME], thanks for the quick confirmation! I'm happ…"
click at [351, 154] on div "Received via SMS [PERSON_NAME] 1:04 PM Y Tags and notes Tagged as: Positive res…" at bounding box center [335, 187] width 261 height 66
click at [348, 177] on div "Received via SMS [PERSON_NAME] 1:04 PM Y Tags and notes Tagged as: Positive res…" at bounding box center [335, 187] width 261 height 66
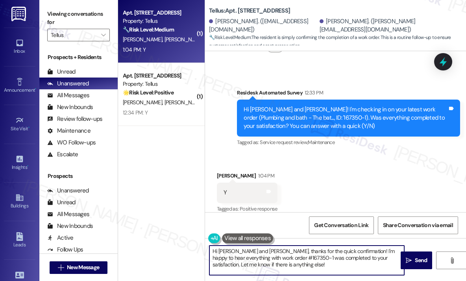
click at [324, 264] on textarea "Hi [PERSON_NAME] and [PERSON_NAME], thanks for the quick confirmation! I'm happ…" at bounding box center [306, 259] width 195 height 29
click at [411, 260] on span " Send" at bounding box center [416, 260] width 25 height 8
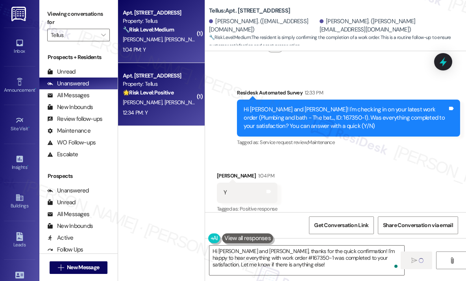
click at [177, 107] on div "[PERSON_NAME] [PERSON_NAME]" at bounding box center [159, 103] width 74 height 10
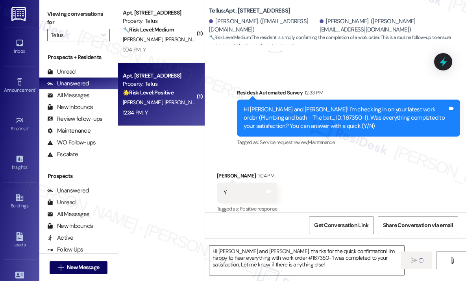
type textarea "Fetching suggested responses. Please feel free to read through the conversation…"
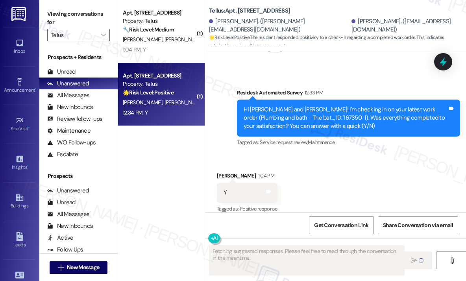
scroll to position [50, 0]
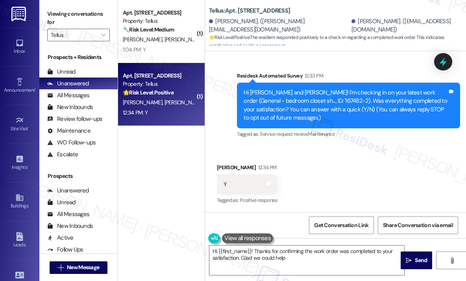
type textarea "Hi {{first_name}}! Thanks for confirming the work order was completed to your s…"
click at [353, 171] on div "Received via SMS [PERSON_NAME] 12:34 PM Y Tags and notes Tagged as: Positive re…" at bounding box center [335, 178] width 261 height 66
click at [338, 264] on textarea "Hi {{first_name}}! Thanks for confirming the work order was completed to your s…" at bounding box center [306, 259] width 195 height 29
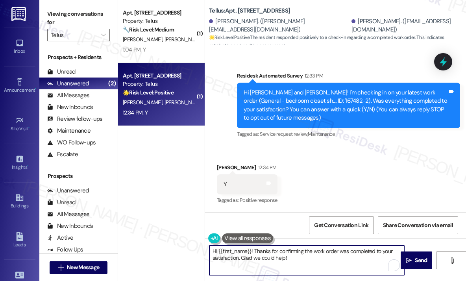
click at [339, 261] on textarea "Hi {{first_name}}! Thanks for confirming the work order was completed to your s…" at bounding box center [306, 259] width 195 height 29
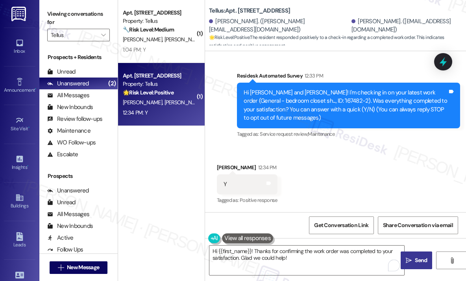
click at [409, 260] on icon "" at bounding box center [408, 260] width 6 height 6
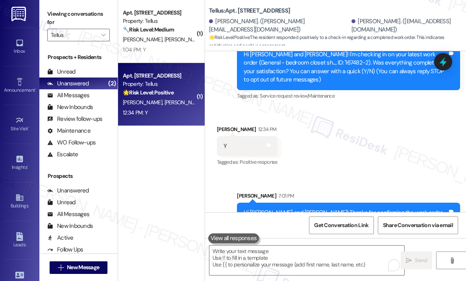
scroll to position [113, 0]
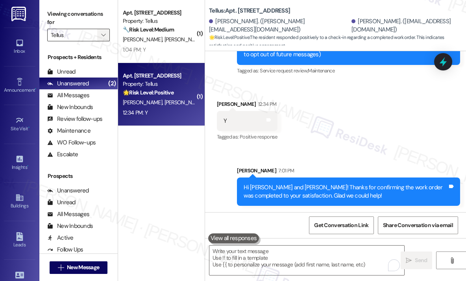
click at [99, 36] on span "" at bounding box center [102, 35] width 7 height 13
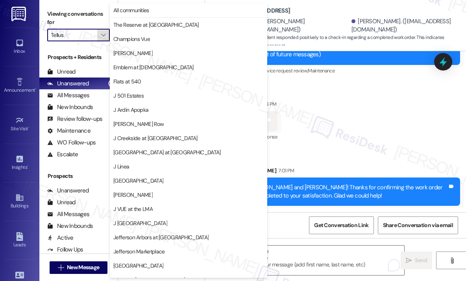
scroll to position [122, 0]
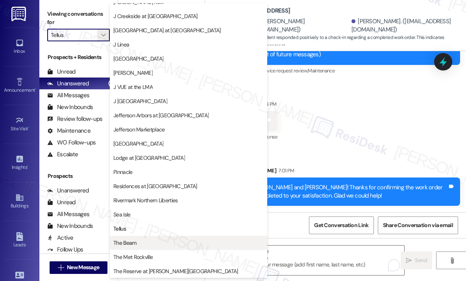
click at [172, 242] on span "The Beam" at bounding box center [188, 243] width 150 height 8
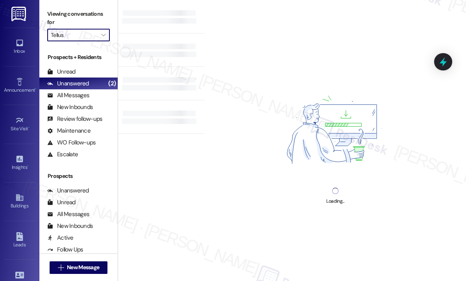
type input "The Beam"
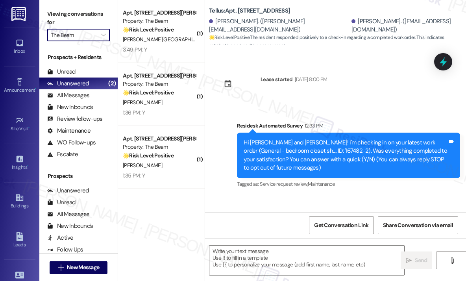
scroll to position [50, 0]
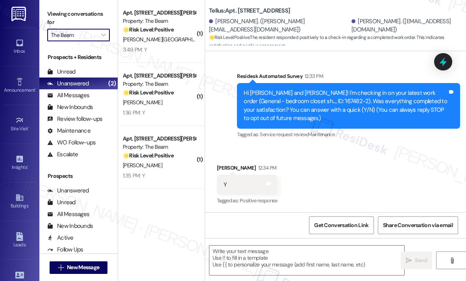
type textarea "Fetching suggested responses. Please feel free to read through the conversation…"
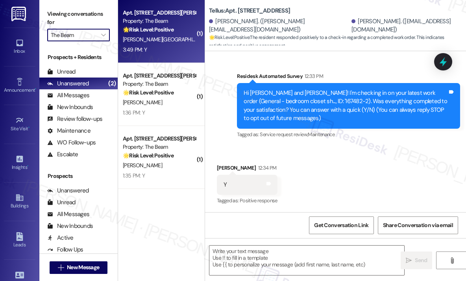
click at [166, 45] on div "3:49 PM: Y 3:49 PM: Y" at bounding box center [159, 50] width 74 height 10
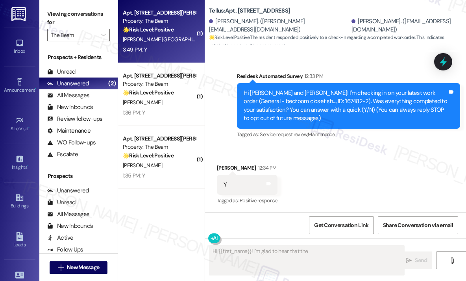
scroll to position [41, 0]
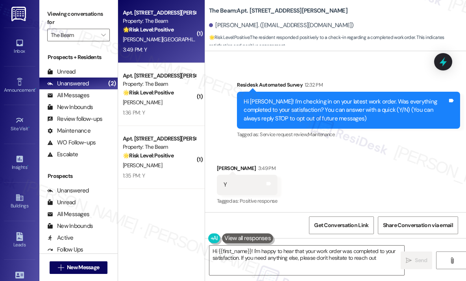
type textarea "Hi {{first_name}}! I'm happy to hear that your work order was completed to your…"
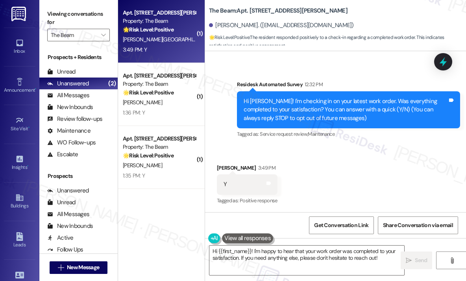
click at [368, 162] on div "Received via SMS Amanda Santiago 3:49 PM Y Tags and notes Tagged as: Positive r…" at bounding box center [335, 179] width 261 height 66
click at [304, 262] on textarea "Hi {{first_name}}! I'm happy to hear that your work order was completed to your…" at bounding box center [306, 259] width 195 height 29
click at [393, 172] on div "Received via SMS Amanda Santiago 3:49 PM Y Tags and notes Tagged as: Positive r…" at bounding box center [335, 179] width 261 height 66
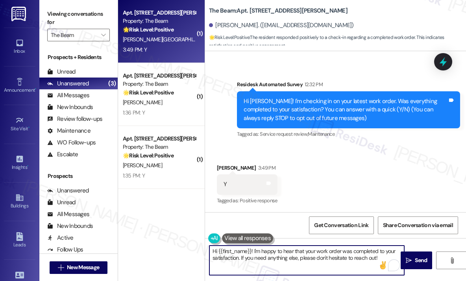
click at [342, 254] on textarea "Hi {{first_name}}! I'm happy to hear that your work order was completed to your…" at bounding box center [306, 259] width 195 height 29
click at [376, 187] on div "Received via SMS Amanda Santiago 3:49 PM Y Tags and notes Tagged as: Positive r…" at bounding box center [335, 179] width 261 height 66
click at [344, 250] on textarea "Hi {{first_name}}! I'm happy to hear that your work order was completed to your…" at bounding box center [306, 259] width 195 height 29
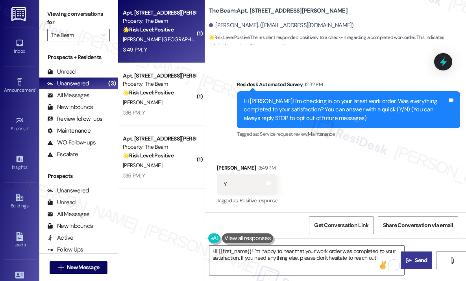
click at [412, 258] on span " Send" at bounding box center [416, 260] width 25 height 8
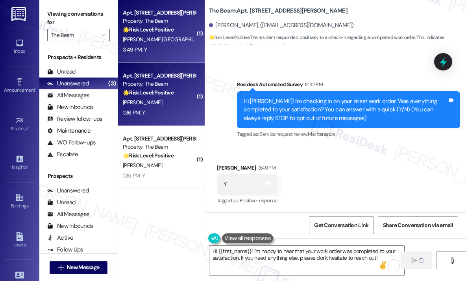
click at [186, 104] on div "D. Graulich" at bounding box center [159, 103] width 74 height 10
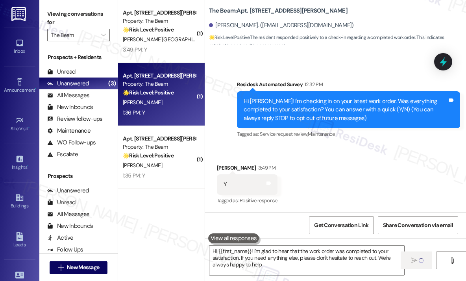
type textarea "Hi {{first_name}}! I'm glad to hear that the work order was completed to your s…"
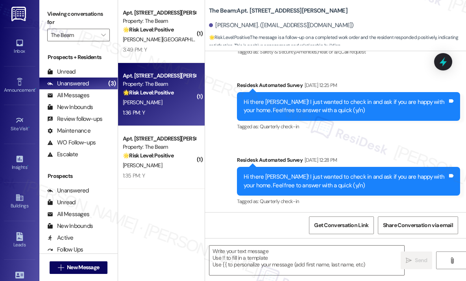
type textarea "Fetching suggested responses. Please feel free to read through the conversation…"
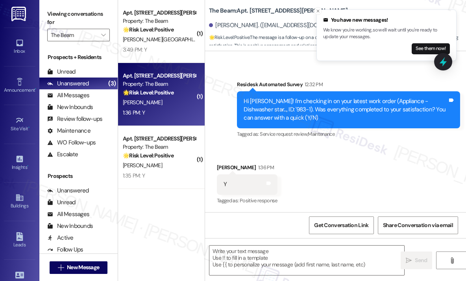
scroll to position [1252, 0]
click at [314, 258] on textarea at bounding box center [306, 259] width 195 height 29
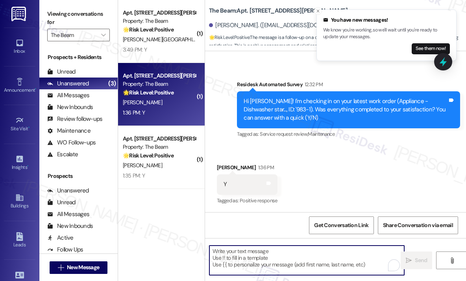
paste textarea "That’s wonderful to hear! We’re so glad that you’re satisfied with the recent w…"
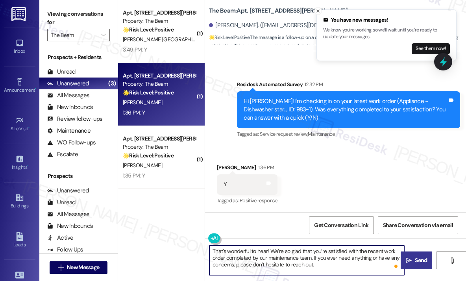
type textarea "That’s wonderful to hear! We’re so glad that you’re satisfied with the recent w…"
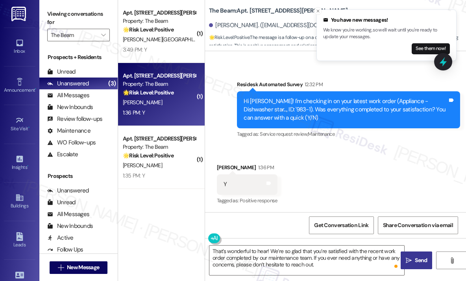
click at [415, 263] on span "Send" at bounding box center [420, 260] width 12 height 8
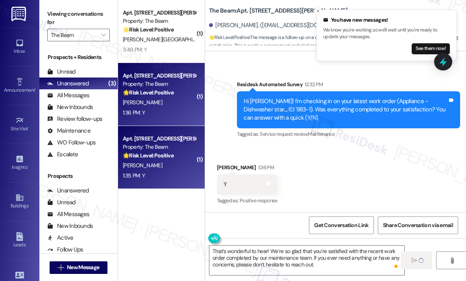
click at [177, 154] on div "🌟 Risk Level: Positive The resident responded positively to a check-in regardin…" at bounding box center [159, 155] width 73 height 8
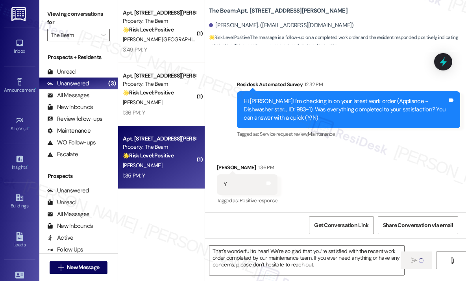
type textarea "Fetching suggested responses. Please feel free to read through the conversation…"
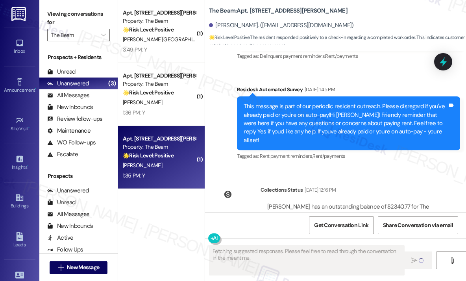
scroll to position [1728, 0]
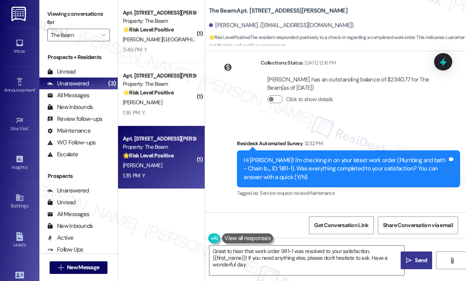
type textarea "Great to hear that work order 981-1 was resolved to your satisfaction, {{first_…"
click at [335, 205] on div "Received via SMS Preston Hochheiser 1:35 PM Y Tags and notes Tagged as: Positiv…" at bounding box center [335, 238] width 261 height 66
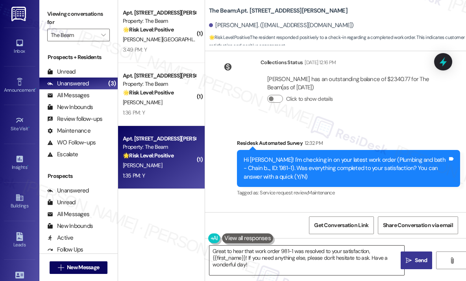
click at [291, 265] on textarea "Great to hear that work order 981-1 was resolved to your satisfaction, {{first_…" at bounding box center [306, 259] width 195 height 29
click at [423, 259] on span "Send" at bounding box center [420, 260] width 12 height 8
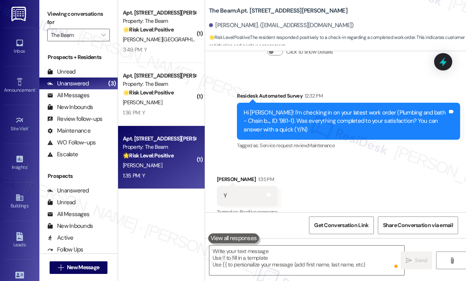
scroll to position [1791, 0]
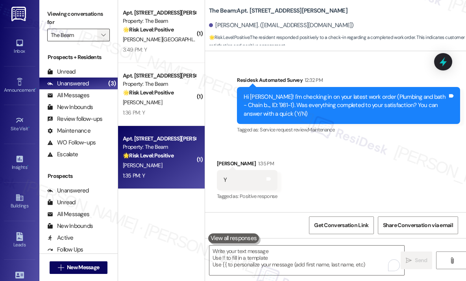
click at [99, 34] on button "" at bounding box center [103, 35] width 13 height 13
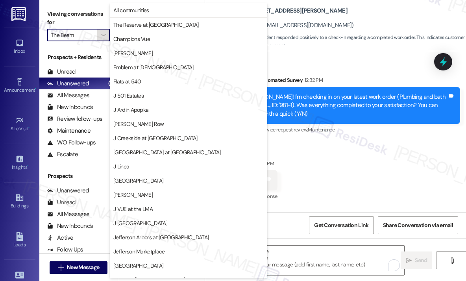
scroll to position [122, 0]
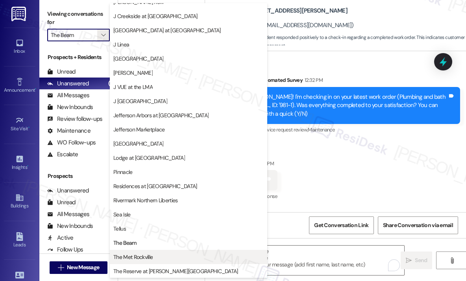
click at [155, 256] on span "The Met Rockville" at bounding box center [188, 257] width 150 height 8
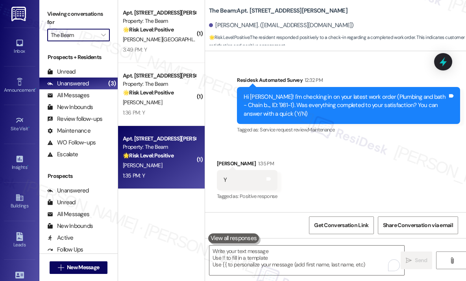
type input "The Met Rockville"
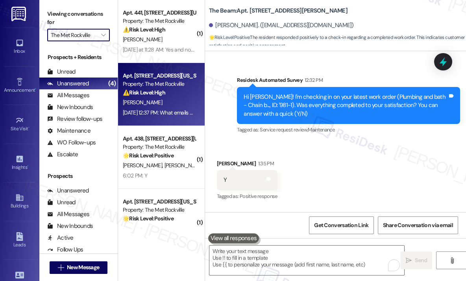
click at [177, 92] on div "⚠️ Risk Level: High The resident is frustrated by the lack of response from lea…" at bounding box center [159, 92] width 73 height 8
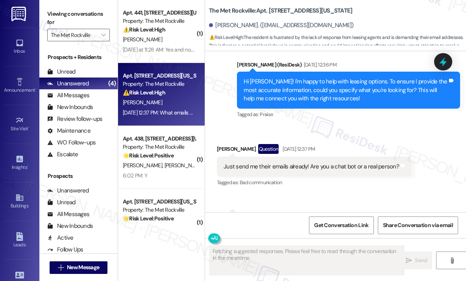
scroll to position [1017, 0]
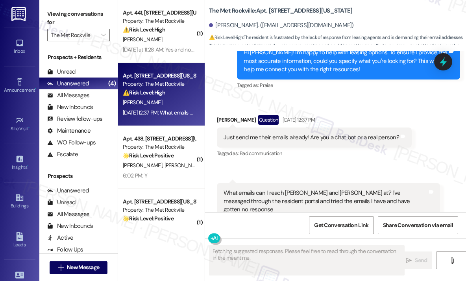
click at [383, 147] on div "Received via SMS Zachary Lochmueller Question Aug 11, 2025 at 12:37 PM Just sen…" at bounding box center [335, 167] width 261 height 140
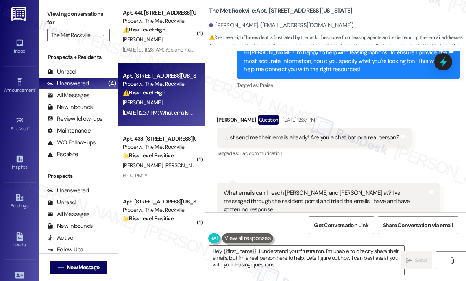
type textarea "Hey {{first_name}}! I understand your frustration. I'm unable to directly share…"
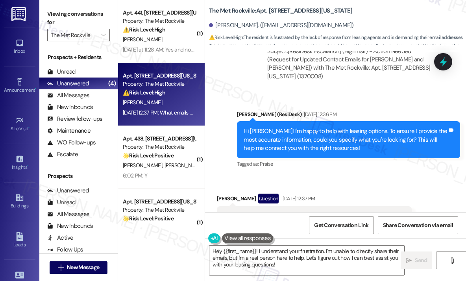
scroll to position [821, 0]
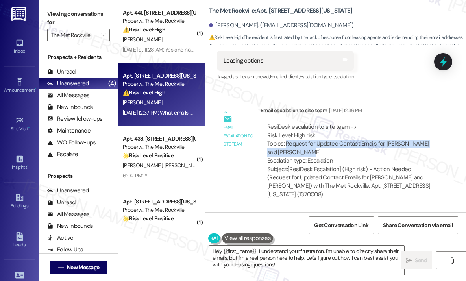
drag, startPoint x: 327, startPoint y: 126, endPoint x: 286, endPoint y: 118, distance: 42.1
click at [286, 123] on div "ResiDesk escalation to site team -> Risk Level: High risk Topics: Request for U…" at bounding box center [350, 144] width 166 height 42
copy div "Request for Updated Contact Emails for Mai Yoboue and Amanda Hartman"
click at [442, 60] on icon at bounding box center [442, 62] width 9 height 12
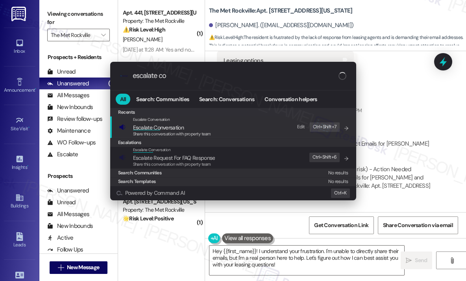
type input "escalate con"
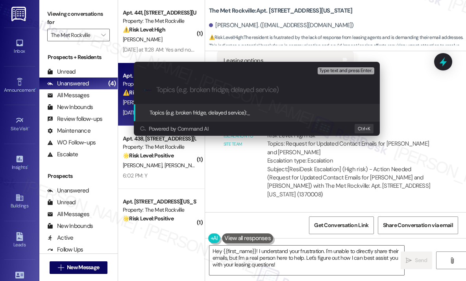
type input "Request for Updated Contact Emails for Mai Yoboue and Amanda Hartman"
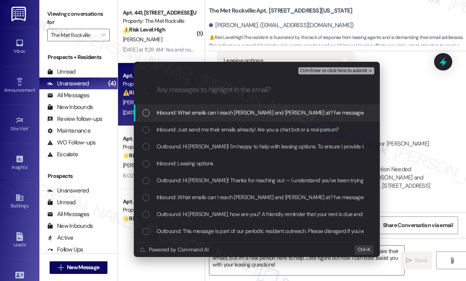
click at [272, 113] on span "Inbound: What emails can I reach Mai Yoboue and Amanda Hartman at? I've message…" at bounding box center [356, 112] width 401 height 9
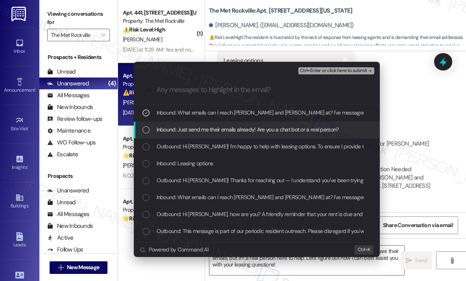
click at [272, 128] on span "Inbound: Just send me their emails already! Are you a chat bot or a real person?" at bounding box center [247, 129] width 182 height 9
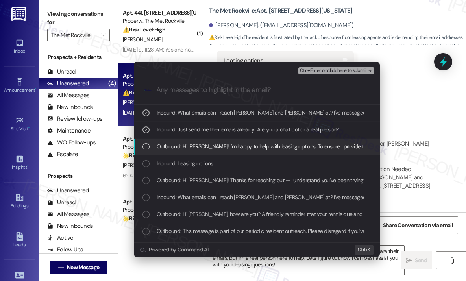
click at [273, 147] on span "Outbound: Hi Zachary! I'm happy to help with leasing options. To ensure I provi…" at bounding box center [404, 146] width 496 height 9
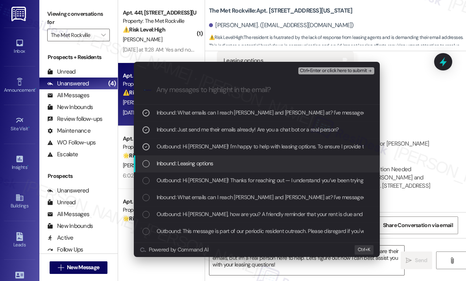
click at [269, 167] on div "Inbound: Leasing options" at bounding box center [257, 163] width 230 height 9
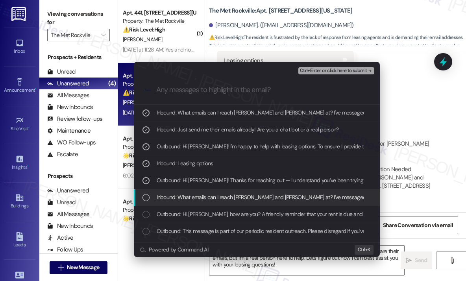
click at [258, 204] on div "Inbound: What emails can I reach Mai Yoboue and Amanda Hartman at? I've message…" at bounding box center [257, 197] width 246 height 17
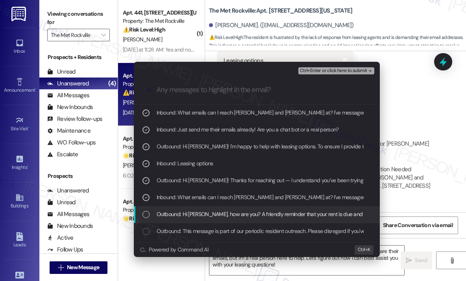
click at [259, 217] on span "Outbound: Hi Zachary, how are you? A friendly reminder that your rent is due an…" at bounding box center [456, 214] width 601 height 9
click at [261, 212] on span "Outbound: Hi Zachary, how are you? A friendly reminder that your rent is due an…" at bounding box center [456, 214] width 601 height 9
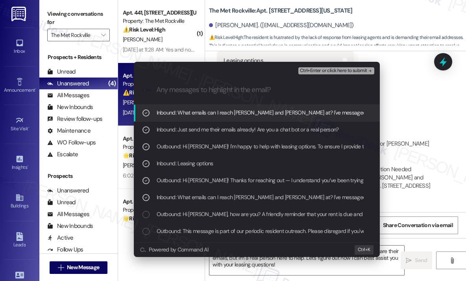
click at [327, 71] on span "Ctrl+Enter or click here to submit" at bounding box center [333, 71] width 67 height 6
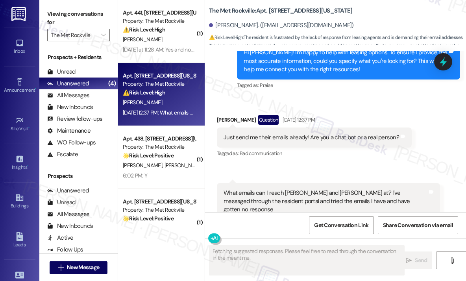
scroll to position [1018, 0]
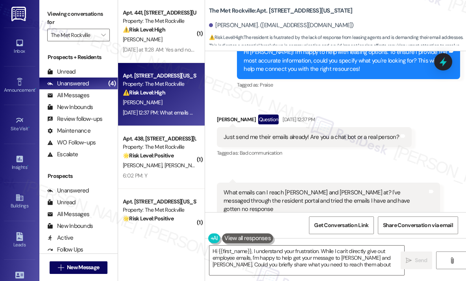
type textarea "Hi {{first_name}}, I understand your frustration. While I can't directly give o…"
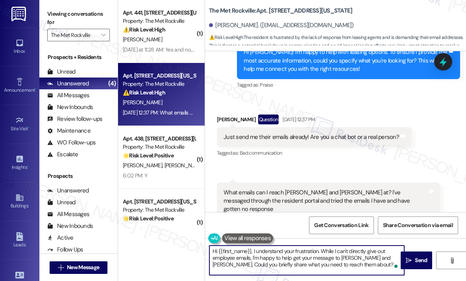
click at [343, 265] on textarea "Hi {{first_name}}, I understand your frustration. While I can't directly give o…" at bounding box center [306, 259] width 195 height 29
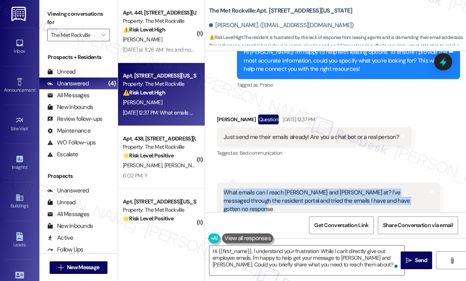
drag, startPoint x: 285, startPoint y: 184, endPoint x: 220, endPoint y: 165, distance: 67.2
click at [223, 188] on div "What emails can I reach Mai Yoboue and Amanda Hartman at? I've messaged through…" at bounding box center [325, 200] width 205 height 25
copy div "What emails can I reach Mai Yoboue and Amanda Hartman at? I've messaged through…"
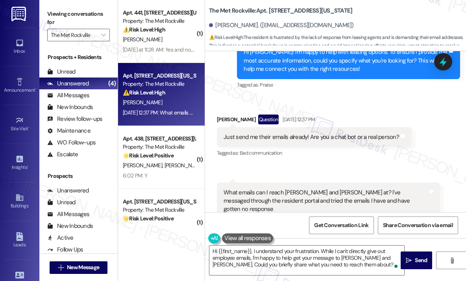
click at [328, 97] on div "Received via SMS Zachary Lochmueller Question Aug 11, 2025 at 12:37 PM Just sen…" at bounding box center [335, 167] width 261 height 140
click at [444, 59] on icon at bounding box center [442, 62] width 9 height 12
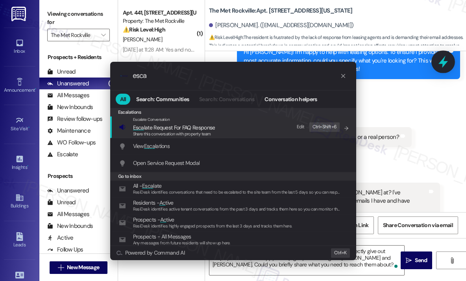
type input "esca"
click at [383, 70] on div ".cls-1{fill:#0a055f;}.cls-2{fill:#0cc4c4;} resideskLogoBlueOrange esca All Sear…" at bounding box center [233, 140] width 466 height 281
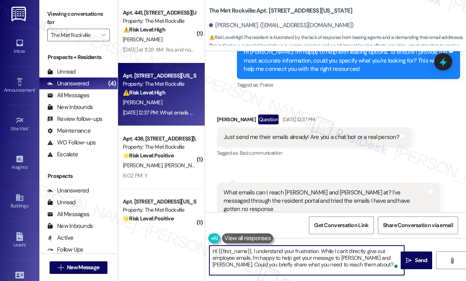
drag, startPoint x: 359, startPoint y: 267, endPoint x: 257, endPoint y: 257, distance: 102.7
click at [253, 251] on textarea "Hi {{first_name}}, I understand your frustration. While I can't directly give o…" at bounding box center [306, 259] width 195 height 29
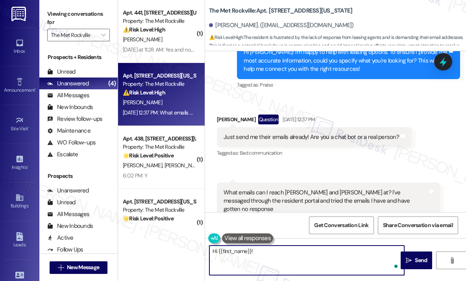
paste textarea "I’ll find out the correct email addresses for Mai Yoboue and Amanda Hartman and…"
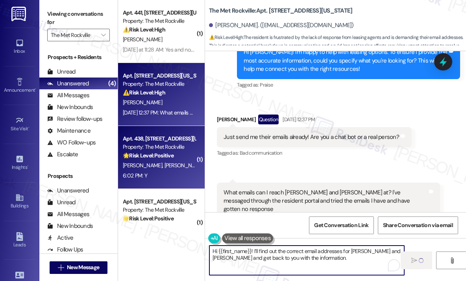
type textarea "Hi {{first_name}}! I’ll find out the correct email addresses for Mai Yoboue and…"
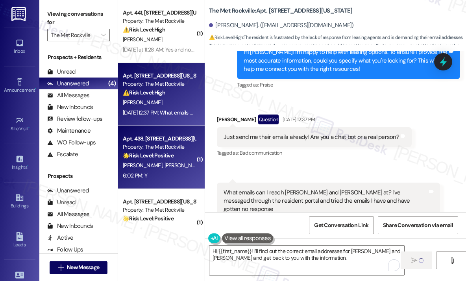
click at [157, 160] on div "A. Jiang N. Leung" at bounding box center [159, 165] width 74 height 10
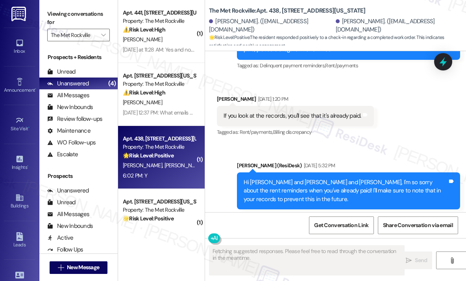
scroll to position [2833, 0]
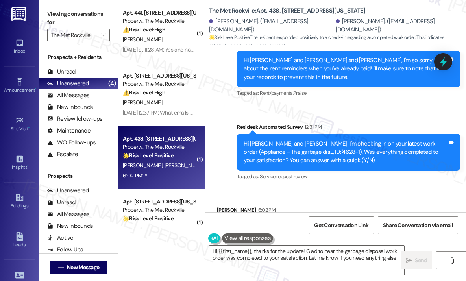
type textarea "Hi {{first_name}}, thanks for the update! Glad to hear the garbage disposal wor…"
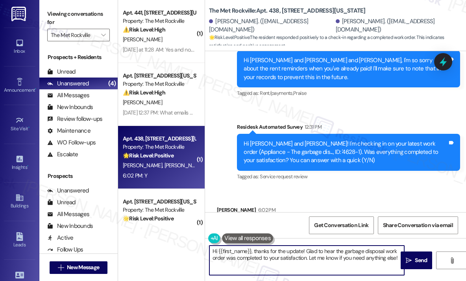
click at [337, 262] on textarea "Hi {{first_name}}, thanks for the update! Glad to hear the garbage disposal wor…" at bounding box center [306, 259] width 195 height 29
click at [339, 259] on textarea "Hi {{first_name}}, thanks for the update! Glad to hear the garbage disposal wor…" at bounding box center [306, 259] width 195 height 29
click at [409, 260] on icon "" at bounding box center [408, 260] width 6 height 6
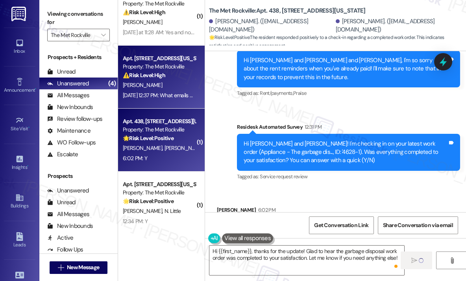
scroll to position [27, 0]
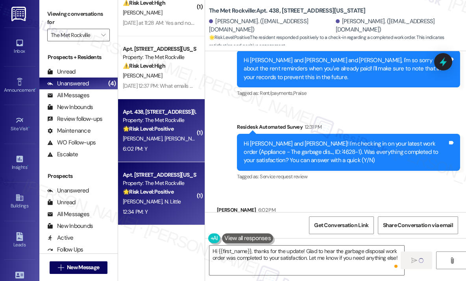
click at [158, 171] on div "Apt. 443, 225 N Washington St" at bounding box center [159, 175] width 73 height 8
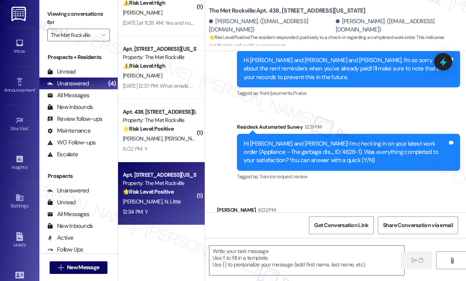
type textarea "Fetching suggested responses. Please feel free to read through the conversation…"
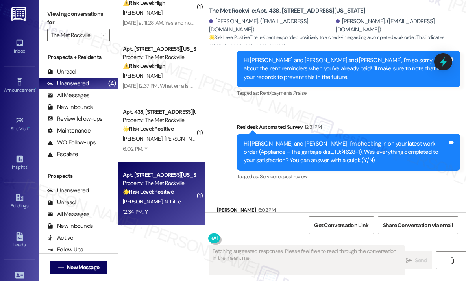
scroll to position [2833, 0]
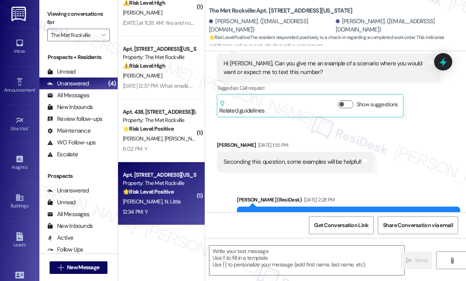
type textarea "Fetching suggested responses. Please feel free to read through the conversation…"
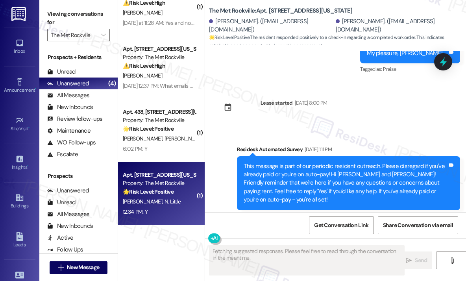
scroll to position [1445, 0]
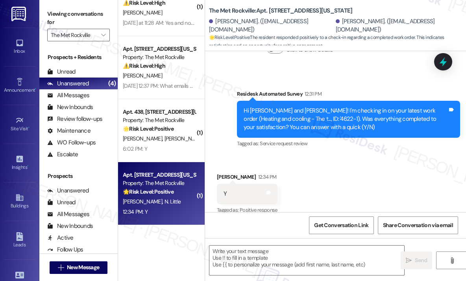
click at [363, 166] on div "Received via SMS Nathan Little 12:34 PM Y Tags and notes Tagged as: Positive re…" at bounding box center [335, 188] width 261 height 66
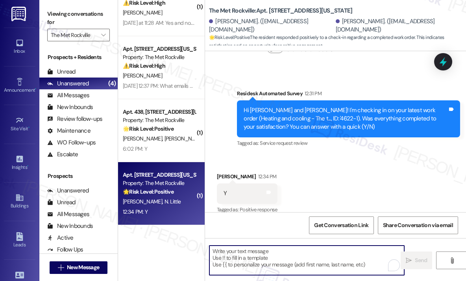
click at [319, 261] on textarea "To enrich screen reader interactions, please activate Accessibility in Grammarl…" at bounding box center [306, 259] width 195 height 29
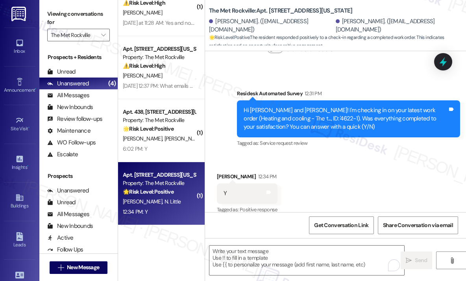
click at [250, 60] on div "Collections Status Aug 04, 2025 at 12:16 PM Nathan Little has an outstanding ba…" at bounding box center [328, 36] width 235 height 69
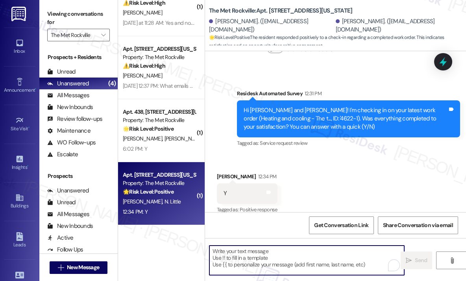
click at [252, 252] on textarea "To enrich screen reader interactions, please activate Accessibility in Grammarl…" at bounding box center [306, 259] width 195 height 29
paste textarea "That’s wonderful to hear! We’re so glad that you’re satisfied with the recent w…"
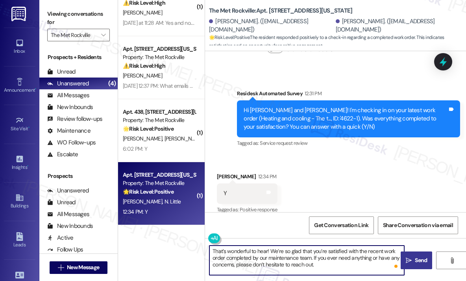
type textarea "That’s wonderful to hear! We’re so glad that you’re satisfied with the recent w…"
click at [423, 260] on span "Send" at bounding box center [420, 260] width 12 height 8
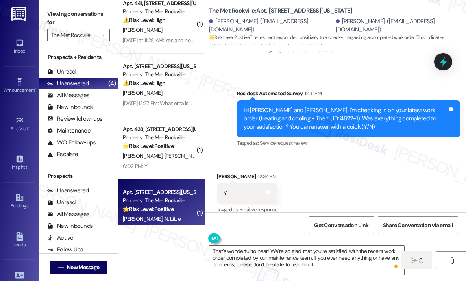
scroll to position [0, 0]
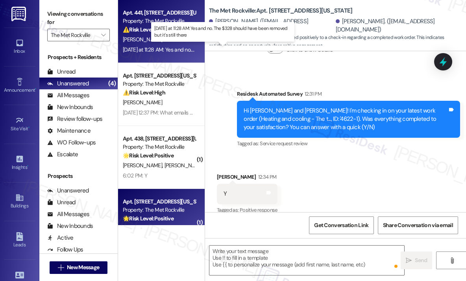
click at [152, 46] on div "Yesterday at 11:28 AM: Yes and no. The $328 should have been removed but it's s…" at bounding box center [219, 49] width 193 height 7
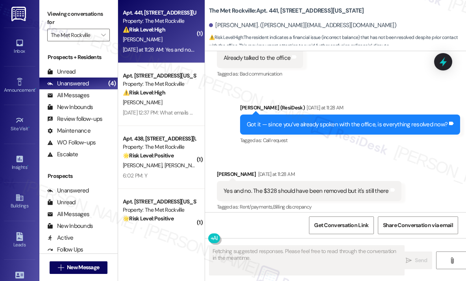
scroll to position [1194, 0]
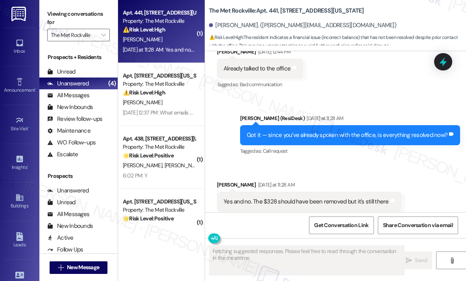
click at [366, 144] on div "Sent via SMS Jay (ResiDesk) Yesterday at 11:28 AM Got it — since you’ve already…" at bounding box center [350, 135] width 232 height 55
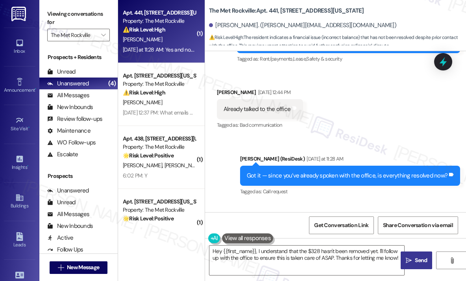
scroll to position [1197, 0]
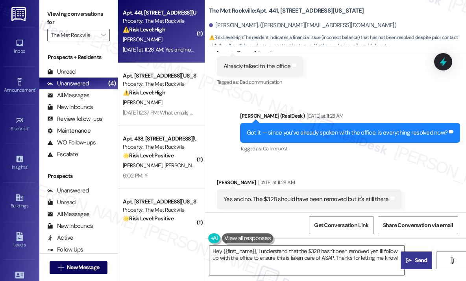
click at [310, 195] on div "Yes and no. The $328 should have been removed but it's still there" at bounding box center [305, 199] width 165 height 8
copy div "Yes and no. The $328 should have been removed but it's still there Tags and not…"
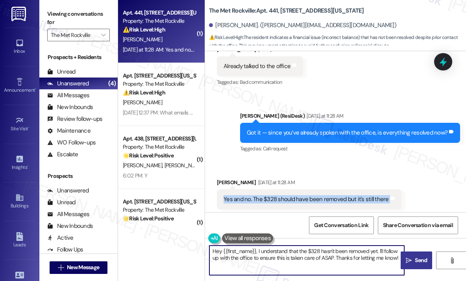
click at [264, 251] on textarea "Hey {{first_name}}, I understand that the $328 hasn't been removed yet. I'll fo…" at bounding box center [306, 259] width 195 height 29
drag, startPoint x: 255, startPoint y: 250, endPoint x: 407, endPoint y: 268, distance: 153.6
click at [407, 268] on div "Hey {{first_name}}, I understand that the $328 hasn't been removed yet. I'll fo…" at bounding box center [335, 267] width 261 height 59
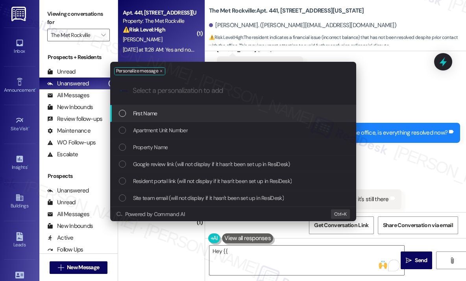
click at [318, 248] on div "Personalize message .cls-1{fill:#0a055f;}.cls-2{fill:#0cc4c4;} resideskLogoBlue…" at bounding box center [233, 140] width 466 height 281
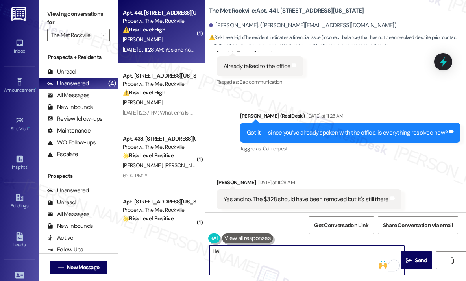
type textarea "H"
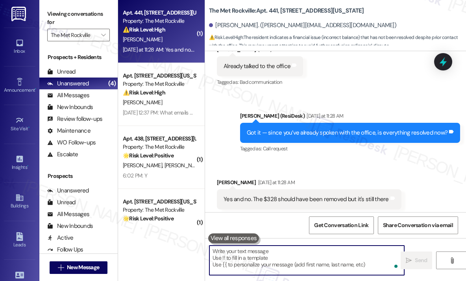
paste textarea "When you spoke with the leasing team, did they give you a timeframe for when th…"
type textarea "When you spoke with the leasing team, did they give you a timeframe for when th…"
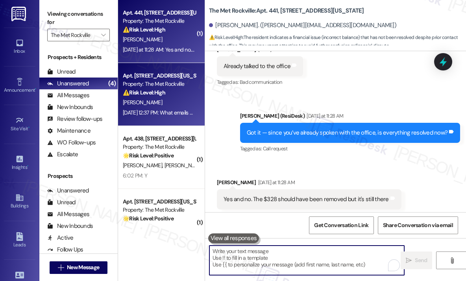
scroll to position [1194, 0]
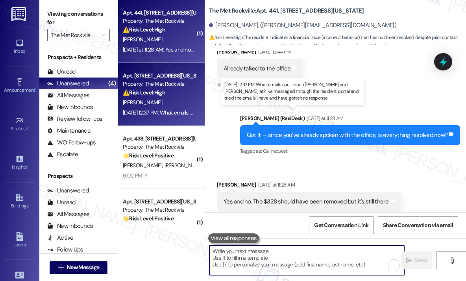
click at [174, 116] on div "Aug 11, 2025 at 12:37 PM: What emails can I reach Mai Yoboue and Amanda Hartman…" at bounding box center [331, 112] width 417 height 7
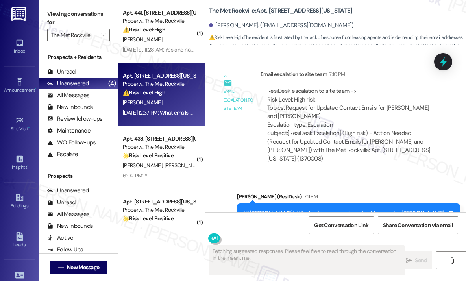
scroll to position [1214, 0]
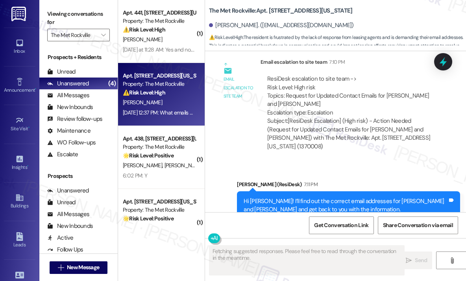
click at [176, 111] on div "Aug 11, 2025 at 12:37 PM: What emails can I reach Mai Yoboue and Amanda Hartman…" at bounding box center [331, 112] width 417 height 7
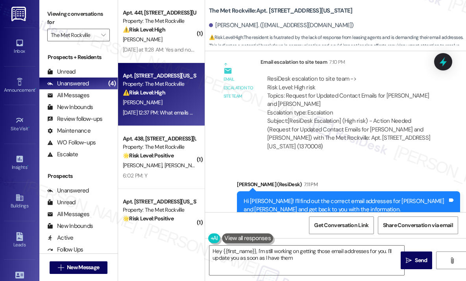
type textarea "Hey {{first_name}}, I'm still working on getting those email addresses for you.…"
click at [175, 110] on div "Aug 11, 2025 at 12:37 PM: What emails can I reach Mai Yoboue and Amanda Hartman…" at bounding box center [331, 112] width 417 height 7
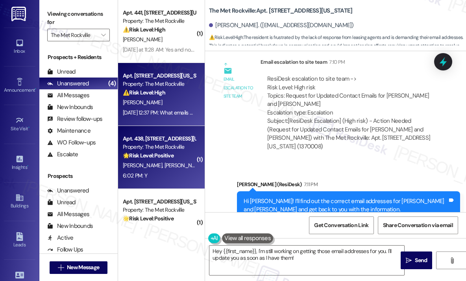
click at [173, 166] on div "A. Jiang N. Leung" at bounding box center [159, 165] width 74 height 10
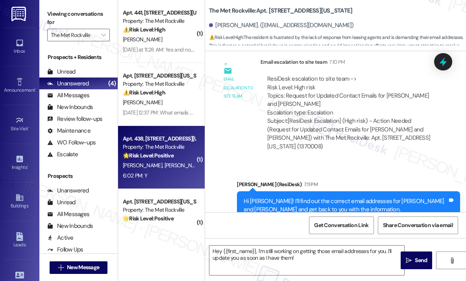
type textarea "Fetching suggested responses. Please feel free to read through the conversation…"
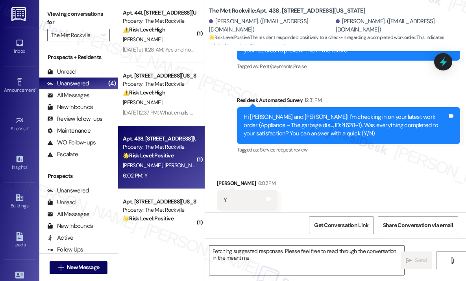
scroll to position [2833, 0]
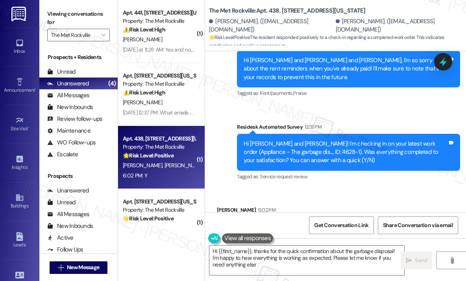
type textarea "Hi {{first_name}}, thanks for the quick confirmation about the garbage disposal…"
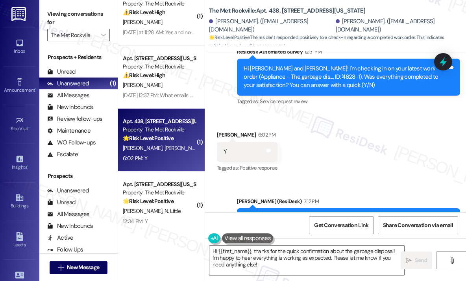
scroll to position [27, 0]
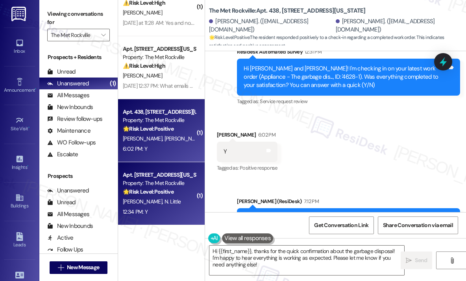
click at [186, 181] on div "Property: The Met Rockville" at bounding box center [159, 183] width 73 height 8
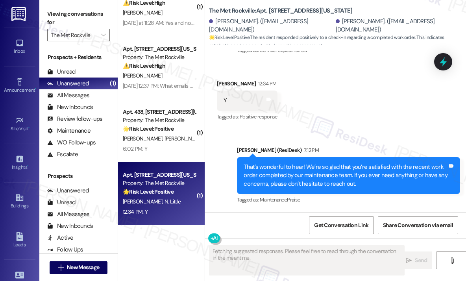
scroll to position [1529, 0]
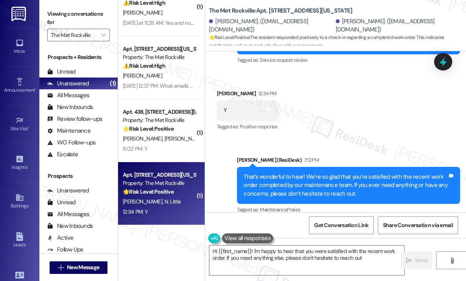
type textarea "Hi {{first_name}}! I'm happy to hear that you were satisfied with the recent wo…"
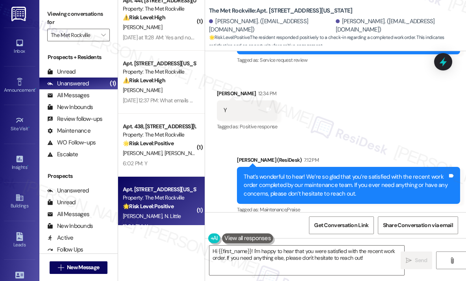
scroll to position [0, 0]
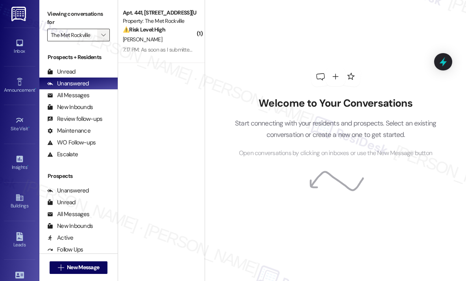
click at [105, 34] on icon "" at bounding box center [103, 35] width 4 height 6
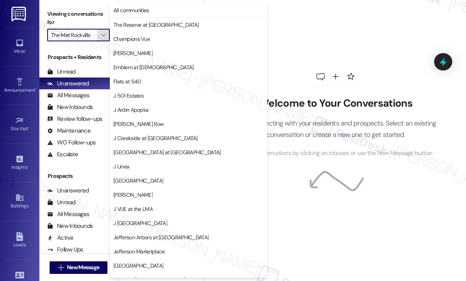
scroll to position [122, 0]
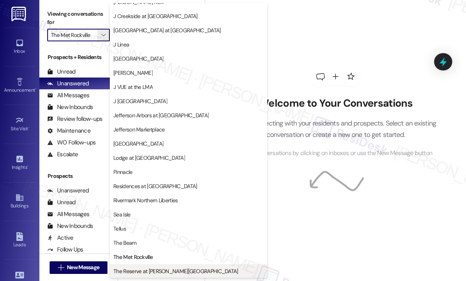
click at [161, 271] on span "The Reserve at [PERSON_NAME][GEOGRAPHIC_DATA]" at bounding box center [175, 271] width 125 height 8
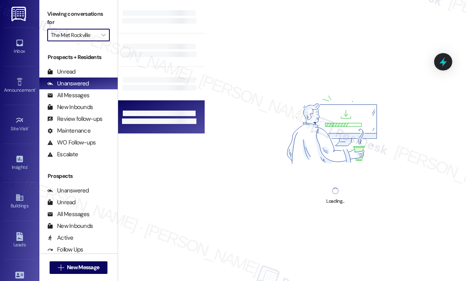
type input "The Reserve at [PERSON_NAME][GEOGRAPHIC_DATA]"
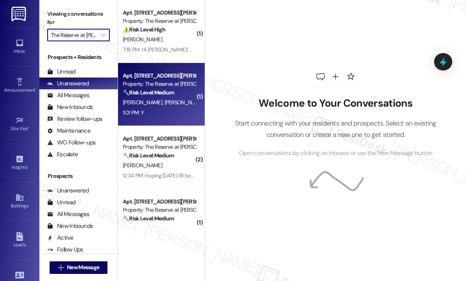
click at [162, 98] on div "[PERSON_NAME] [PERSON_NAME]" at bounding box center [159, 103] width 74 height 10
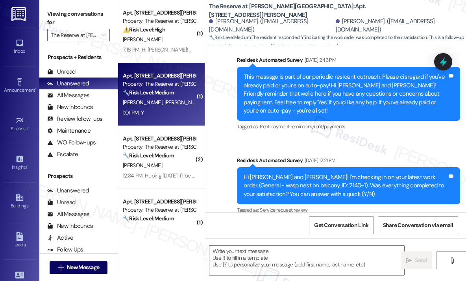
type textarea "Fetching suggested responses. Please feel free to read through the conversation…"
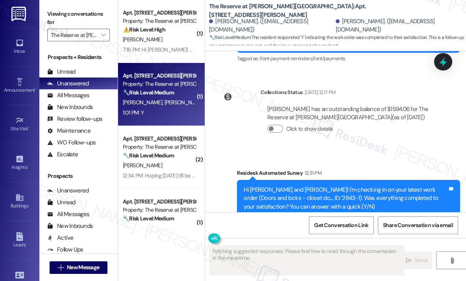
scroll to position [755, 0]
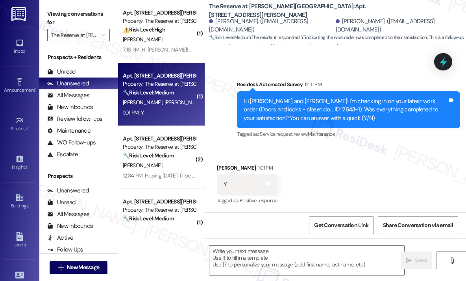
click at [332, 150] on div "Received via SMS [PERSON_NAME] 1:01 PM Y Tags and notes Tagged as: Positive res…" at bounding box center [335, 179] width 261 height 66
click at [350, 173] on div "Received via SMS [PERSON_NAME] 1:01 PM Y Tags and notes Tagged as: Positive res…" at bounding box center [335, 179] width 261 height 66
click at [352, 171] on div "Received via SMS [PERSON_NAME] 1:01 PM Y Tags and notes Tagged as: Positive res…" at bounding box center [335, 179] width 261 height 66
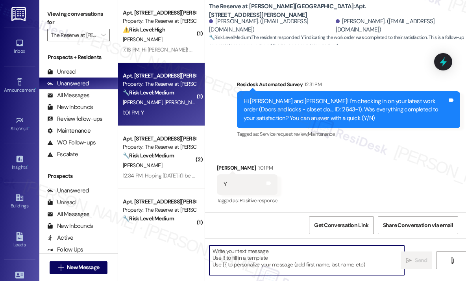
click at [317, 260] on textarea at bounding box center [306, 259] width 195 height 29
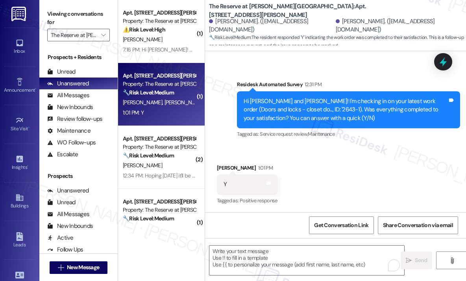
click at [362, 159] on div "Received via SMS [PERSON_NAME] 1:01 PM Y Tags and notes Tagged as: Positive res…" at bounding box center [335, 179] width 261 height 66
click at [361, 157] on div "Received via SMS [PERSON_NAME] 1:01 PM Y Tags and notes Tagged as: Positive res…" at bounding box center [335, 179] width 261 height 66
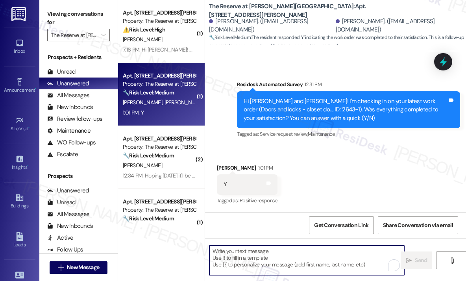
click at [270, 257] on textarea "To enrich screen reader interactions, please activate Accessibility in Grammarl…" at bounding box center [306, 259] width 195 height 29
paste textarea "When you spoke with the leasing team, did they give you a timeframe for when th…"
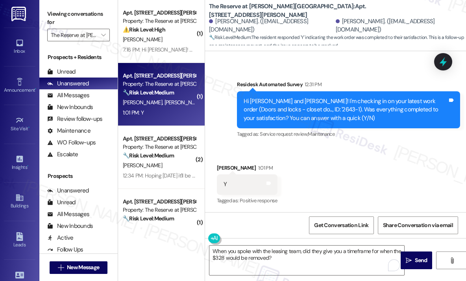
click at [271, 148] on div "Received via SMS [PERSON_NAME] 1:01 PM Y Tags and notes Tagged as: Positive res…" at bounding box center [335, 179] width 261 height 66
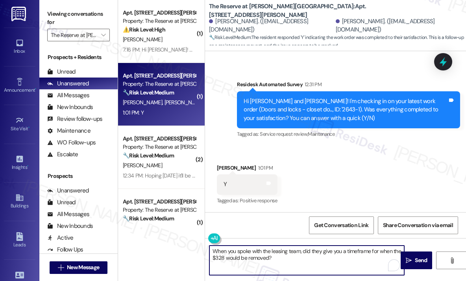
drag, startPoint x: 295, startPoint y: 261, endPoint x: 206, endPoint y: 243, distance: 90.9
click at [206, 249] on div "When you spoke with the leasing team, did they give you a timeframe for when th…" at bounding box center [302, 260] width 195 height 30
paste textarea "That’s wonderful to hear! We’re so glad that you’re satisfied with the recent w…"
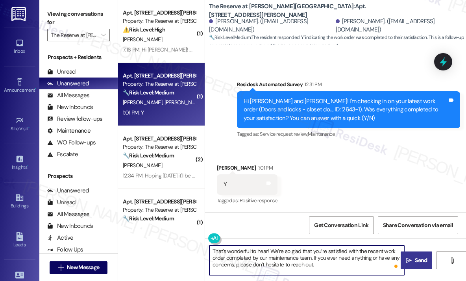
type textarea "That’s wonderful to hear! We’re so glad that you’re satisfied with the recent w…"
click at [411, 261] on icon "" at bounding box center [408, 260] width 6 height 6
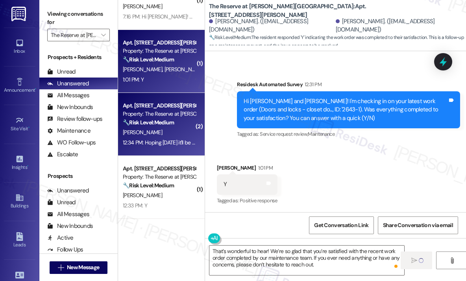
scroll to position [79, 0]
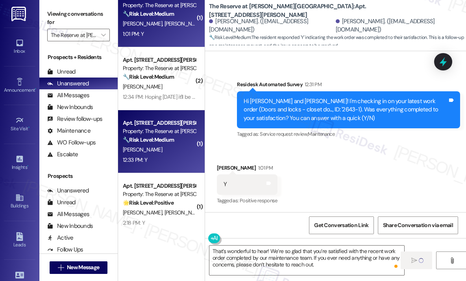
click at [173, 158] on div "12:33 PM: Y 12:33 PM: Y" at bounding box center [159, 160] width 74 height 10
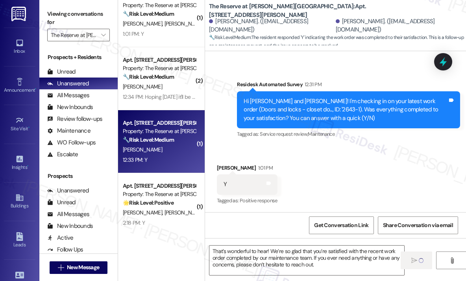
type textarea "Fetching suggested responses. Please feel free to read through the conversation…"
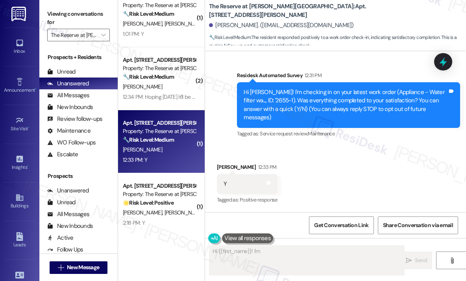
scroll to position [41, 0]
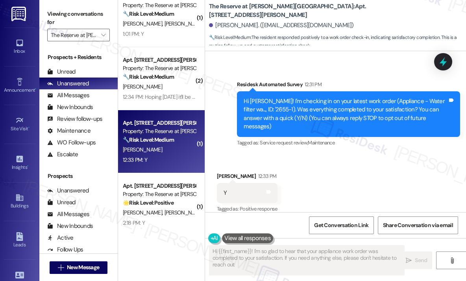
type textarea "Hi {{first_name}}! I'm so glad to hear that your appliance work order was compl…"
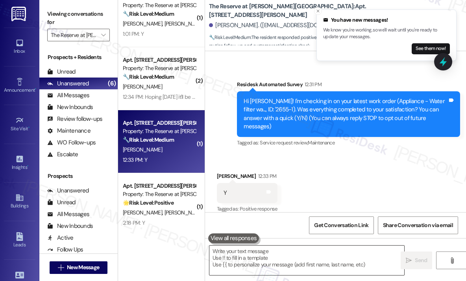
click at [320, 261] on textarea at bounding box center [306, 259] width 195 height 29
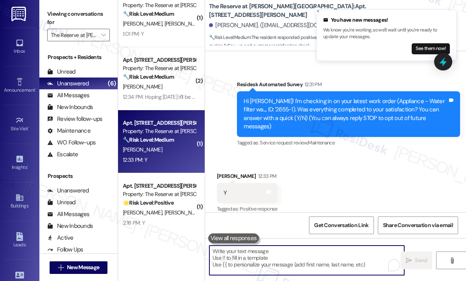
paste textarea "That’s wonderful to hear! We’re so glad that you’re satisfied with the recent w…"
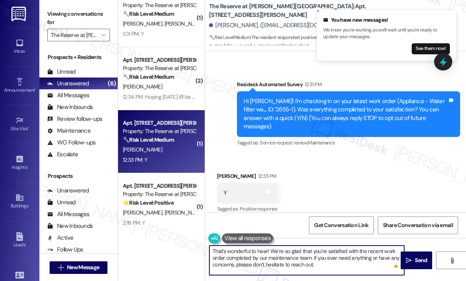
click at [329, 261] on textarea "That’s wonderful to hear! We’re so glad that you’re satisfied with the recent w…" at bounding box center [306, 259] width 195 height 29
type textarea "That’s wonderful to hear! We’re so glad that you’re satisfied with the recent w…"
click at [411, 262] on icon "" at bounding box center [408, 260] width 6 height 6
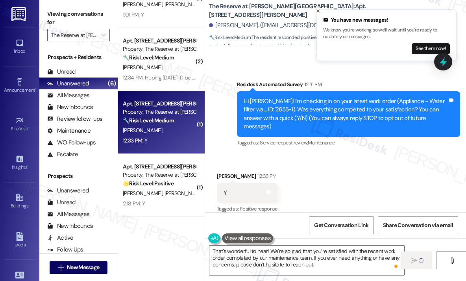
scroll to position [153, 0]
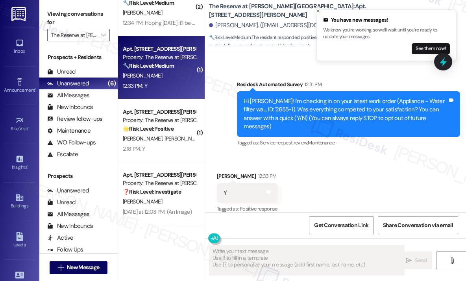
type textarea "Fetching suggested responses. Please feel free to read through the conversation…"
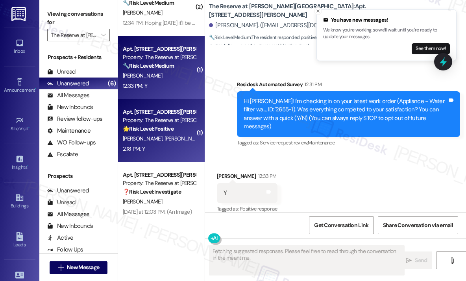
click at [161, 134] on div "[PERSON_NAME] [PERSON_NAME]" at bounding box center [159, 139] width 74 height 10
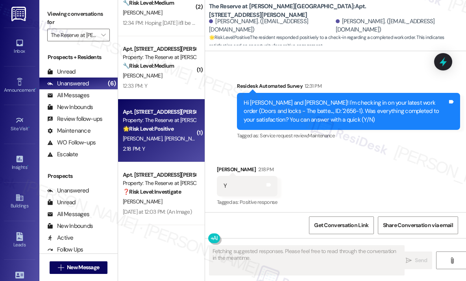
scroll to position [1002, 0]
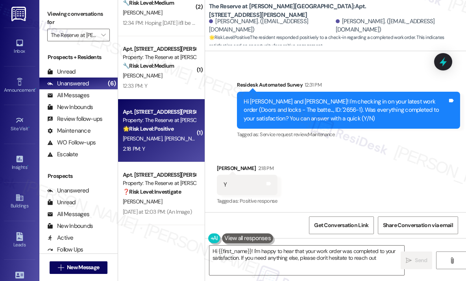
type textarea "Hi {{first_name}}! I'm happy to hear that your work order was completed to your…"
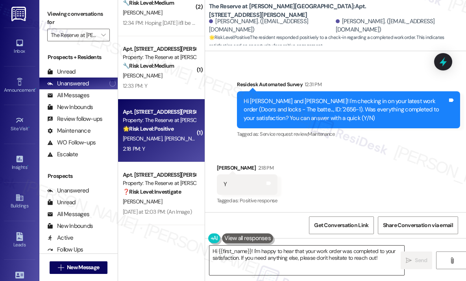
click at [362, 254] on textarea "Hi {{first_name}}! I'm happy to hear that your work order was completed to your…" at bounding box center [306, 259] width 195 height 29
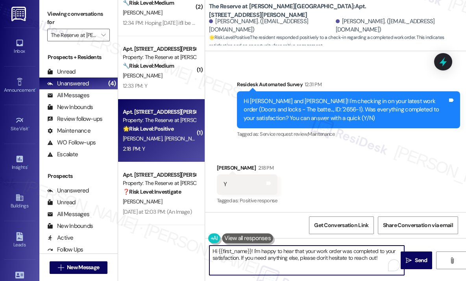
click at [359, 258] on textarea "Hi {{first_name}}! I'm happy to hear that your work order was completed to your…" at bounding box center [306, 259] width 195 height 29
click at [420, 258] on span "Send" at bounding box center [420, 260] width 12 height 8
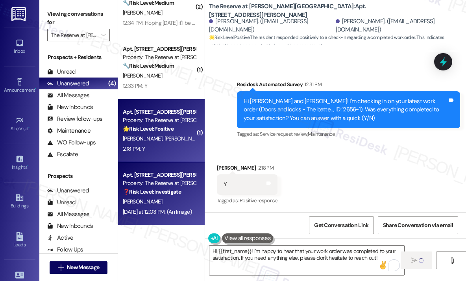
click at [163, 198] on div "[PERSON_NAME]" at bounding box center [159, 202] width 74 height 10
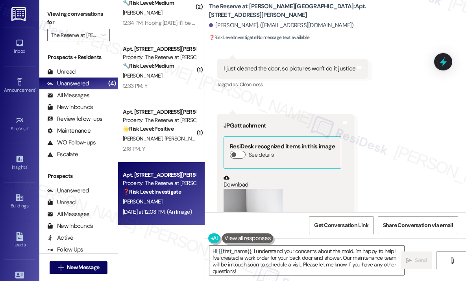
scroll to position [1113, 0]
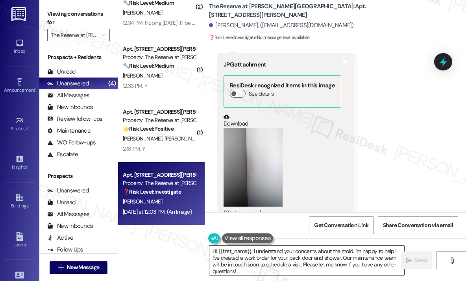
click at [352, 252] on textarea "Hi {{first_name}}, I understand your concerns about the mold. I'm happy to help…" at bounding box center [306, 259] width 195 height 29
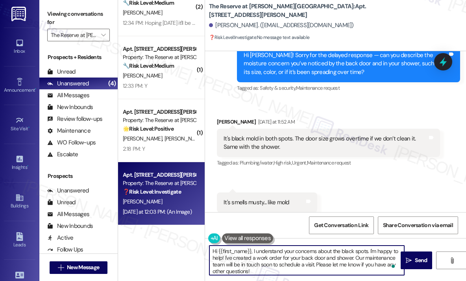
scroll to position [641, 0]
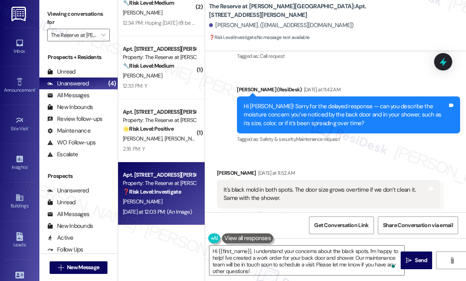
click at [260, 133] on div "Sent via SMS [PERSON_NAME] (ResiDesk) [DATE] at 11:42 AM Hi [PERSON_NAME]! Sorr…" at bounding box center [348, 115] width 235 height 72
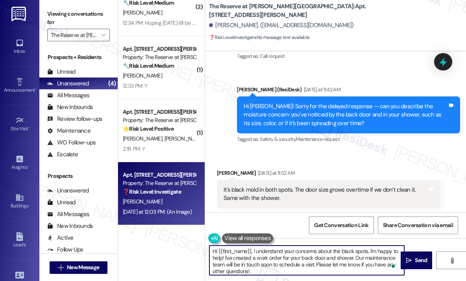
scroll to position [2, 0]
drag, startPoint x: 224, startPoint y: 259, endPoint x: 295, endPoint y: 274, distance: 72.5
click at [295, 274] on textarea "Hi {{first_name}}, I understand your concerns about the black spots. I'm happy …" at bounding box center [306, 259] width 195 height 29
paste textarea "Do we have your permission to enter during your absence to address this issue? …"
click at [308, 270] on textarea "Hi {{first_name}}, I understand your concerns about the black spots. I'm happy …" at bounding box center [306, 259] width 195 height 29
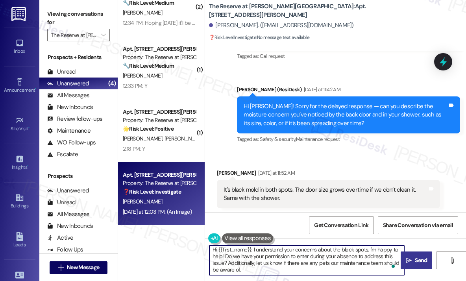
type textarea "Hi {{first_name}}, I understand your concerns about the black spots. I'm happy …"
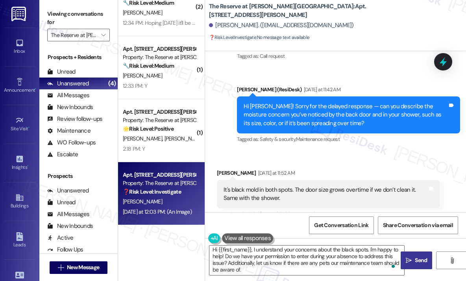
click at [420, 257] on span "Send" at bounding box center [420, 260] width 12 height 8
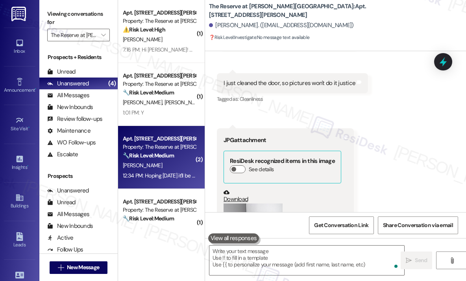
scroll to position [1113, 0]
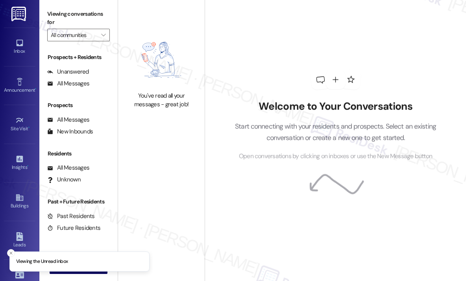
type input "The Reserve at [PERSON_NAME][GEOGRAPHIC_DATA]"
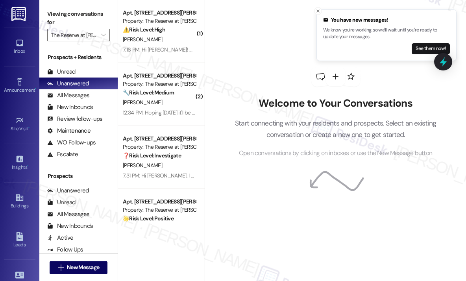
scroll to position [27, 0]
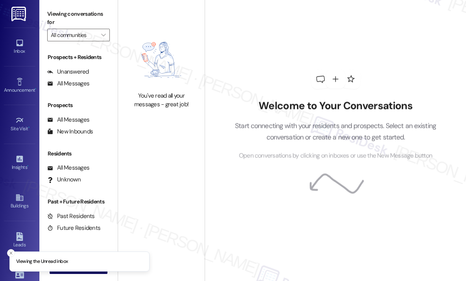
type input "The Reserve at [PERSON_NAME][GEOGRAPHIC_DATA]"
